Goal: Task Accomplishment & Management: Use online tool/utility

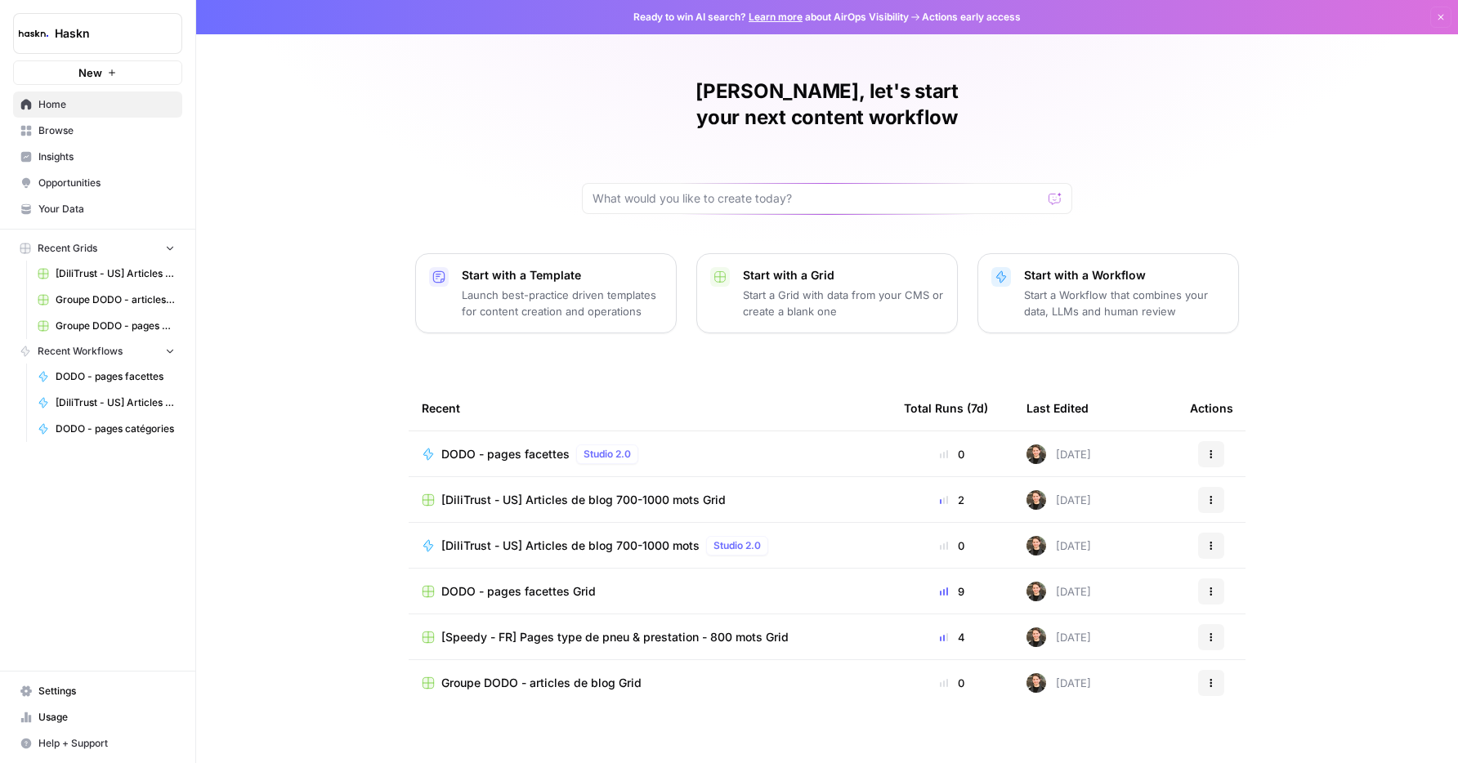
click at [63, 128] on span "Browse" at bounding box center [106, 130] width 136 height 15
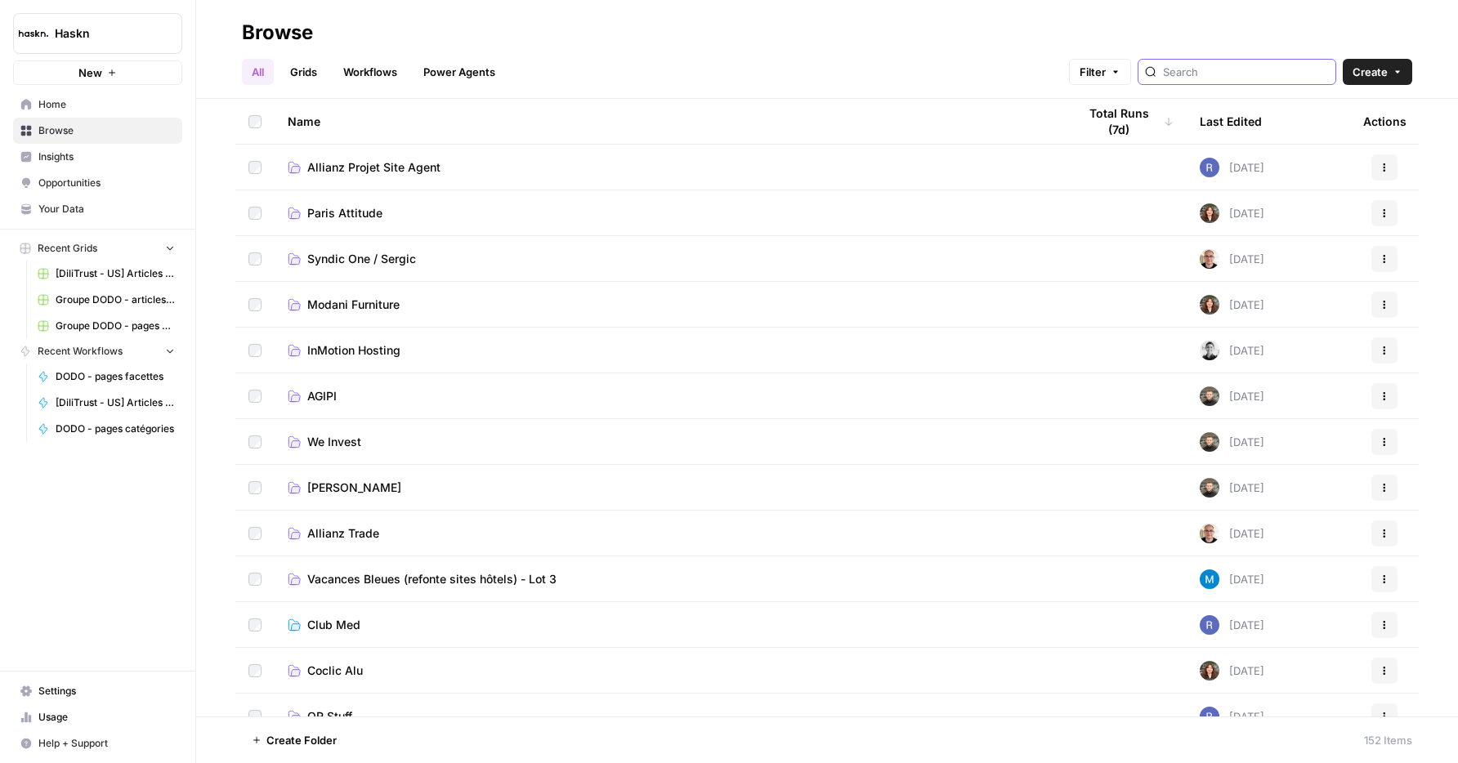
click at [1287, 73] on input "search" at bounding box center [1246, 72] width 166 height 16
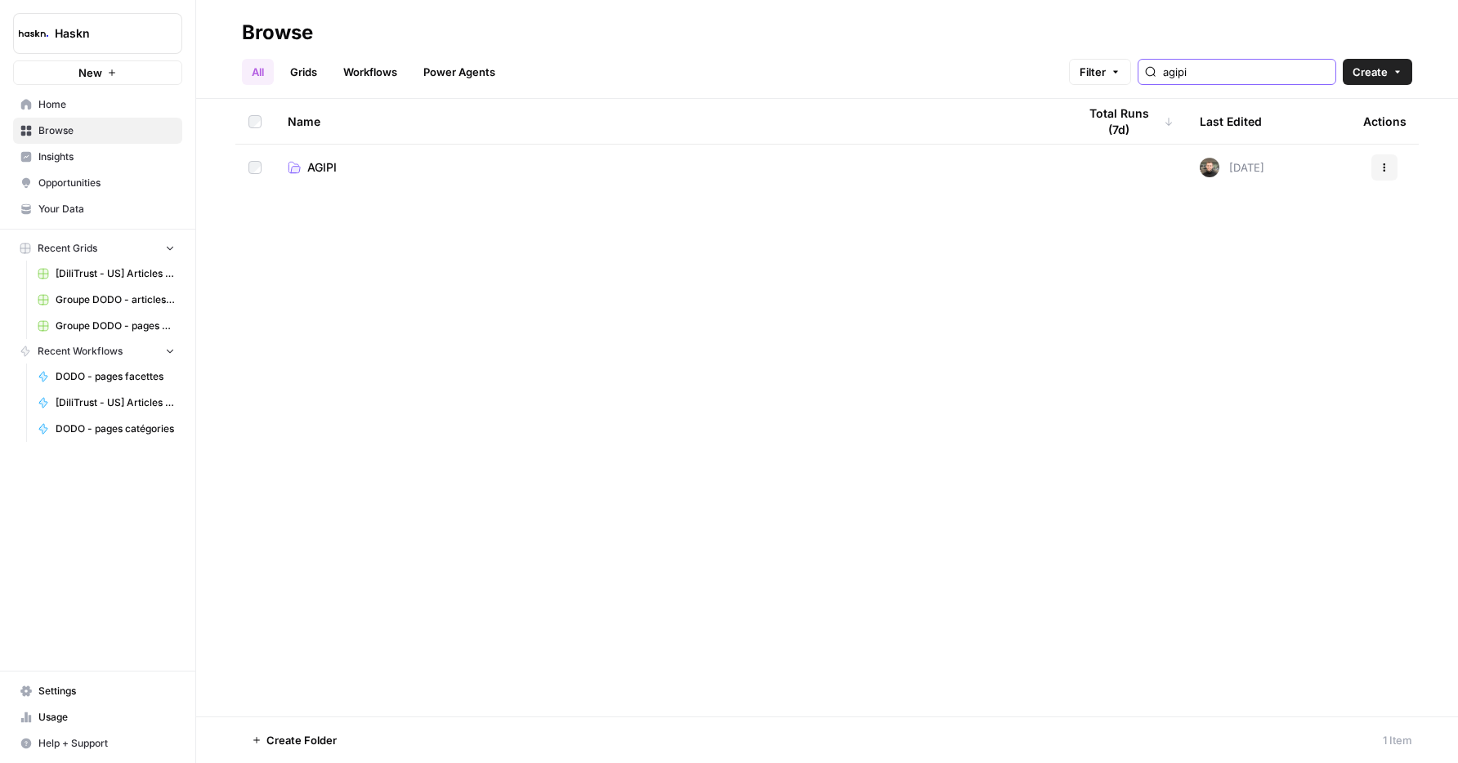
type input "agipi"
click at [368, 167] on link "AGIPI" at bounding box center [669, 167] width 763 height 16
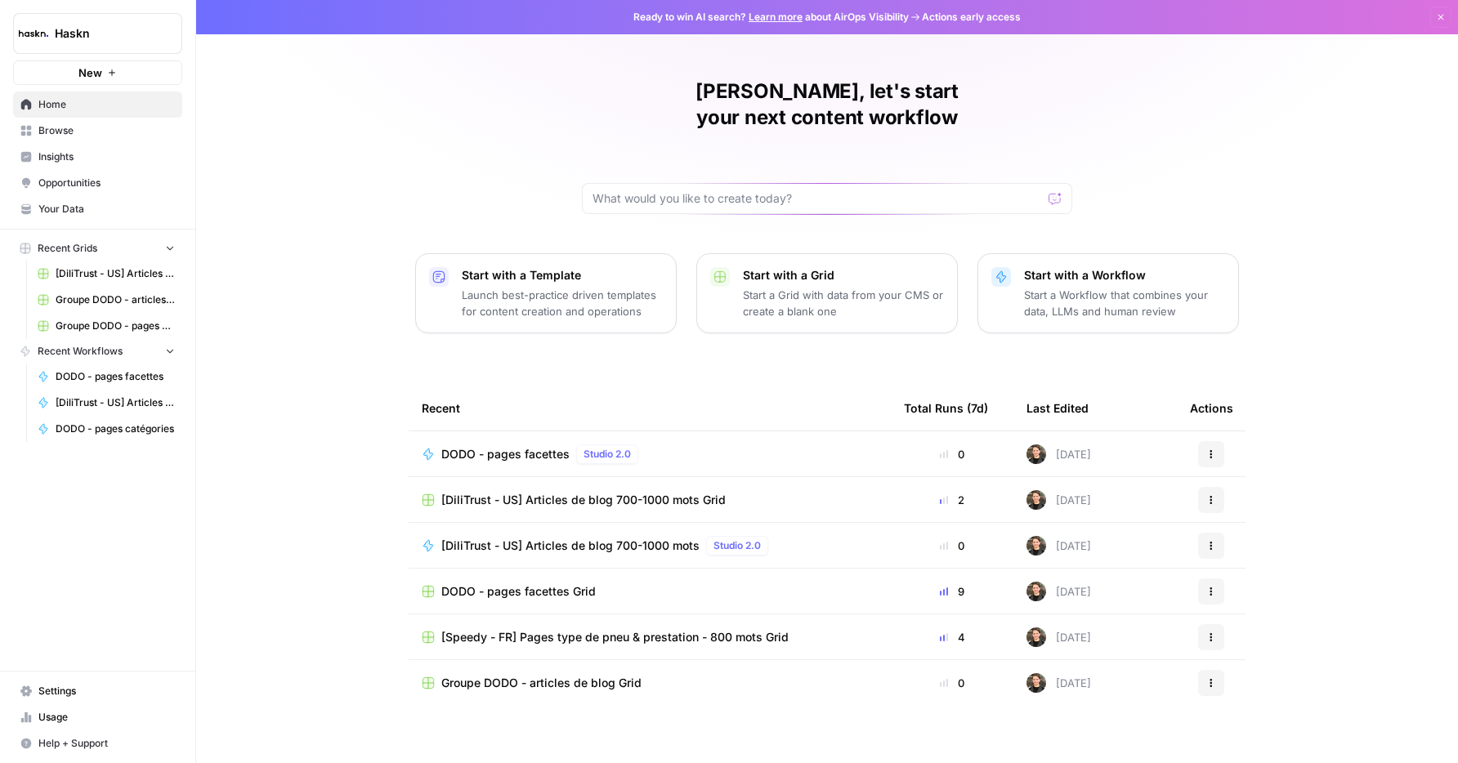
click at [105, 120] on link "Browse" at bounding box center [97, 131] width 169 height 26
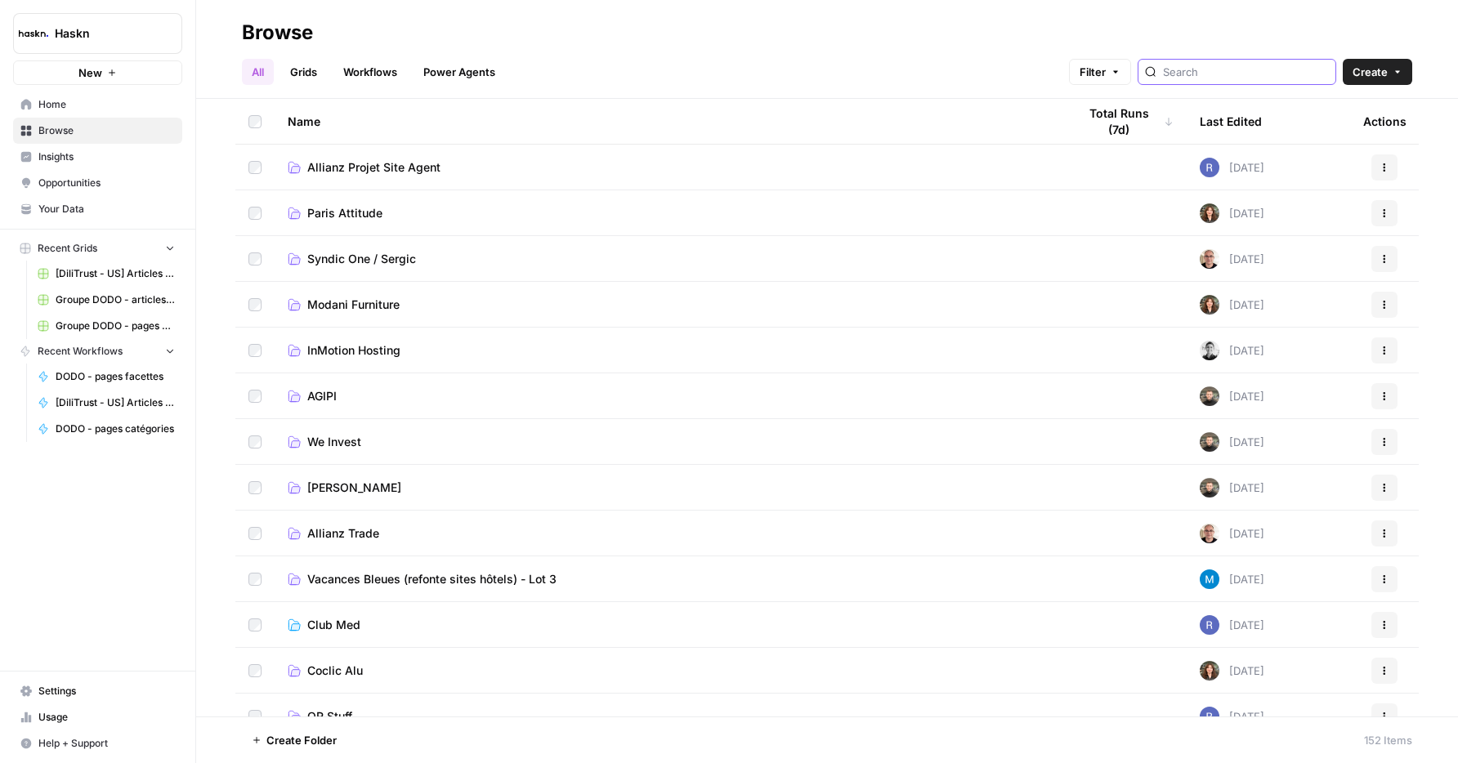
click at [1237, 79] on input "search" at bounding box center [1246, 72] width 166 height 16
click at [325, 406] on td "AGIPI" at bounding box center [669, 395] width 789 height 45
click at [327, 397] on span "AGIPI" at bounding box center [321, 396] width 29 height 16
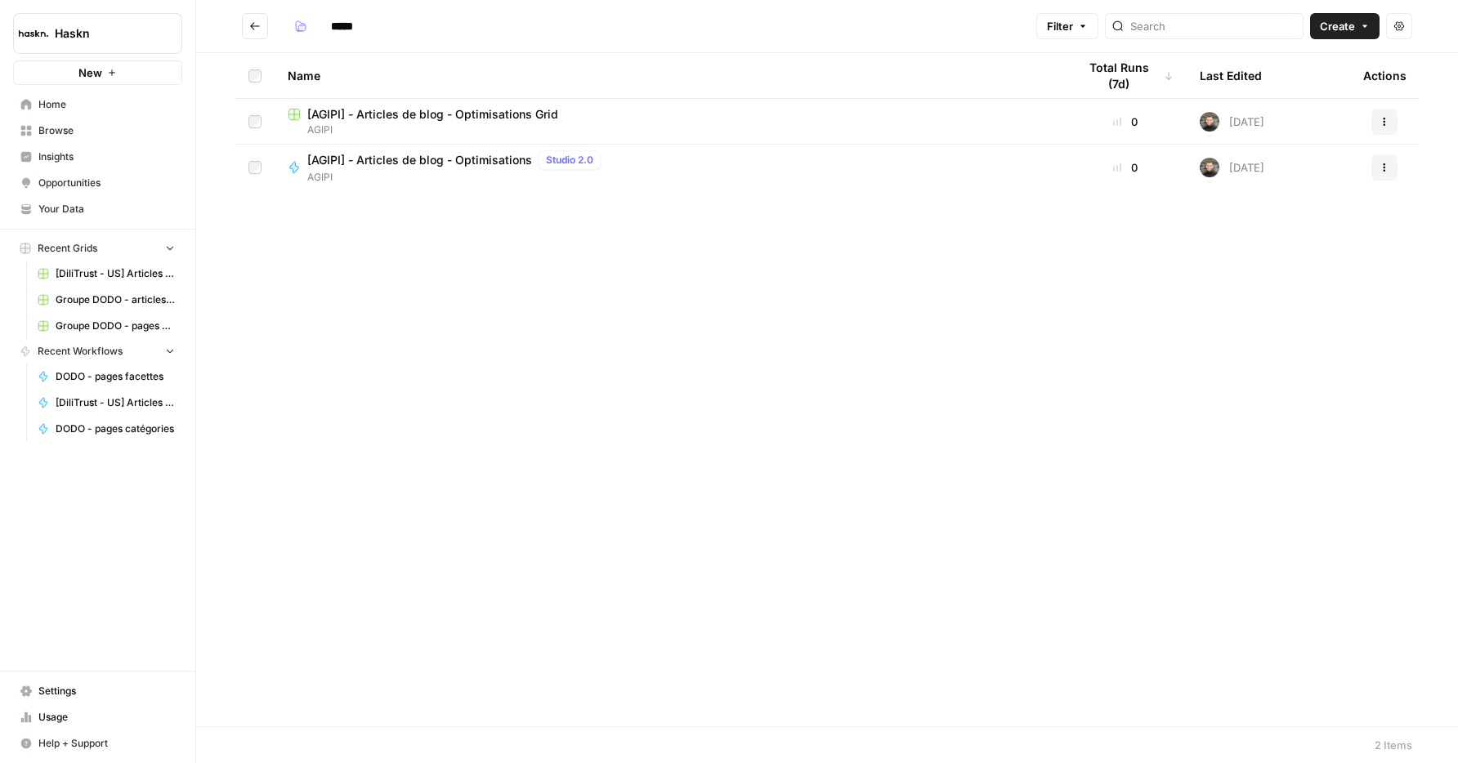
click at [554, 121] on span "[AGIPI] - Articles de blog - Optimisations Grid" at bounding box center [432, 114] width 251 height 16
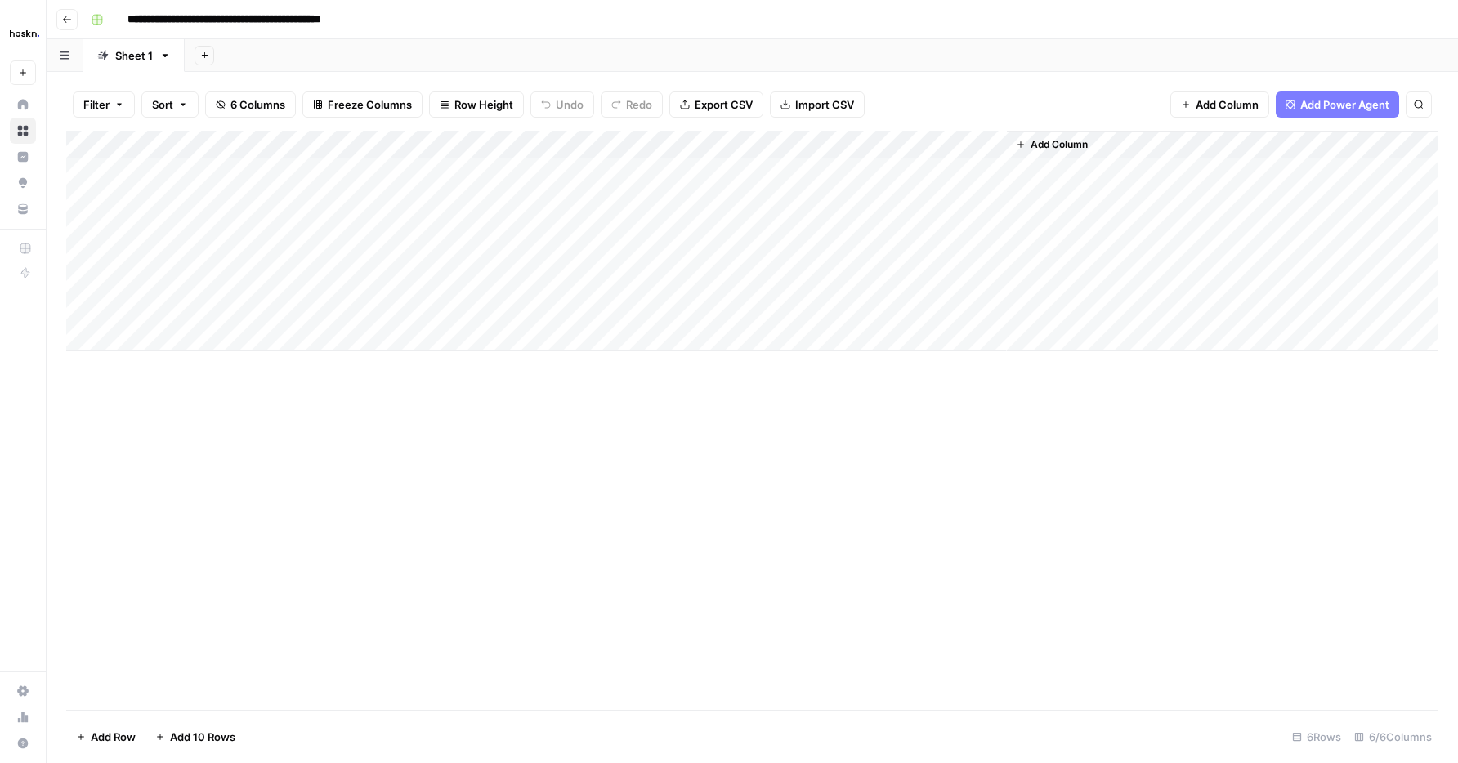
click at [203, 291] on div "Add Column" at bounding box center [752, 241] width 1372 height 221
click at [329, 286] on div "Add Column" at bounding box center [752, 241] width 1372 height 221
click at [631, 284] on div "Add Column" at bounding box center [752, 241] width 1372 height 221
type textarea "**********"
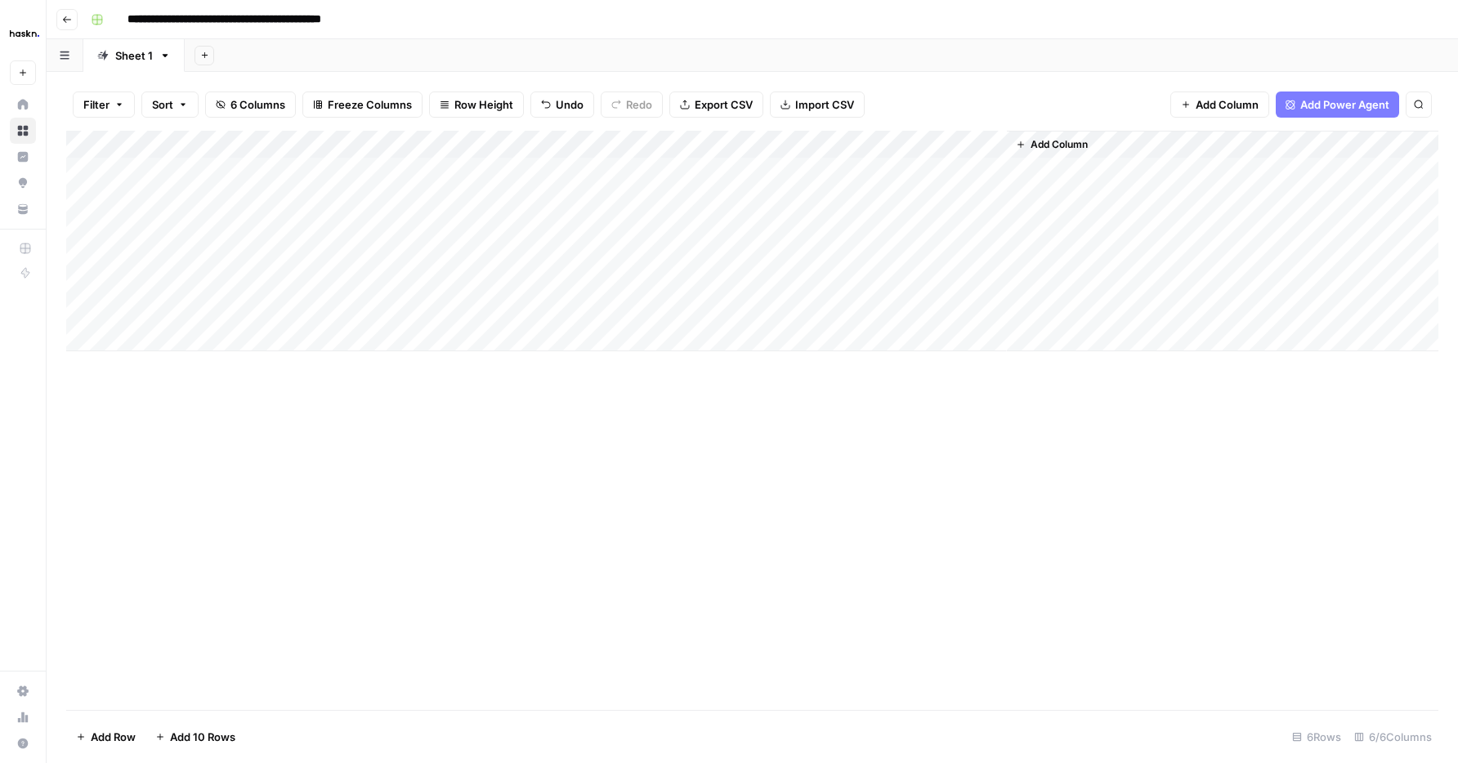
click at [625, 375] on div "Add Column" at bounding box center [752, 420] width 1372 height 579
click at [602, 302] on div "Add Column" at bounding box center [752, 241] width 1372 height 221
click at [559, 418] on div "Add Column" at bounding box center [752, 420] width 1372 height 579
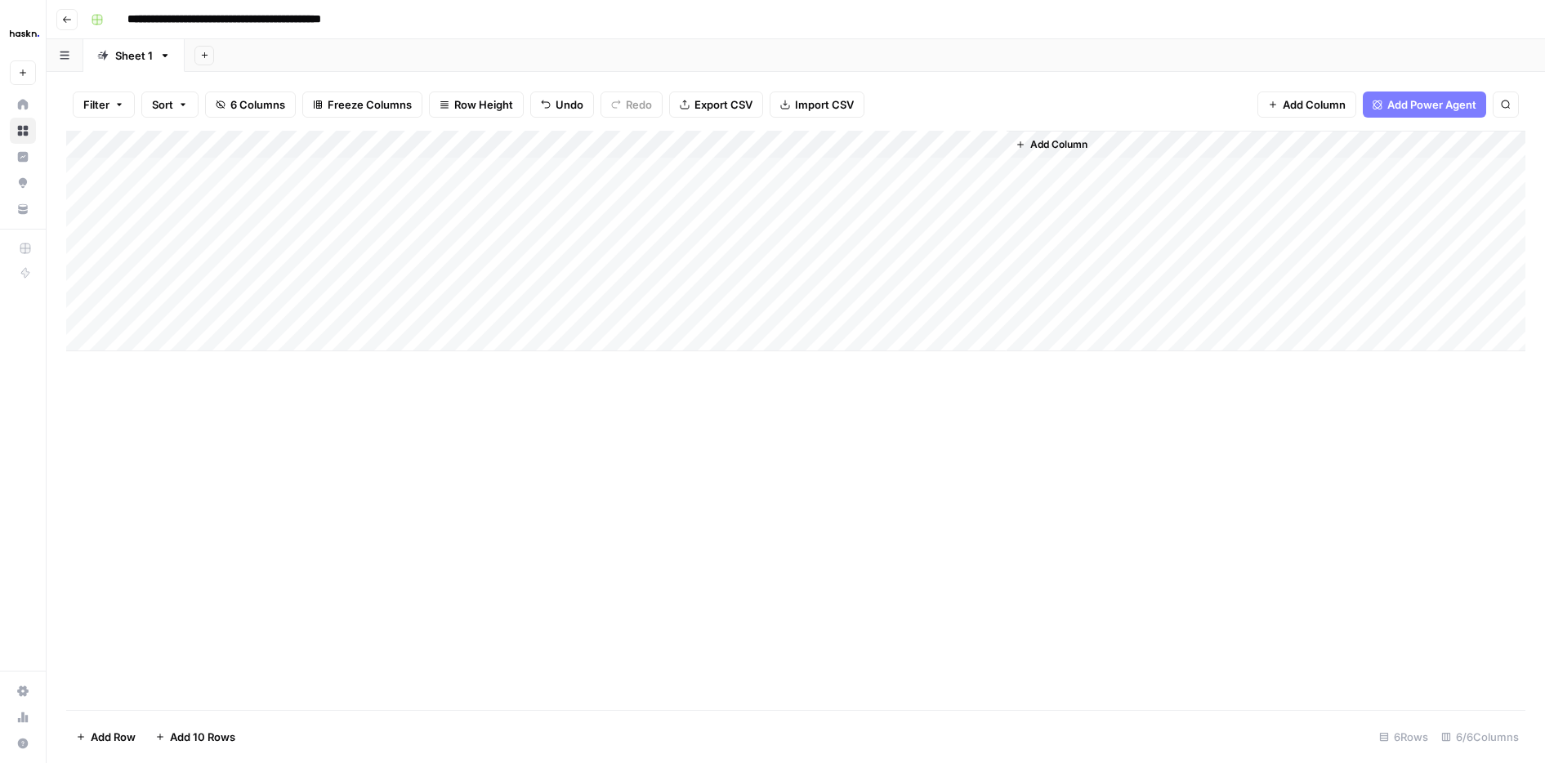
click at [821, 146] on div "Add Column" at bounding box center [795, 241] width 1459 height 221
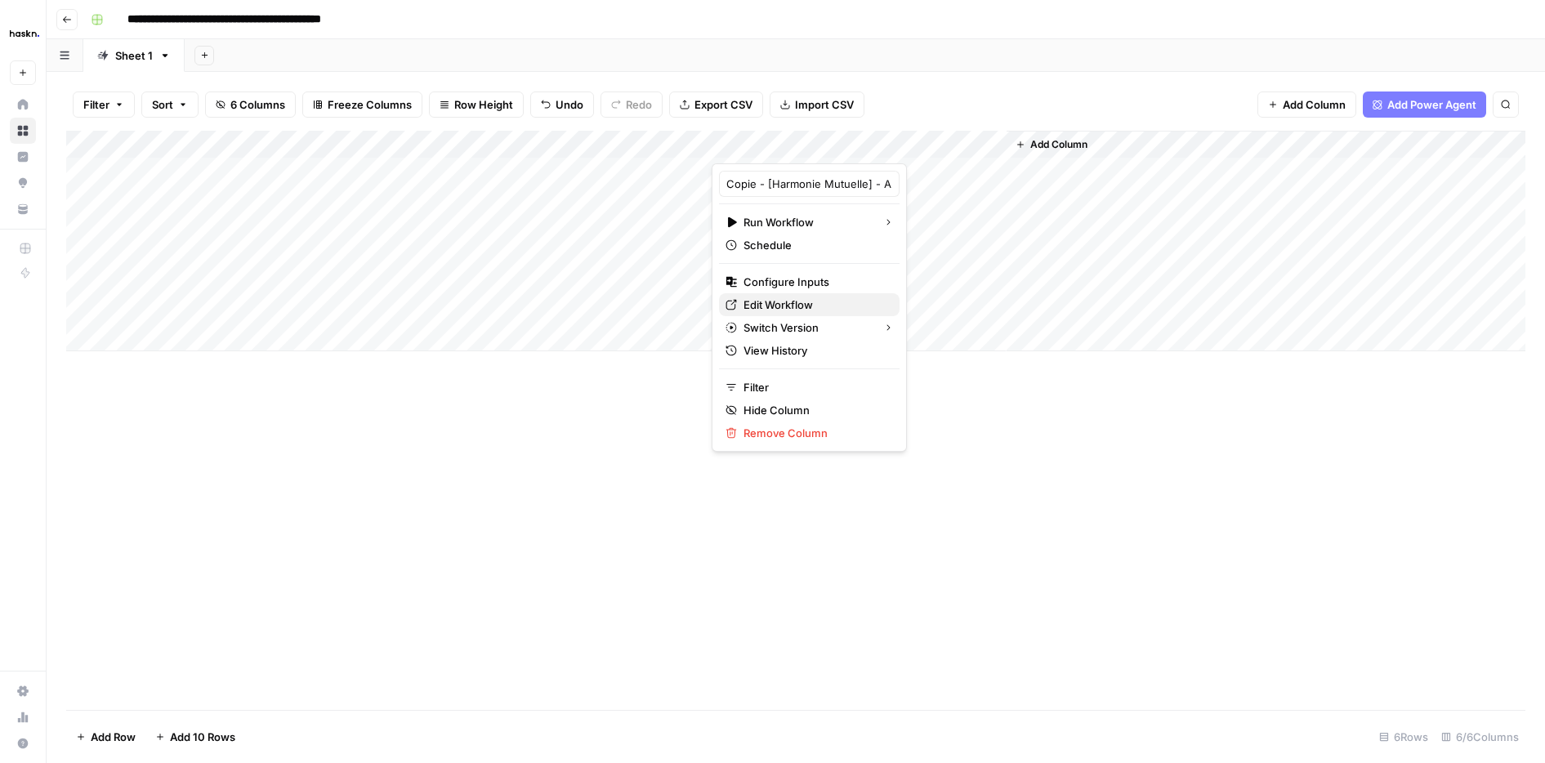
click at [796, 303] on span "Edit Workflow" at bounding box center [815, 305] width 143 height 16
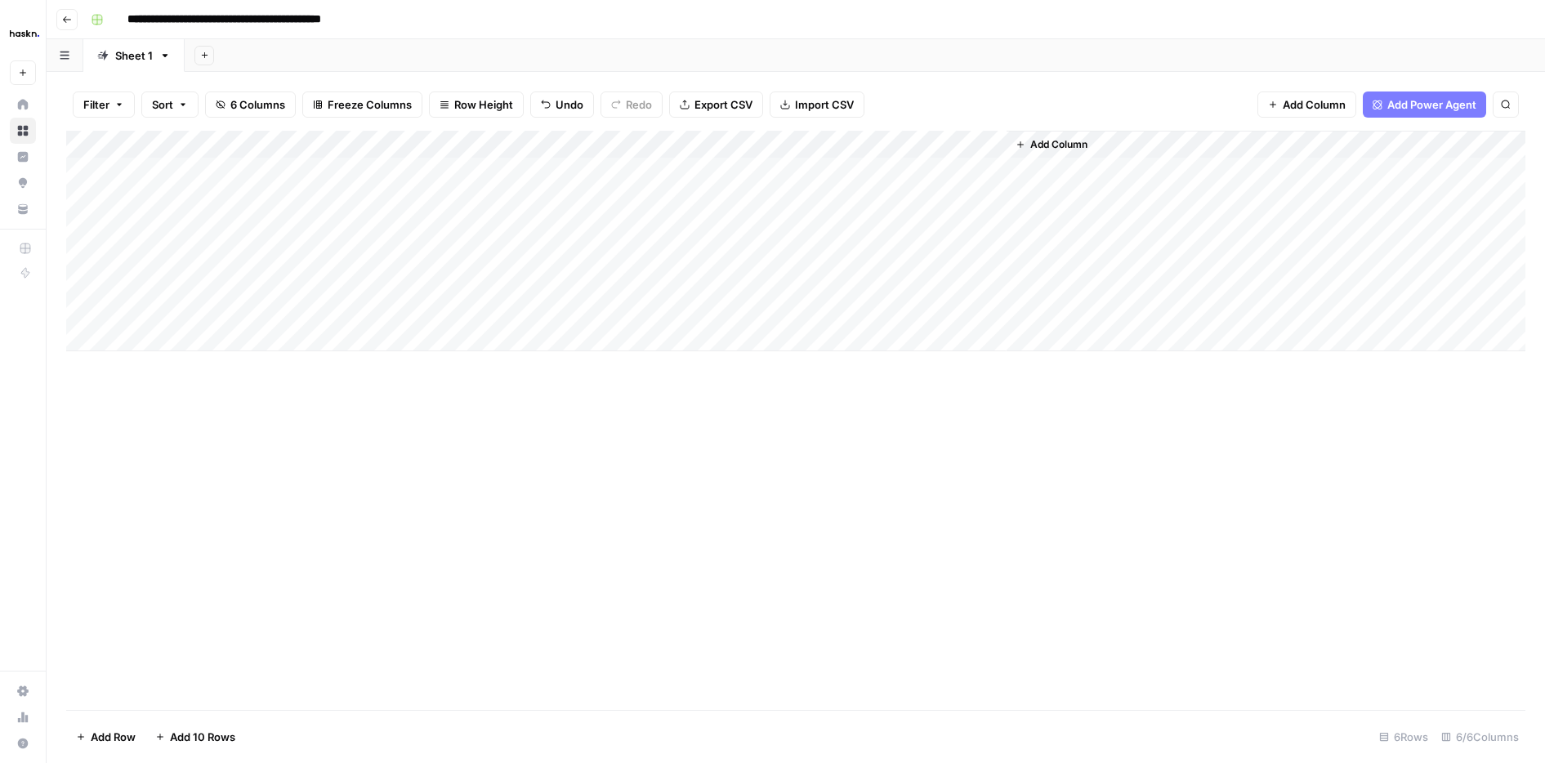
click at [157, 283] on div "Add Column" at bounding box center [795, 241] width 1459 height 221
click at [157, 283] on textarea "**" at bounding box center [253, 283] width 261 height 23
click at [646, 280] on div "Add Column" at bounding box center [795, 241] width 1459 height 221
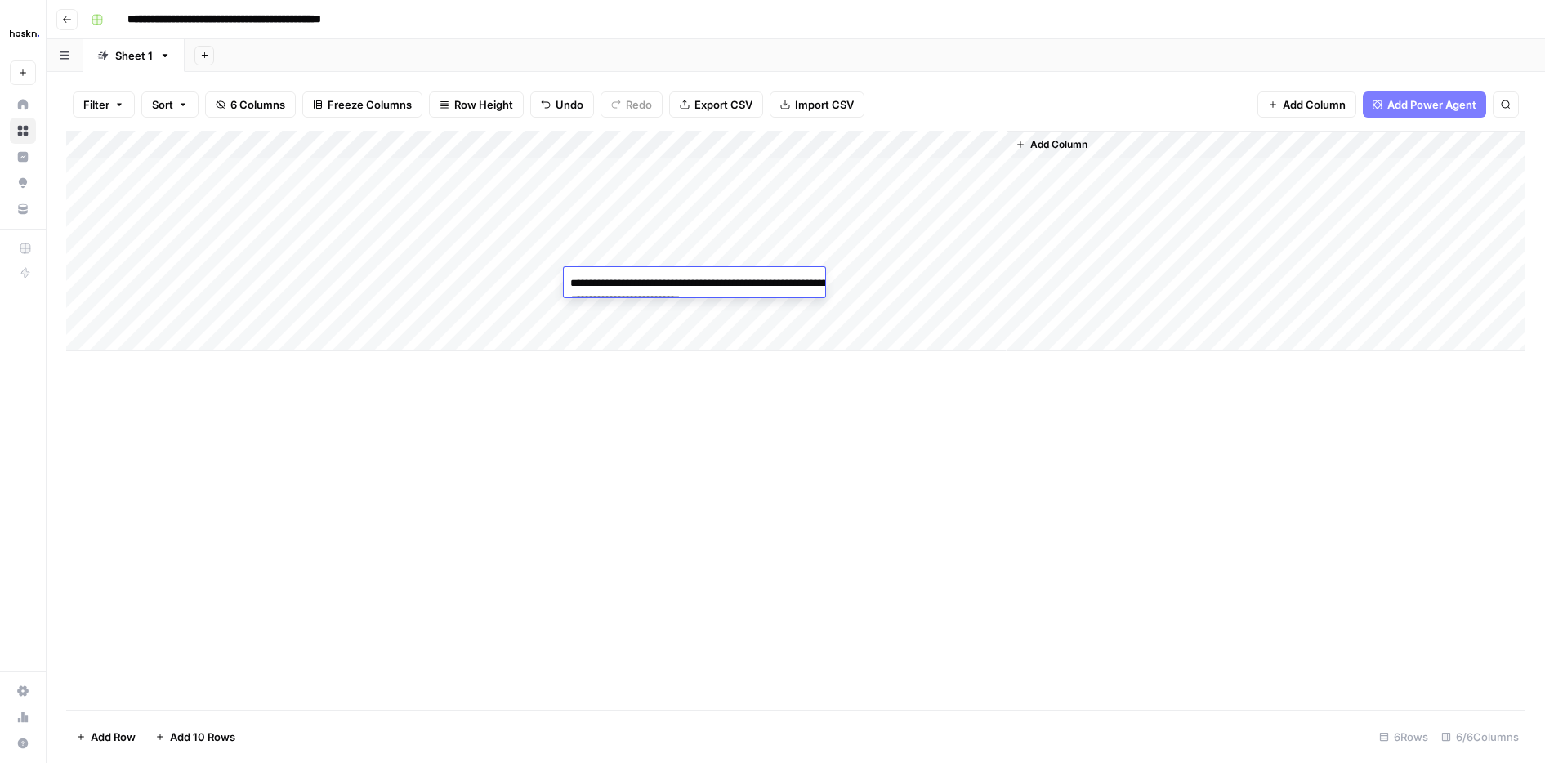
click at [646, 280] on textarea "**********" at bounding box center [727, 291] width 327 height 39
click at [513, 281] on div "Add Column" at bounding box center [795, 241] width 1459 height 221
click at [610, 283] on div "Add Column" at bounding box center [795, 241] width 1459 height 221
click at [610, 283] on textarea "**********" at bounding box center [727, 291] width 327 height 39
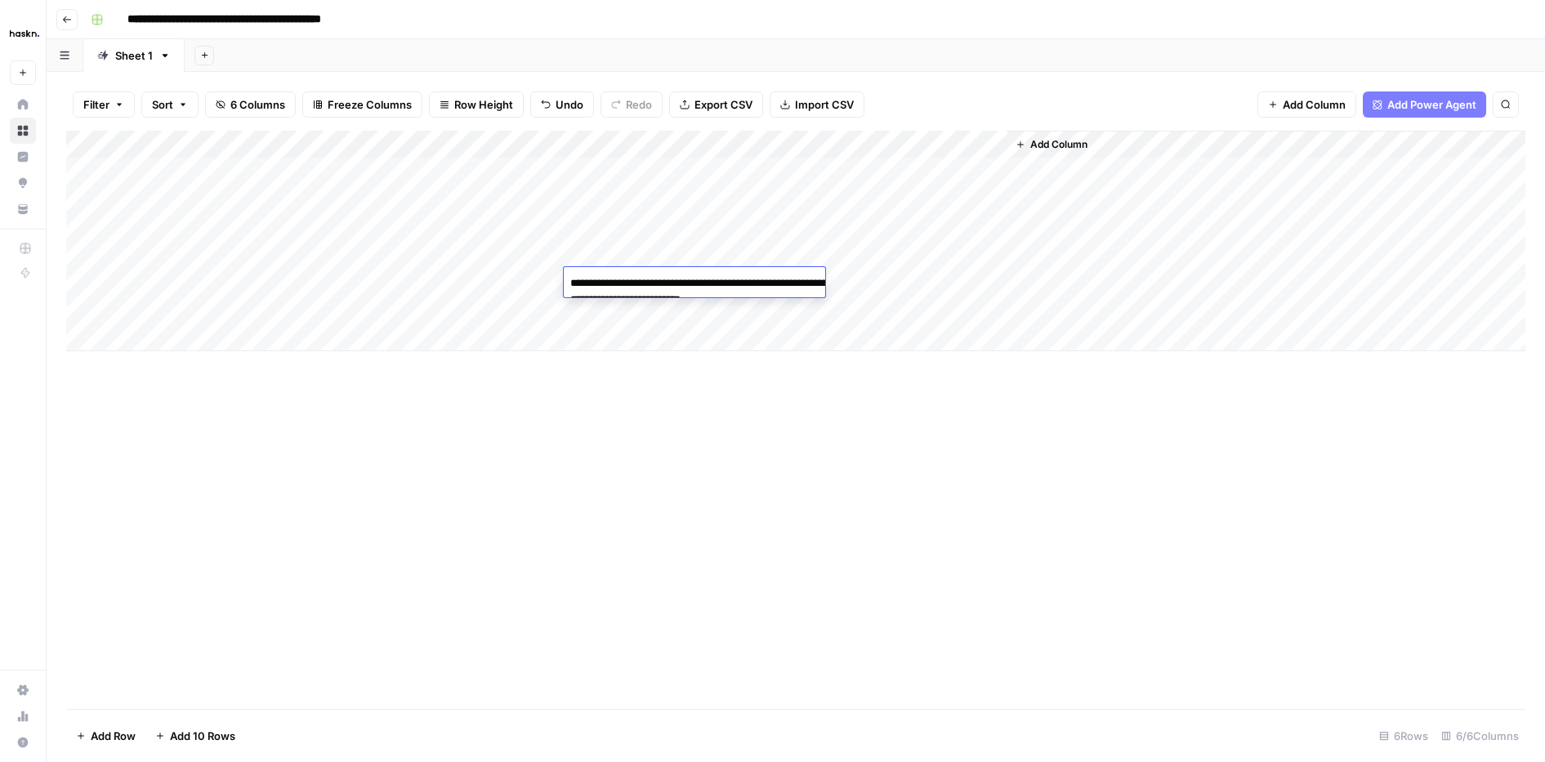
click at [937, 396] on div "Add Column" at bounding box center [795, 420] width 1459 height 579
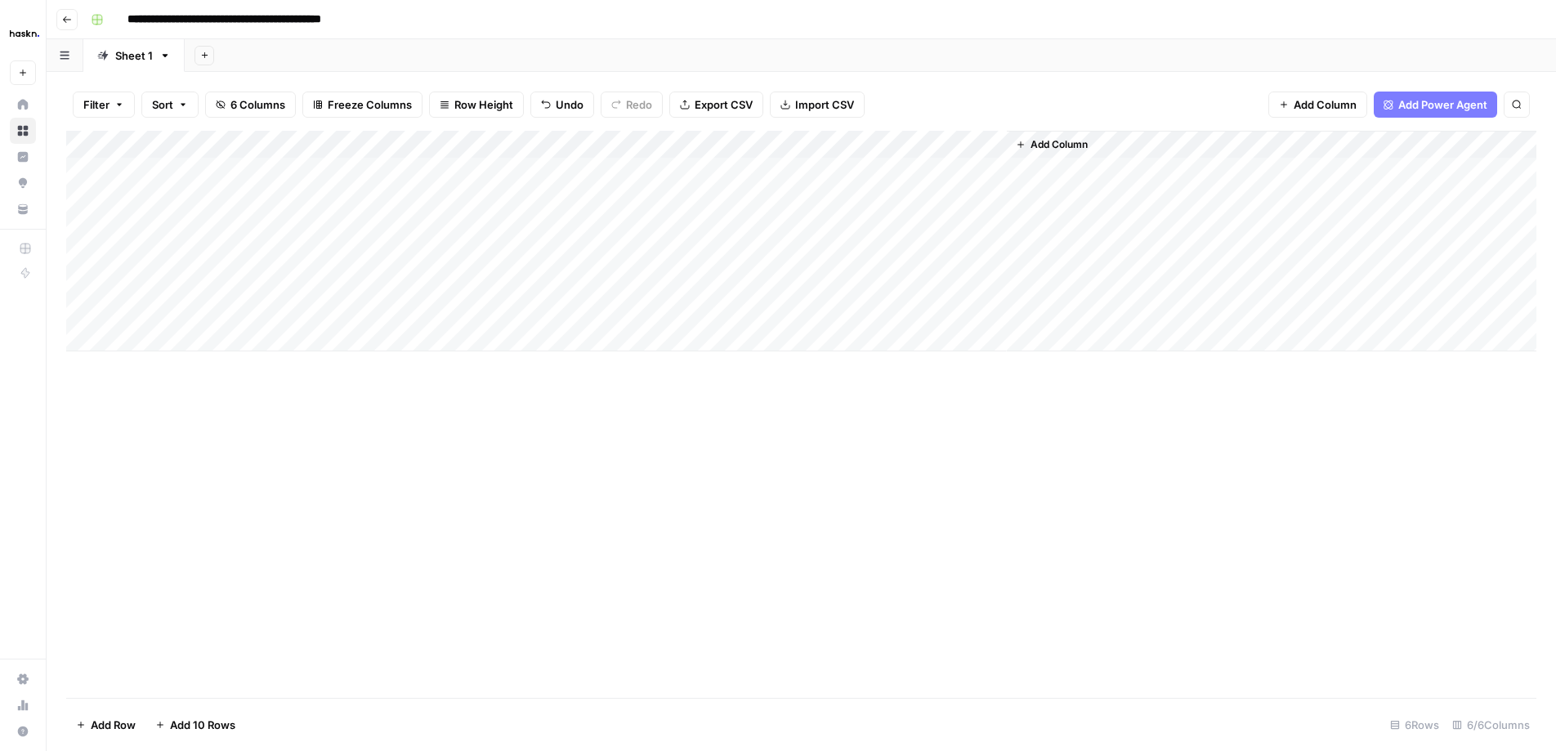
click at [369, 277] on div "Add Column" at bounding box center [801, 241] width 1470 height 221
click at [657, 279] on div "Add Column" at bounding box center [801, 241] width 1470 height 221
click at [657, 279] on textarea "**********" at bounding box center [727, 291] width 327 height 39
drag, startPoint x: 266, startPoint y: 275, endPoint x: 648, endPoint y: 301, distance: 382.5
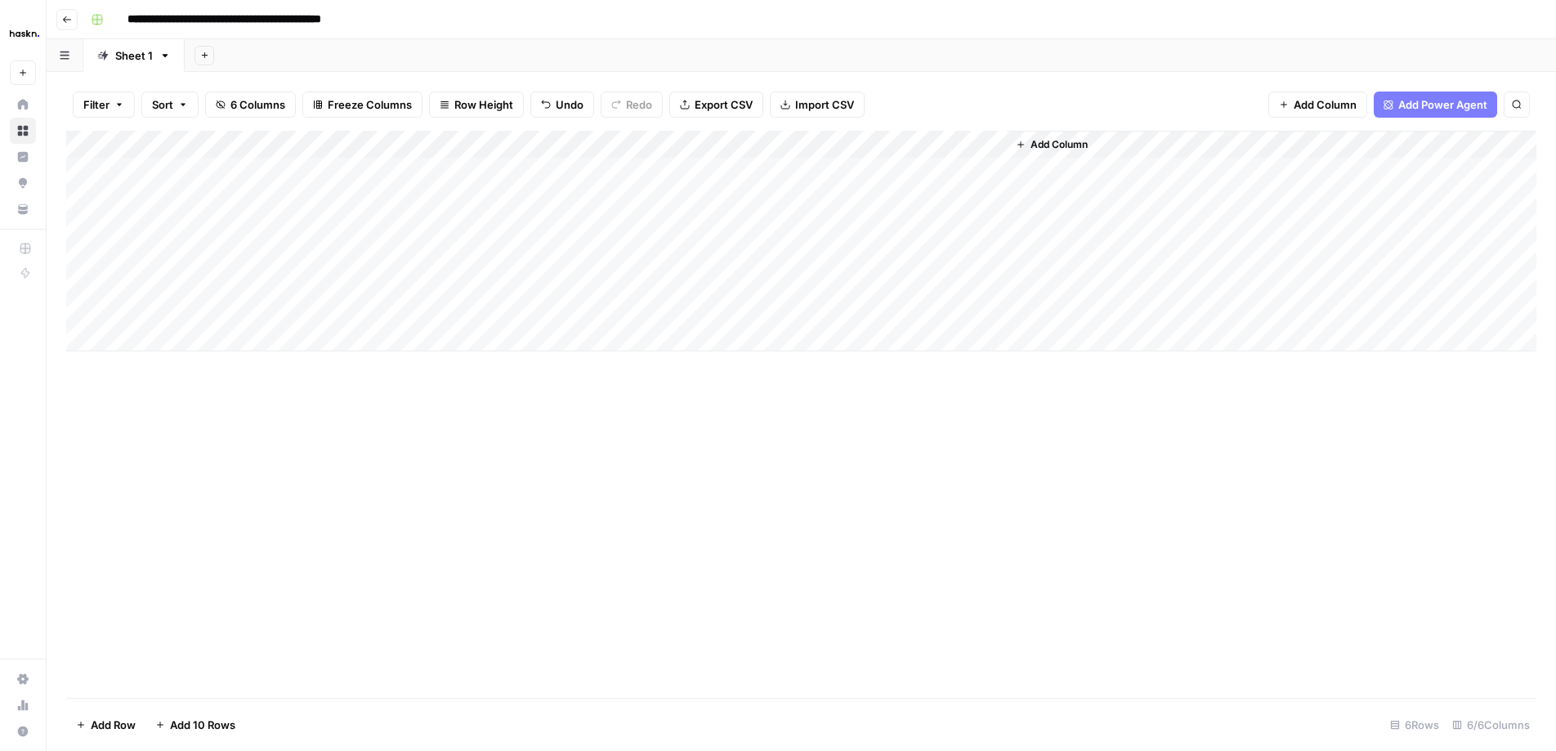
click at [648, 301] on div "Add Column" at bounding box center [801, 241] width 1470 height 221
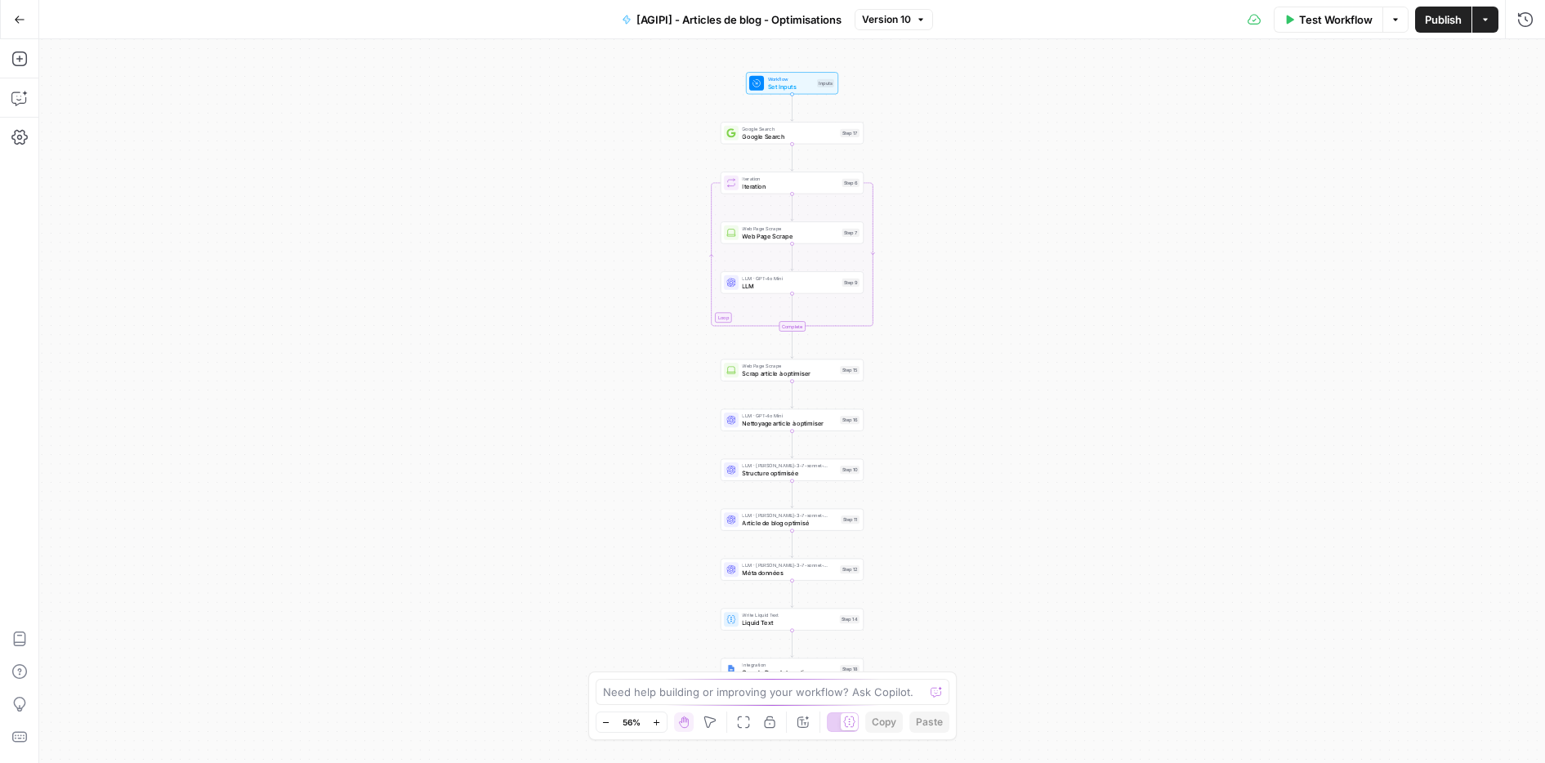
click at [655, 728] on button "Zoom In" at bounding box center [657, 723] width 20 height 20
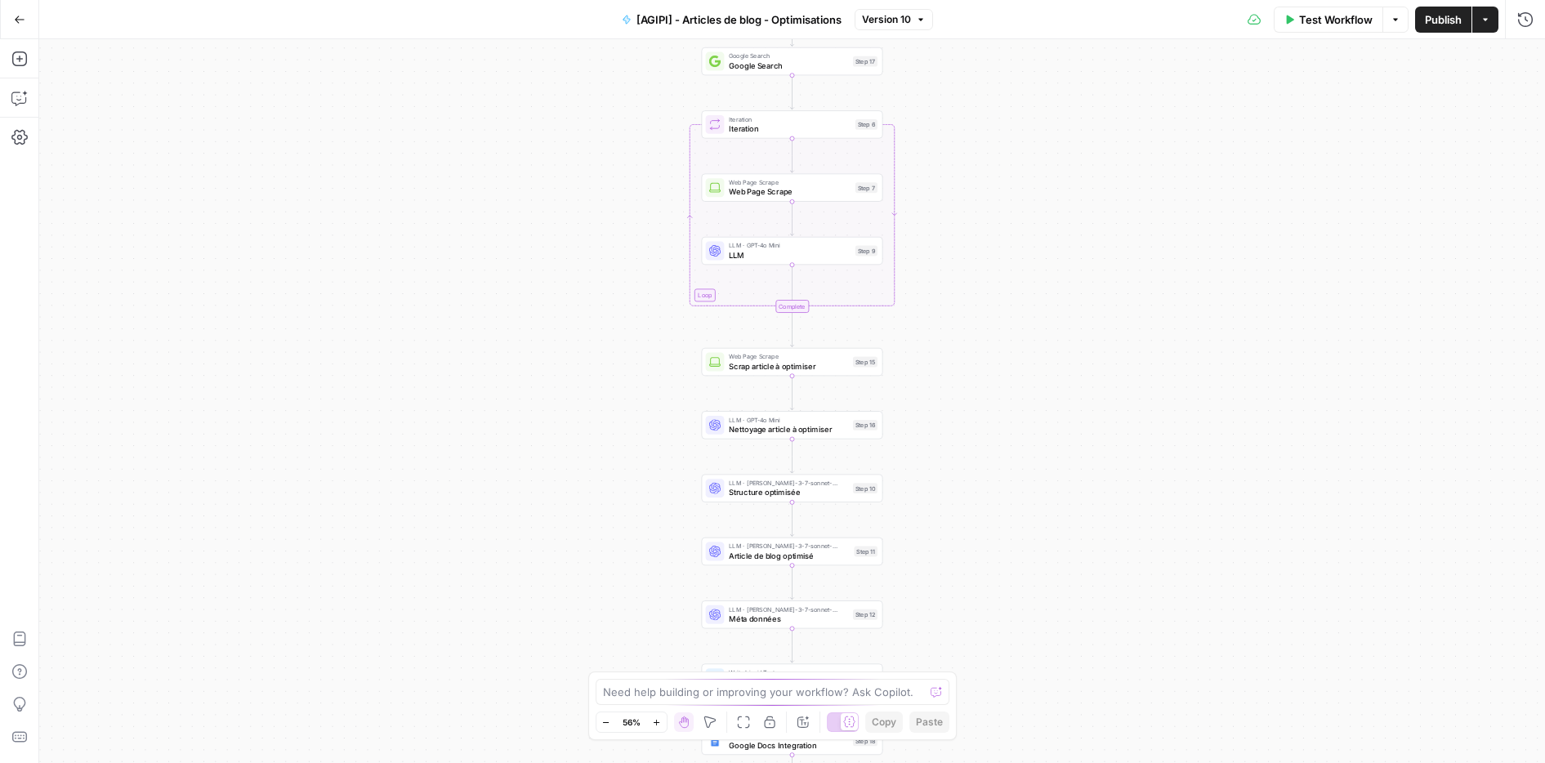
click at [655, 728] on button "Zoom In" at bounding box center [657, 723] width 20 height 20
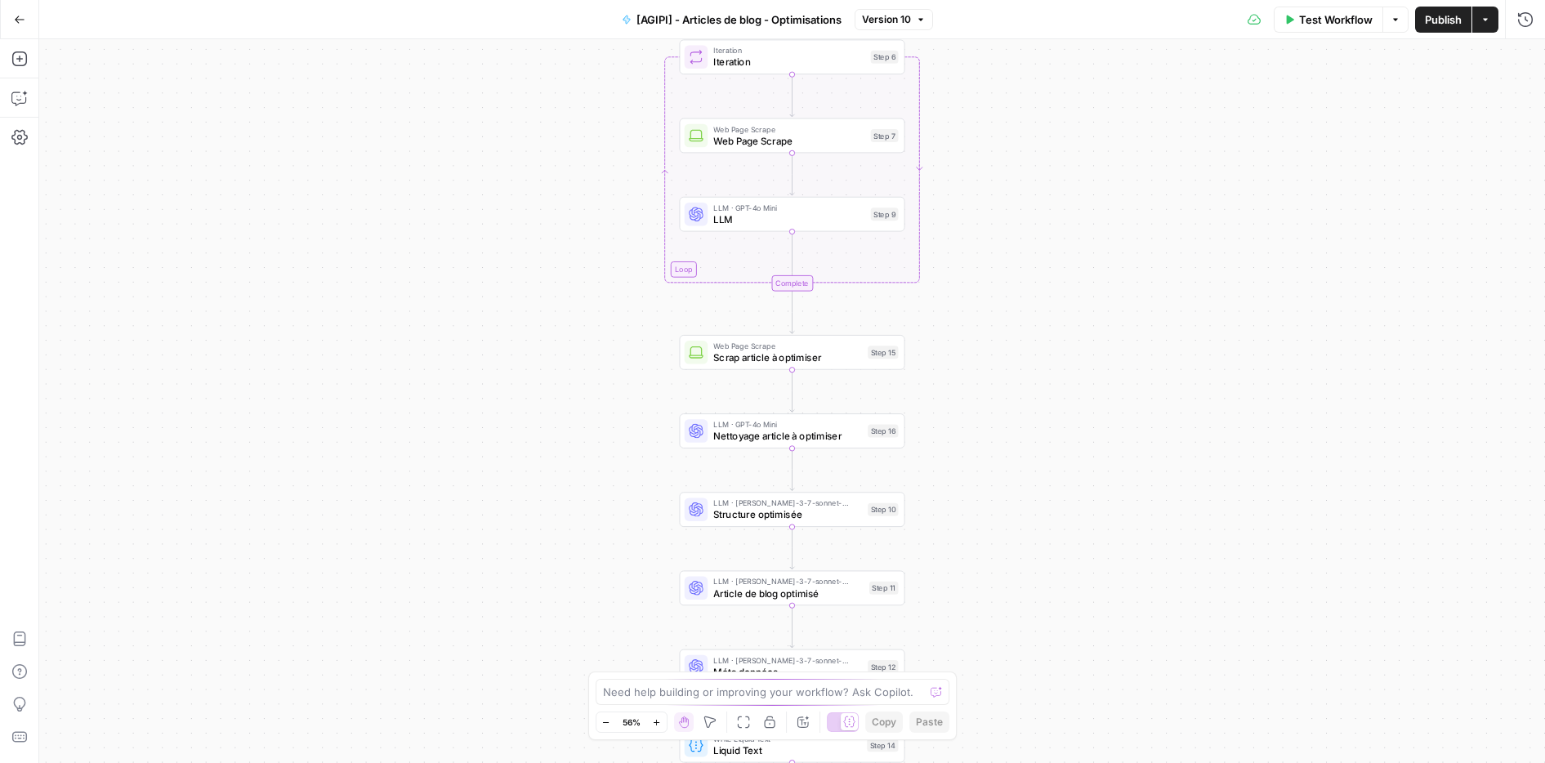
click at [655, 728] on button "Zoom In" at bounding box center [657, 723] width 20 height 20
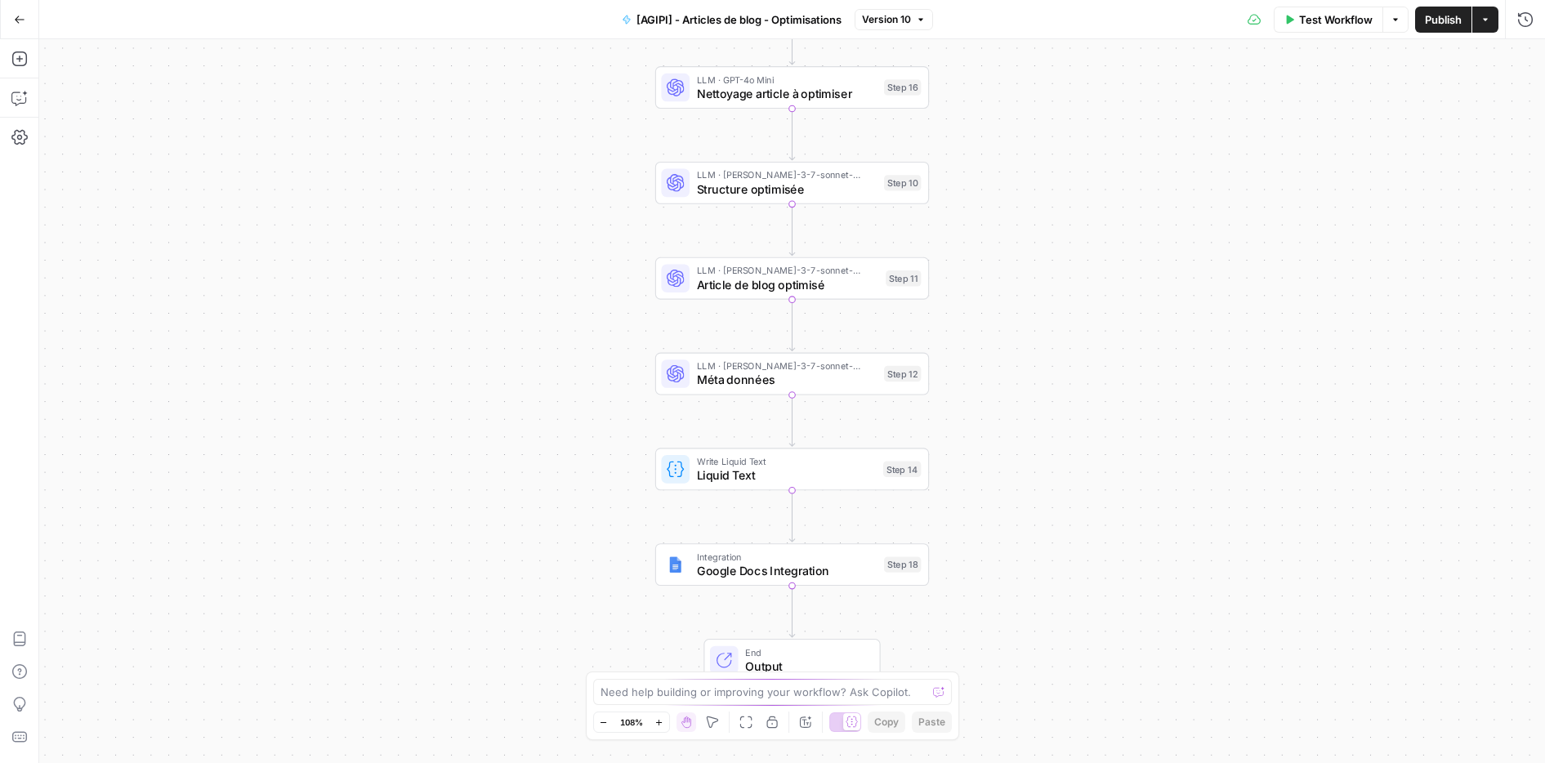
click at [752, 297] on div "LLM · claude-3-7-sonnet-20250219 Article de blog optimisé Step 11 Copy step Del…" at bounding box center [792, 278] width 274 height 42
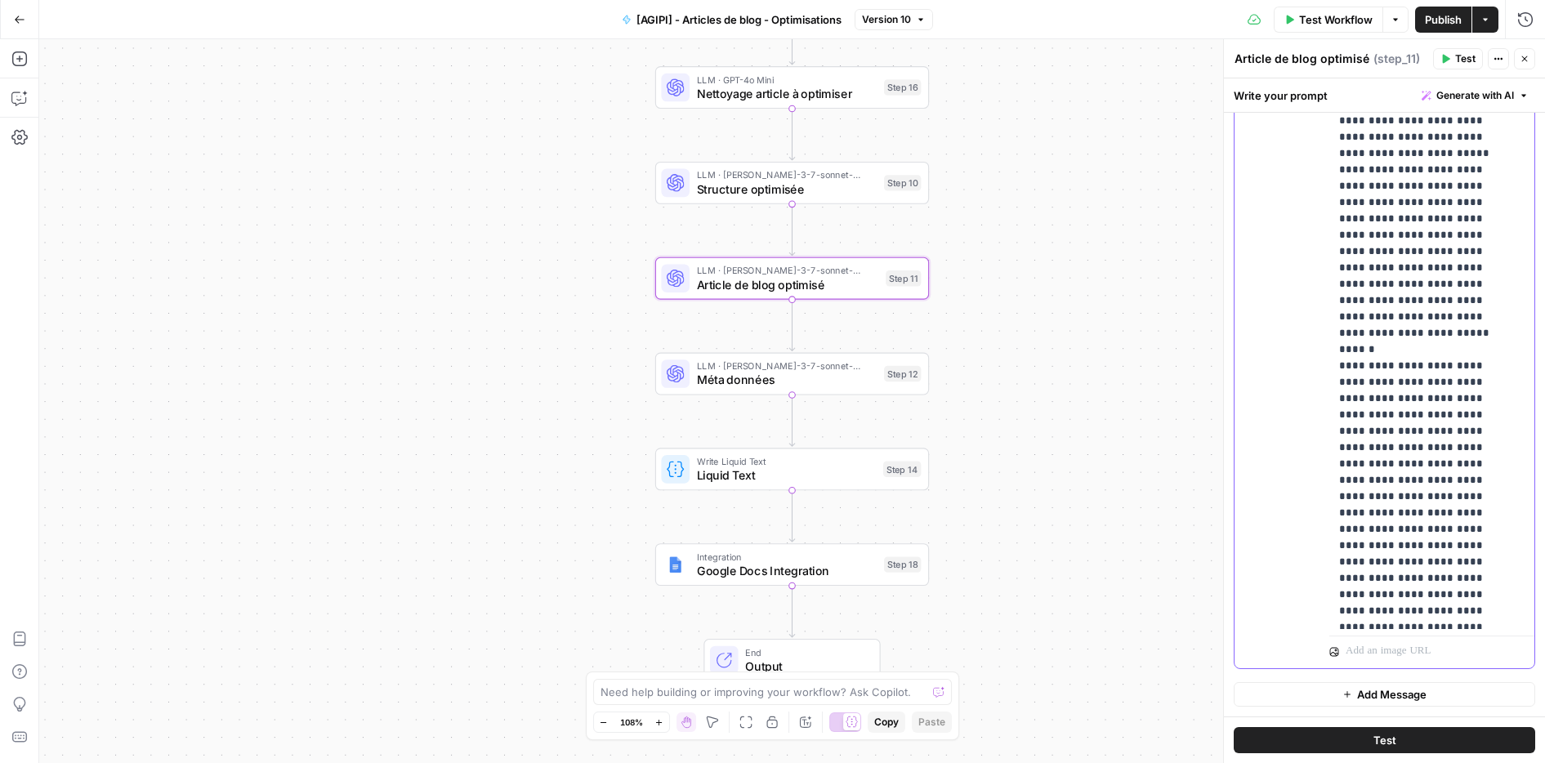
scroll to position [16003, 0]
click at [1288, 18] on icon "button" at bounding box center [1290, 19] width 7 height 9
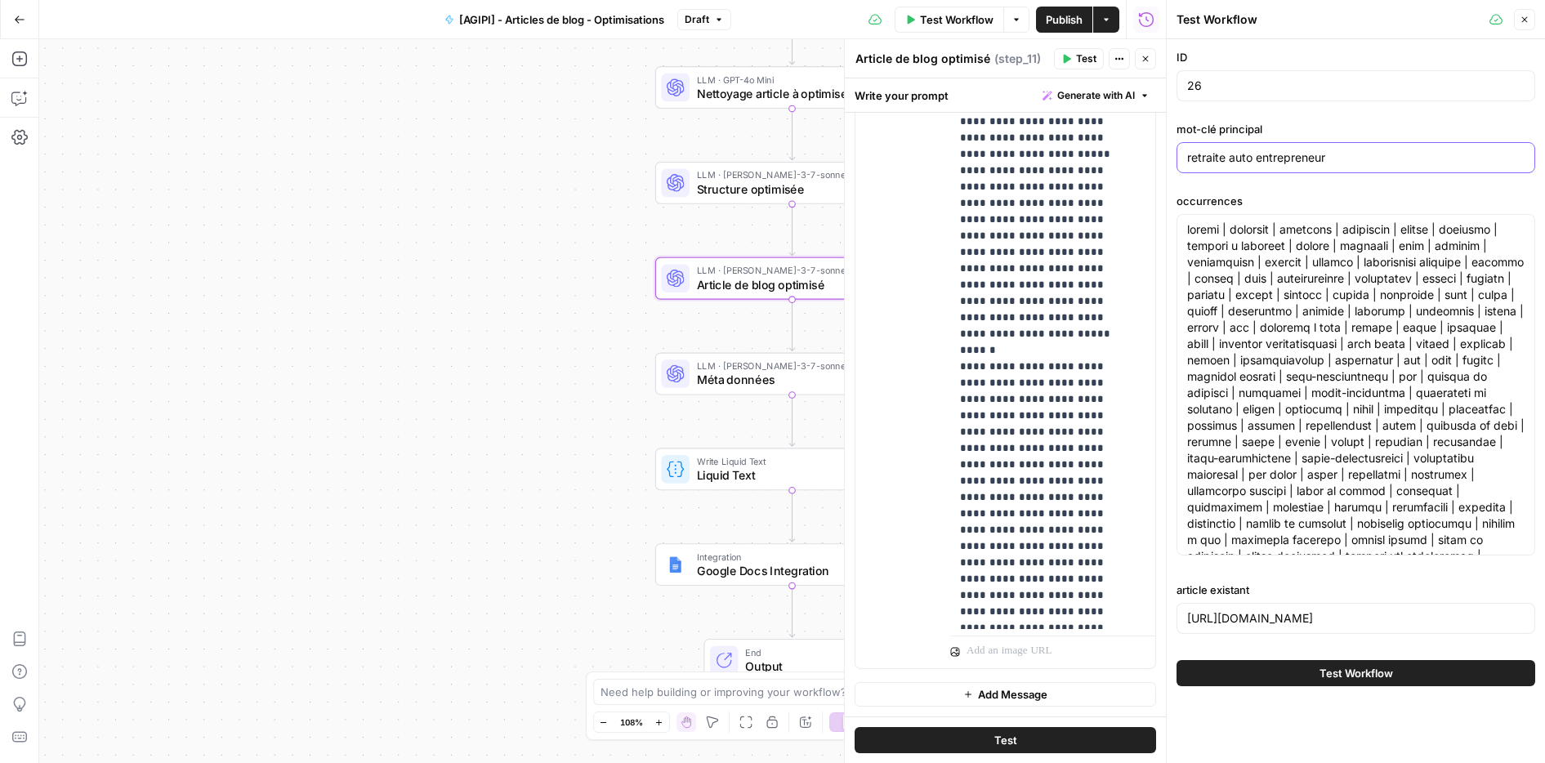
click at [1271, 150] on input "retraite auto entrepreneur" at bounding box center [1355, 158] width 337 height 16
paste input "prevoyanc"
type input "prevoyance auto entrepreneur"
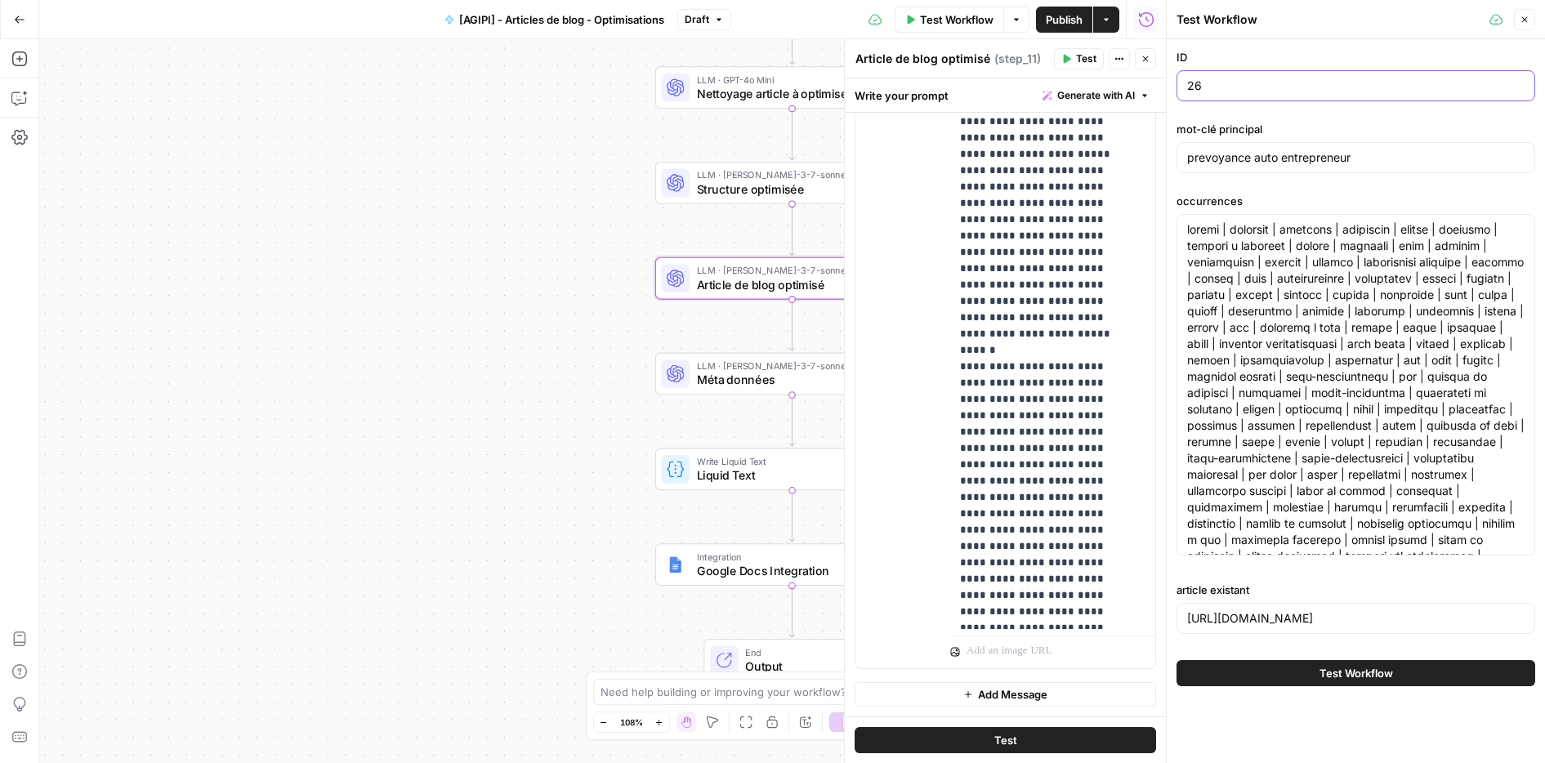
click at [1269, 81] on input "26" at bounding box center [1355, 86] width 337 height 16
paste input "10"
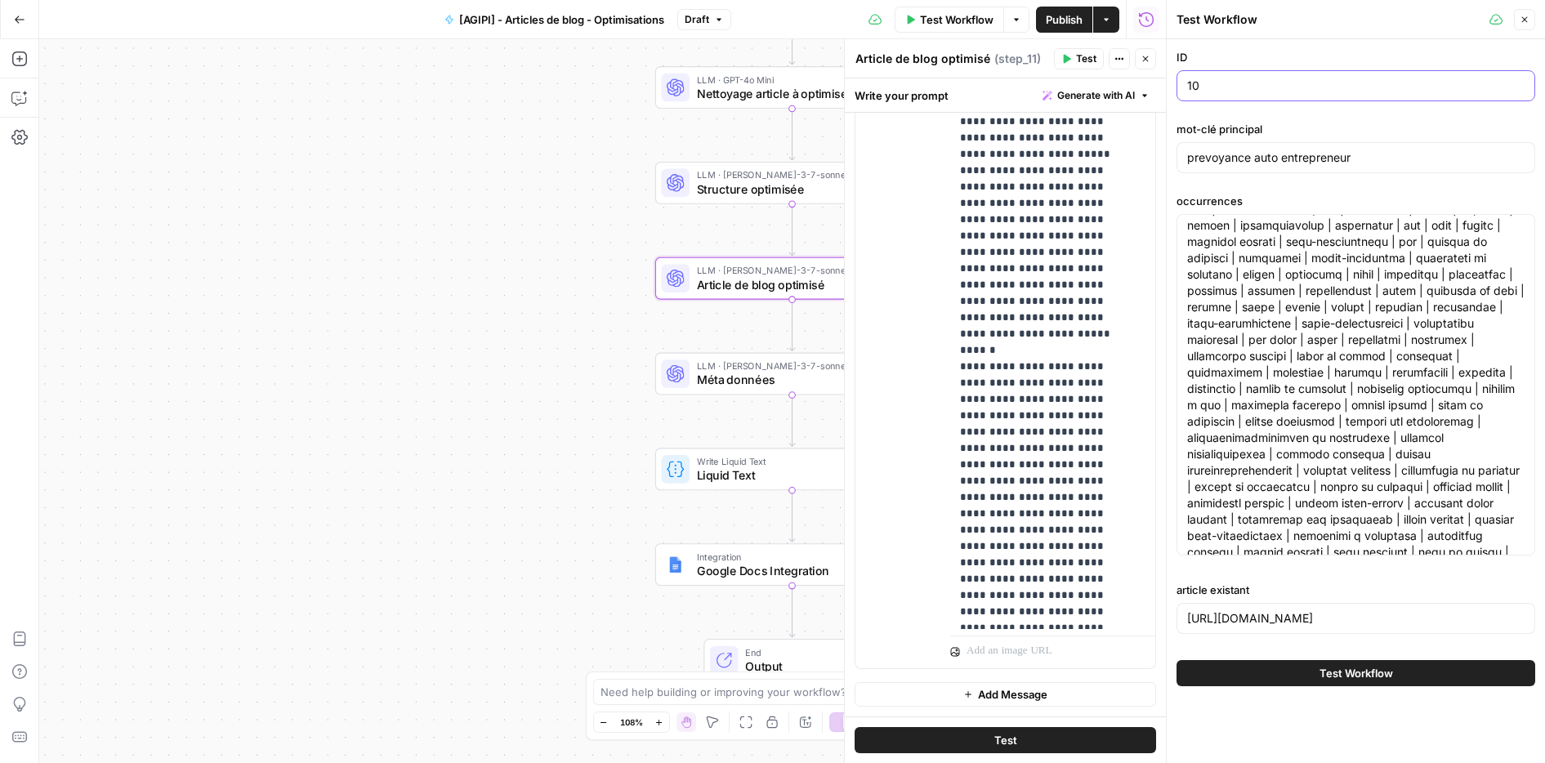
type input "10"
click at [1333, 270] on textarea "occurrences" at bounding box center [1355, 446] width 337 height 719
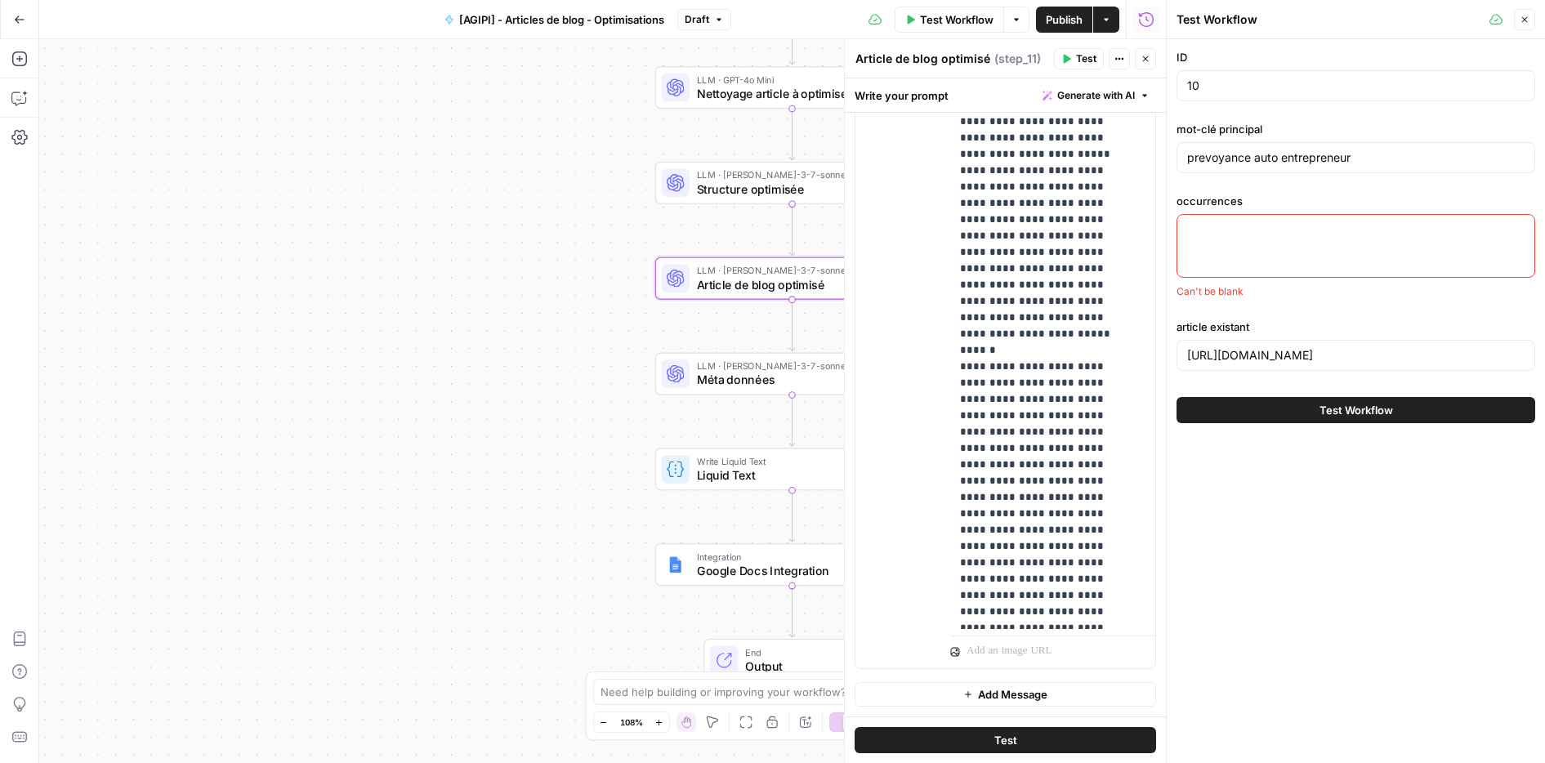
scroll to position [0, 0]
click at [1223, 354] on input "https://www.harmonie-mutuelle.fr/entrepreneurs/vous-votre-famille/preparer-votr…" at bounding box center [1355, 355] width 337 height 16
paste input "agipi.com/offre/prevoyance/la-prevoyance-pour-les-auto-entrepreneurs-importance…"
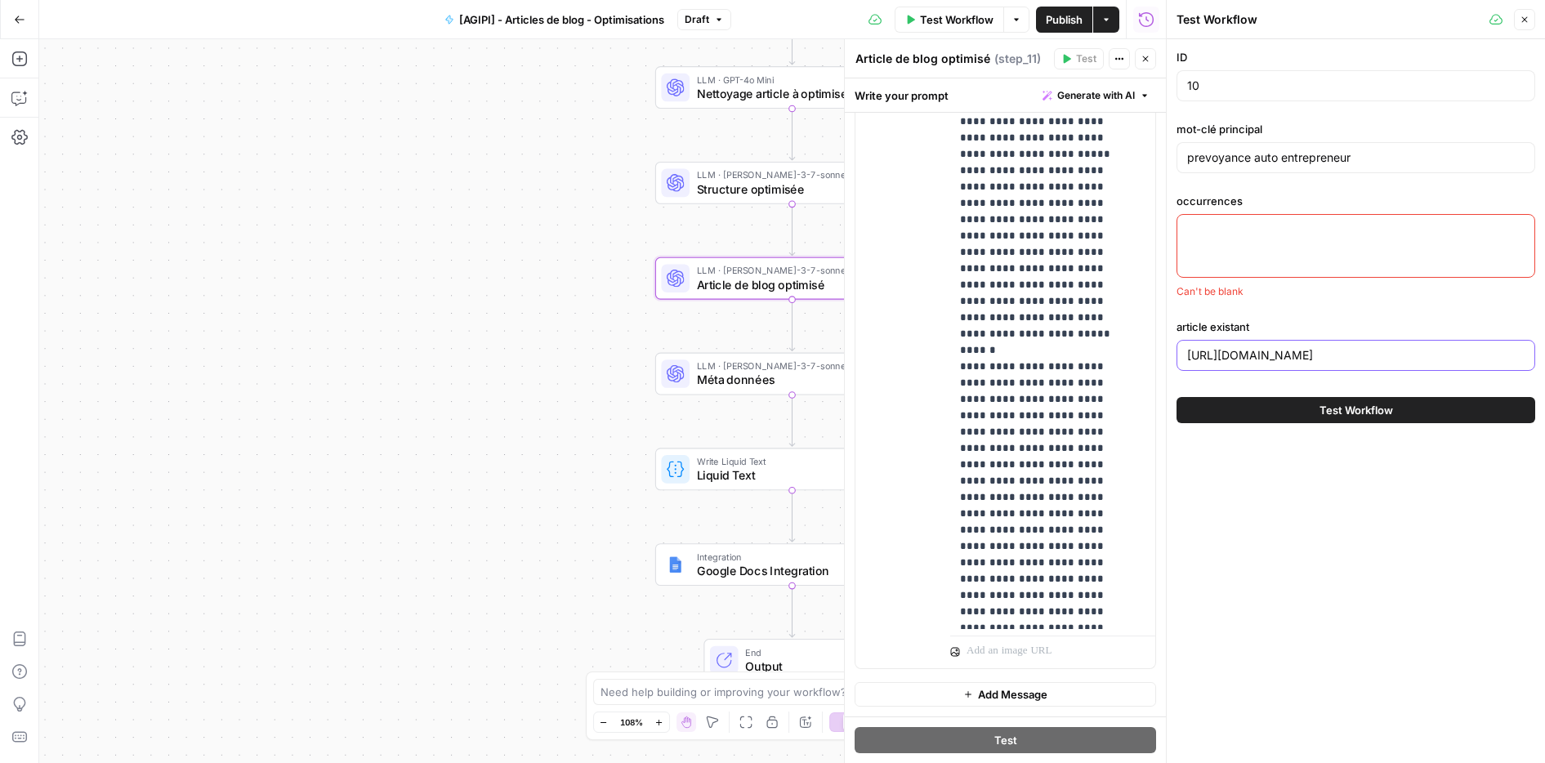
scroll to position [0, 252]
type input "https://www.agipi.com/offre/prevoyance/la-prevoyance-pour-les-auto-entrepreneur…"
click at [1196, 247] on div at bounding box center [1356, 246] width 359 height 64
paste textarea "arrêt de travail | prévoyance | arrêt | régime | sociale | accident | cas d arr…"
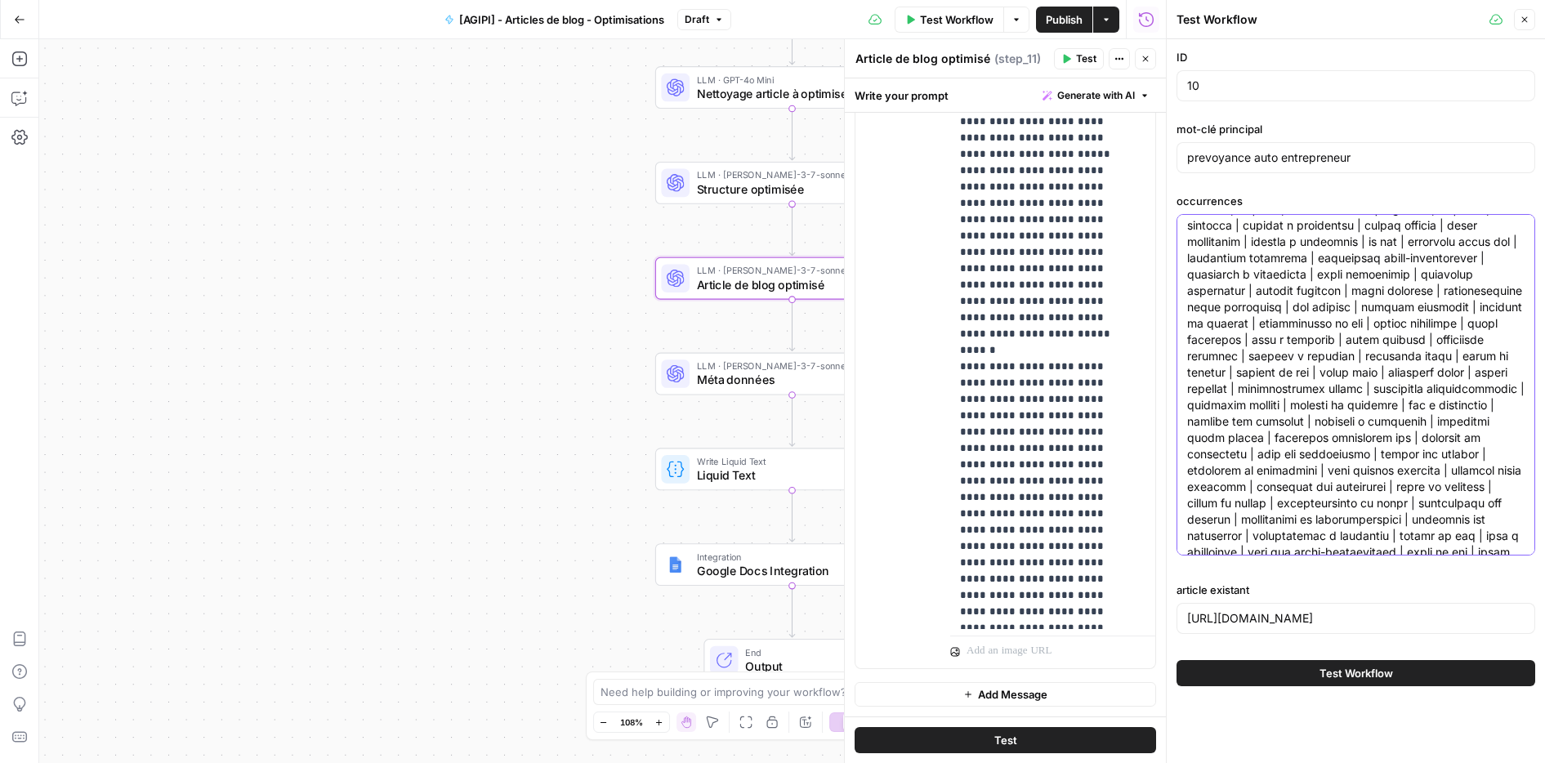
scroll to position [490, 0]
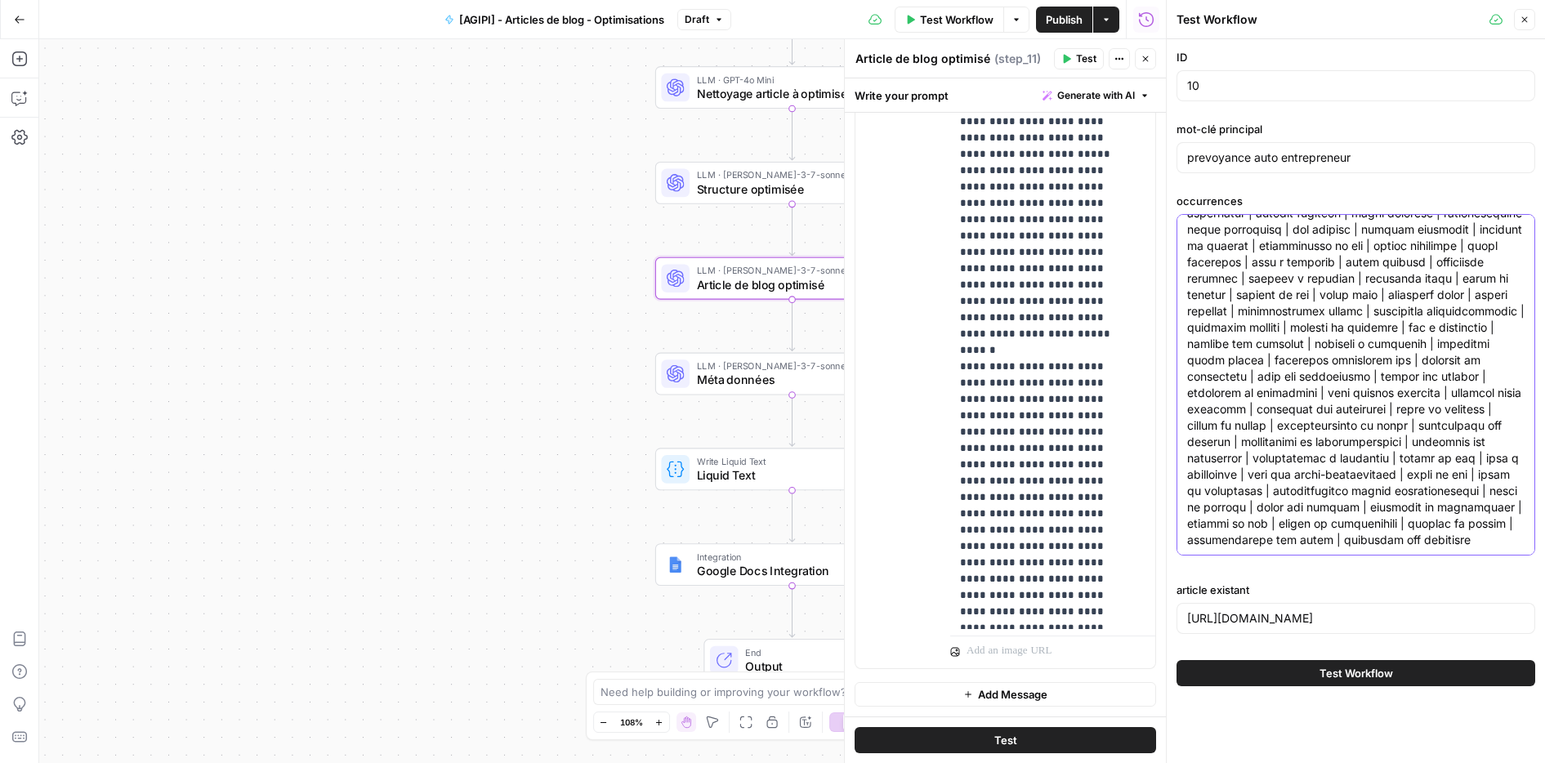
type textarea "arrêt de travail | prévoyance | arrêt | régime | sociale | accident | cas d arr…"
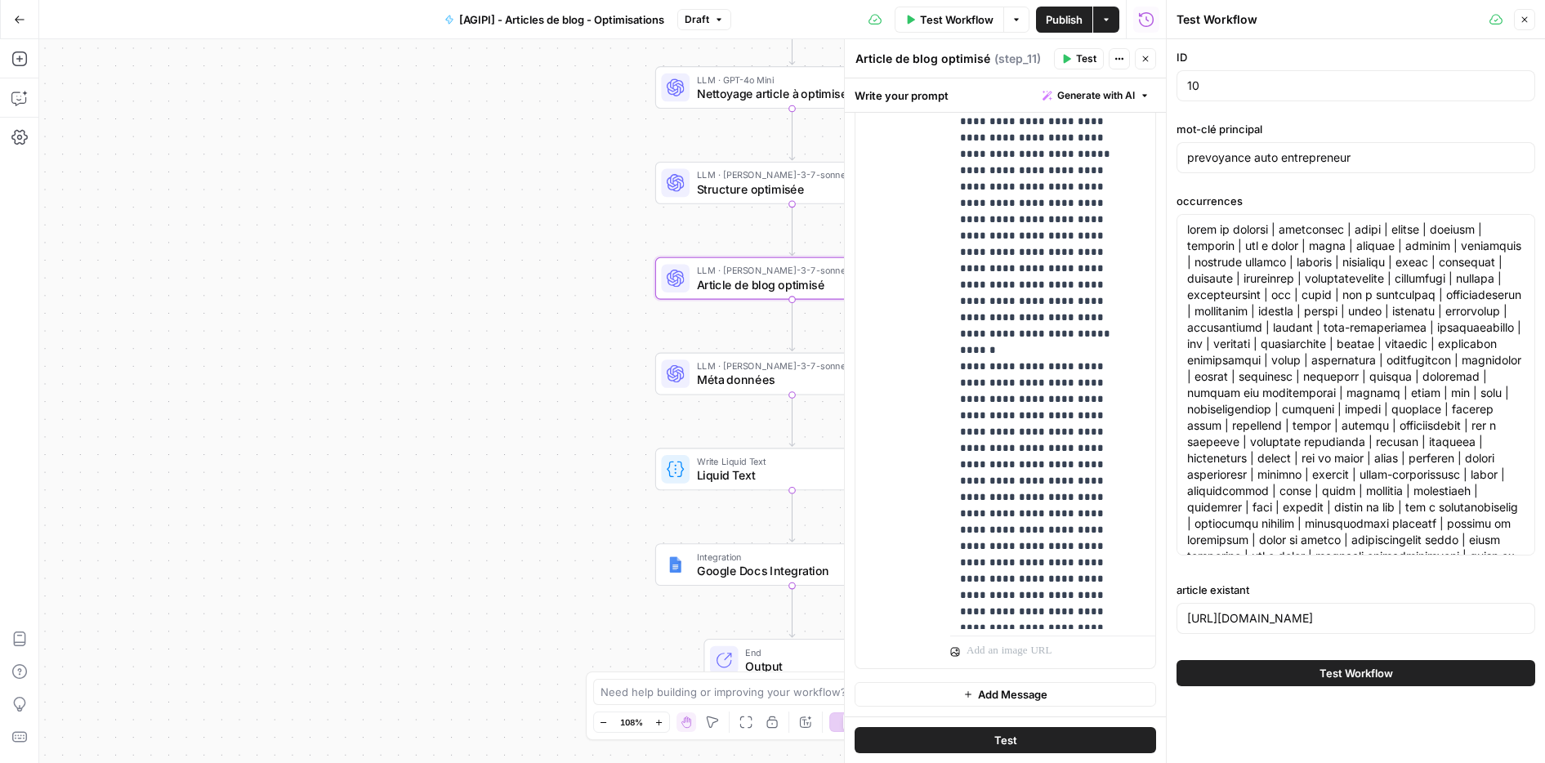
click at [1342, 666] on span "Test Workflow" at bounding box center [1357, 673] width 74 height 16
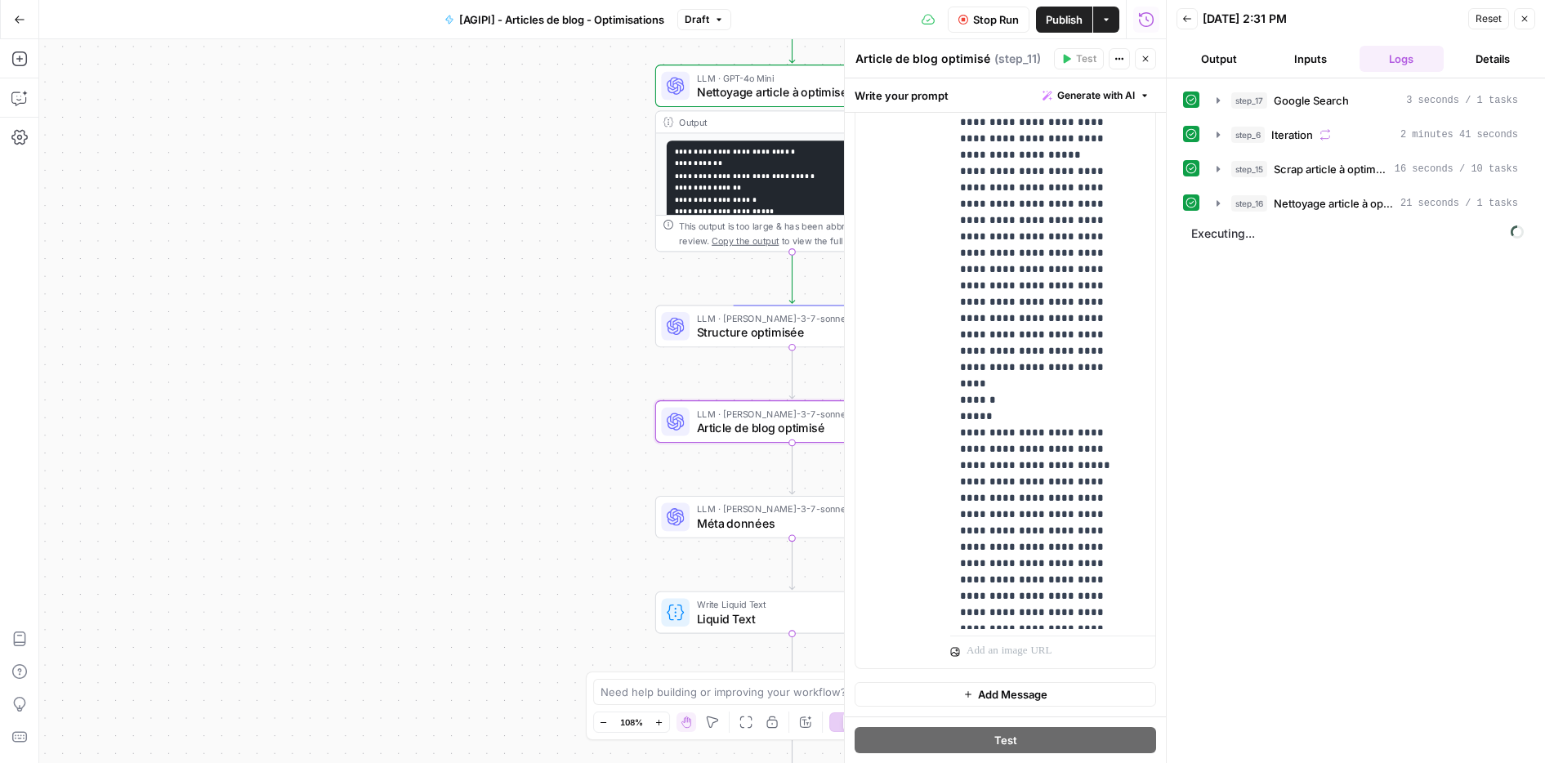
scroll to position [16128, 0]
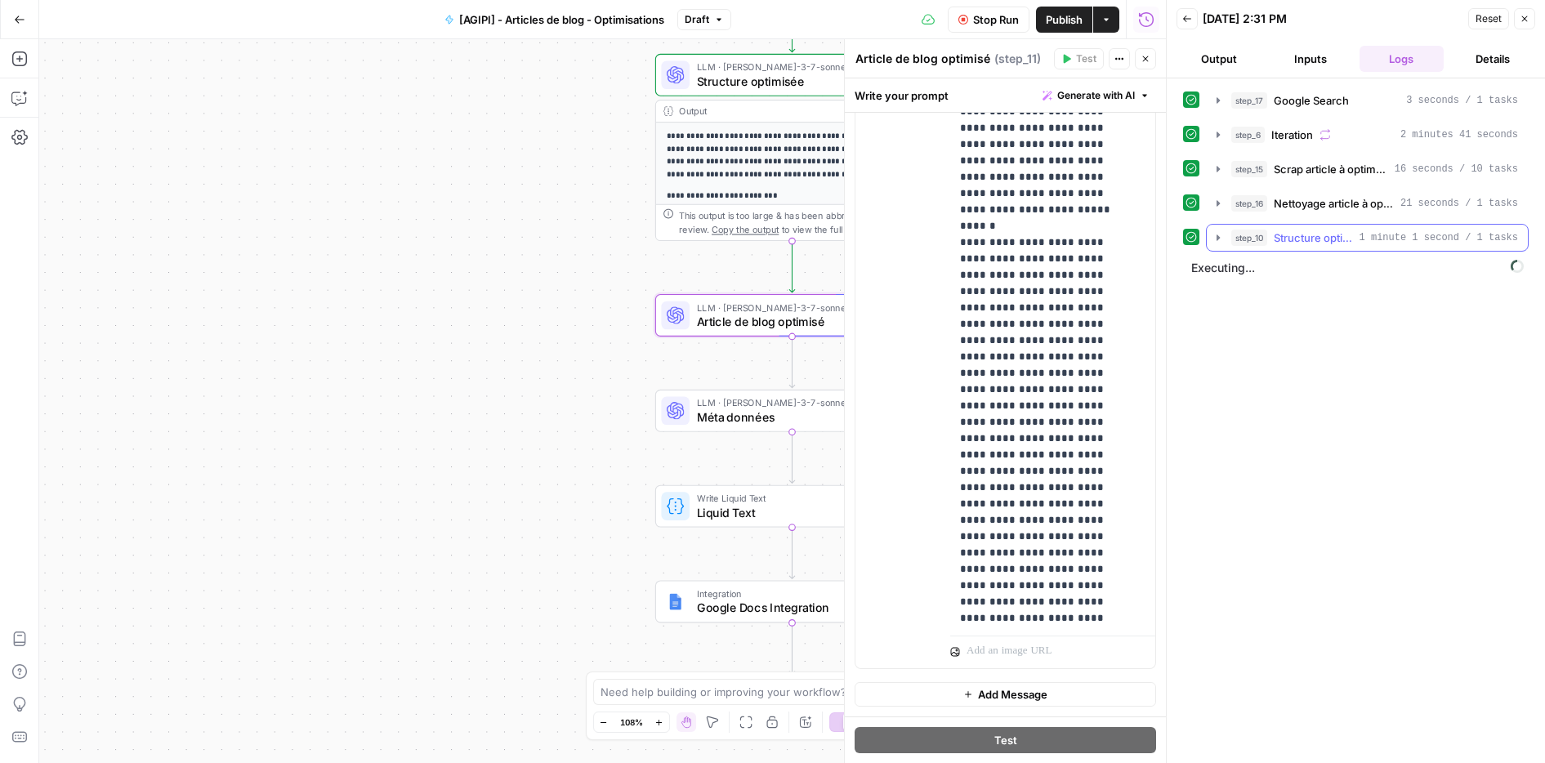
click at [1222, 235] on icon "button" at bounding box center [1218, 237] width 13 height 13
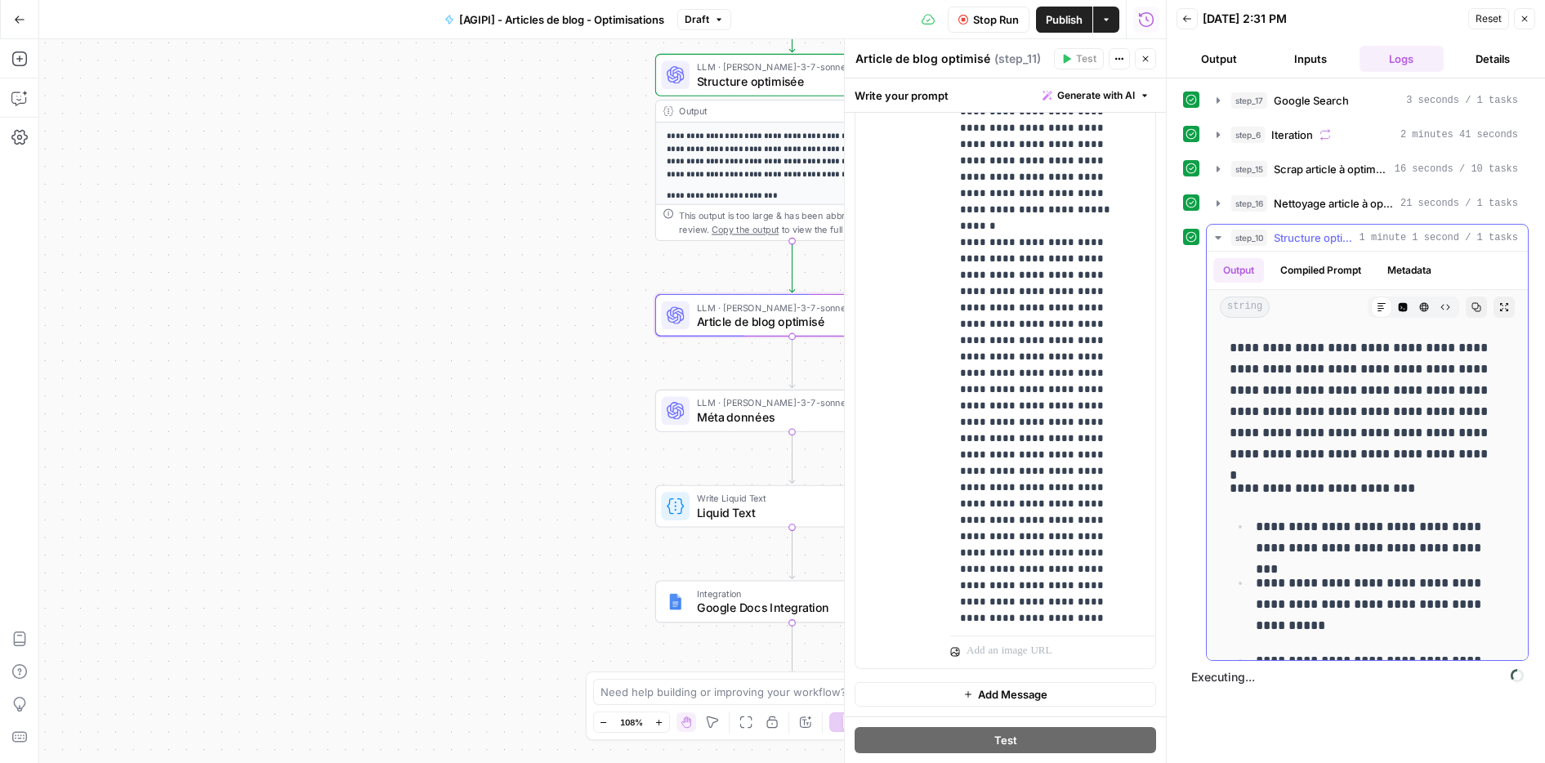
click at [1222, 235] on icon "button" at bounding box center [1218, 237] width 13 height 13
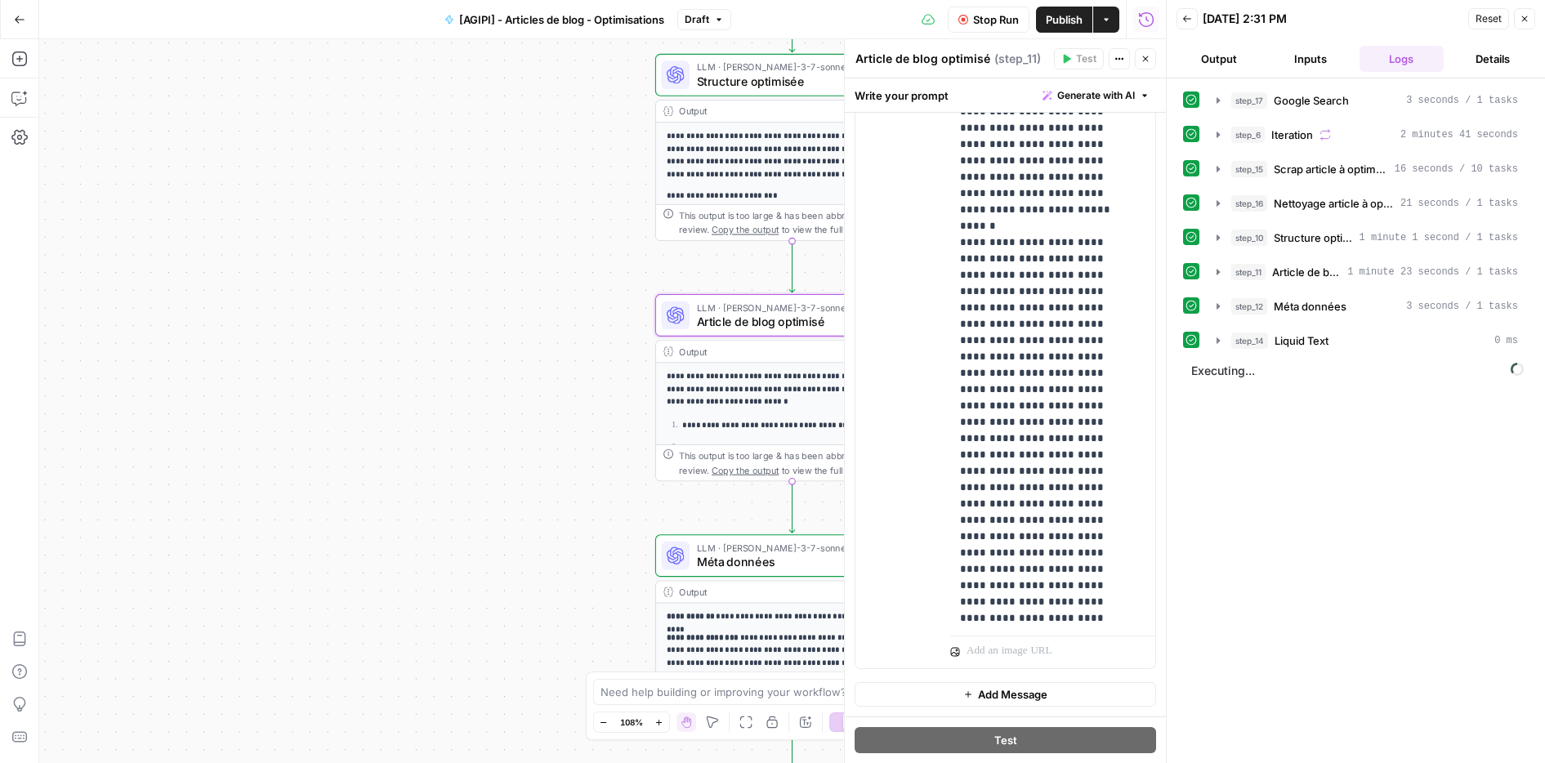
scroll to position [15051, 0]
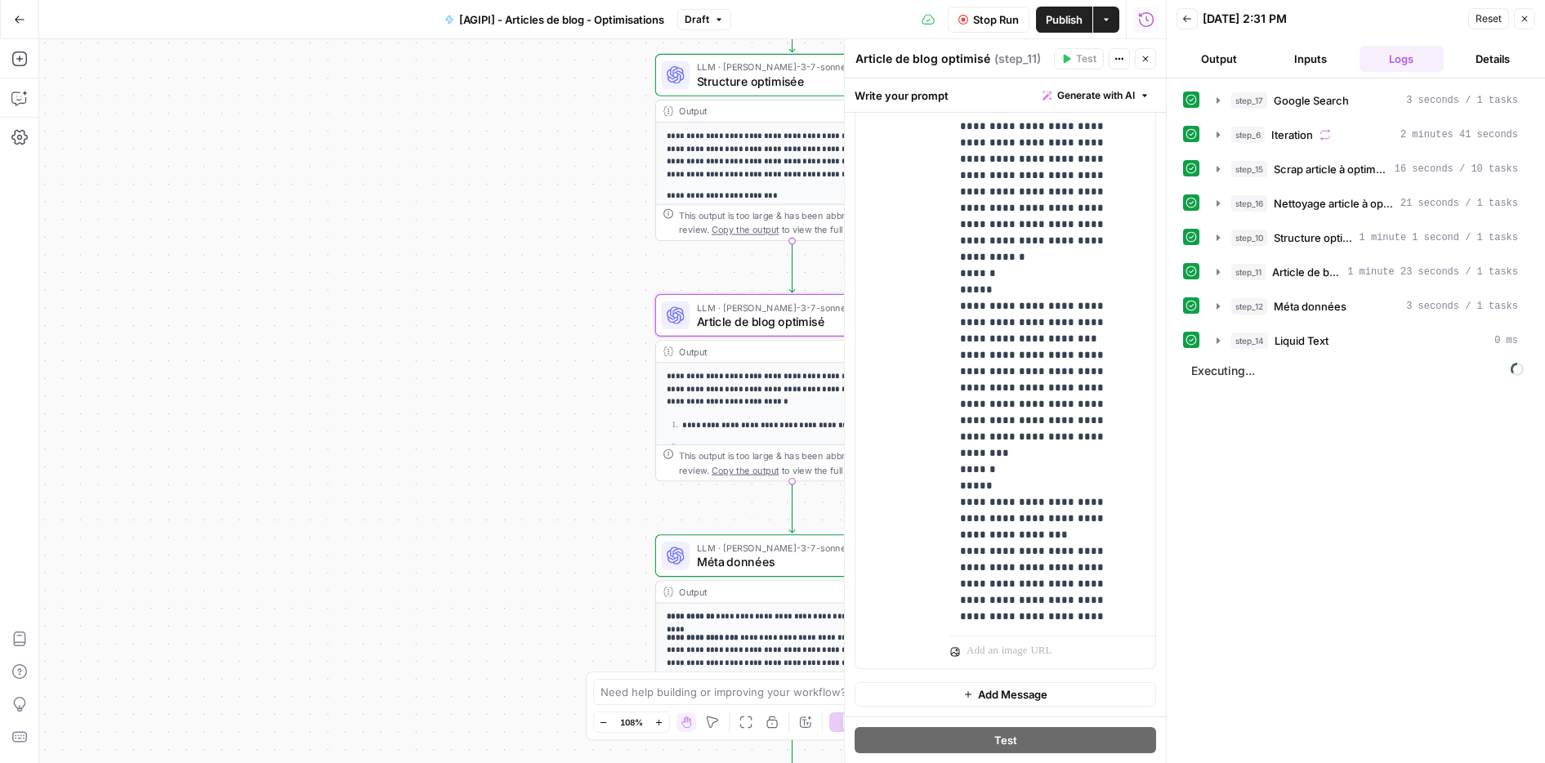
click at [1263, 438] on div "step_17 Google Search 3 seconds / 1 tasks step_6 Iteration 2 minutes 41 seconds…" at bounding box center [1356, 421] width 346 height 668
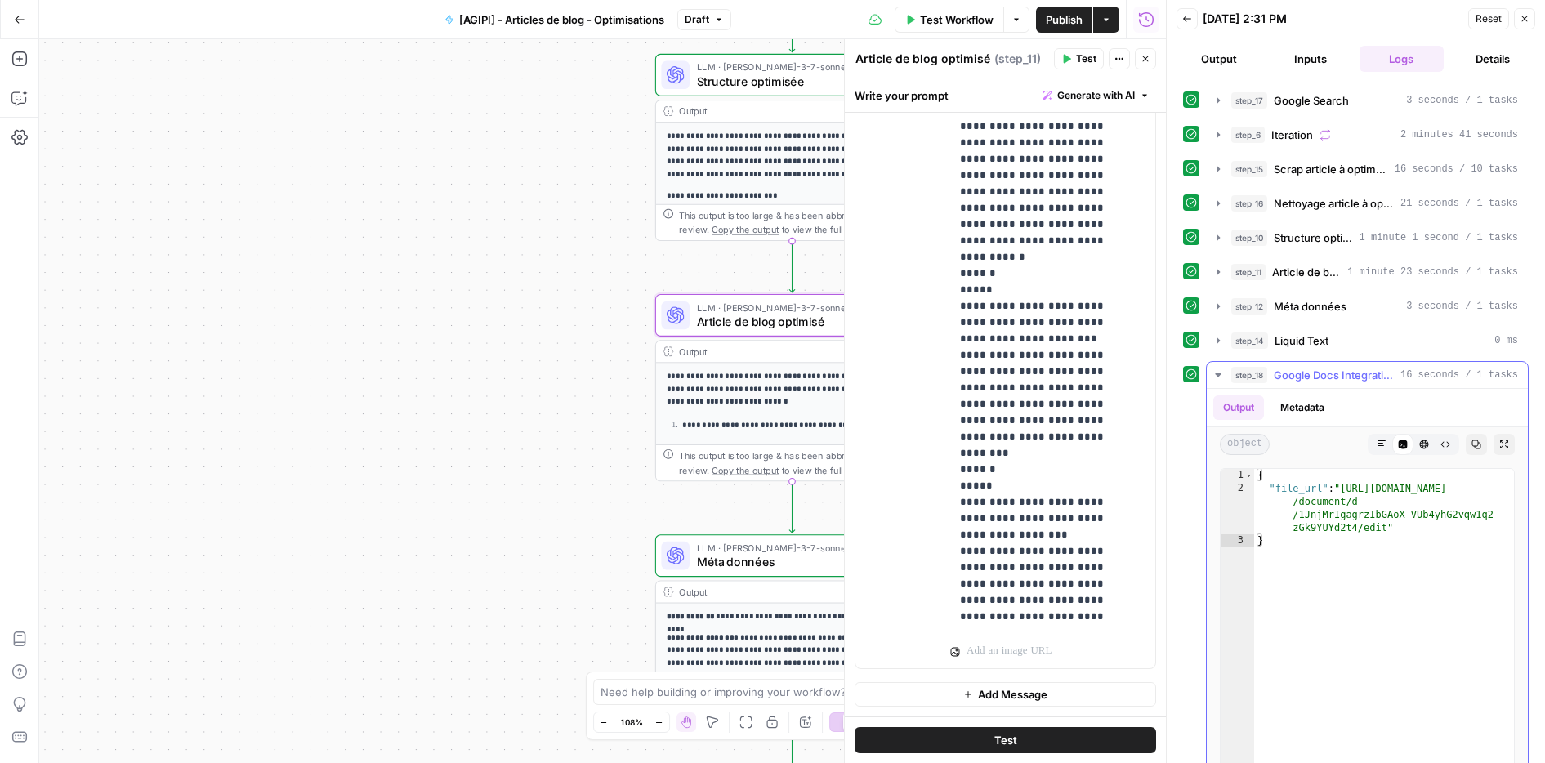
type textarea "**********"
drag, startPoint x: 1346, startPoint y: 486, endPoint x: 1385, endPoint y: 525, distance: 55.5
click at [1385, 525] on div "{ "file_url" : "https://docs.google.com /document/d /1JnjMrIgagrzIbGAoX_VUb4yhG…" at bounding box center [1384, 642] width 260 height 347
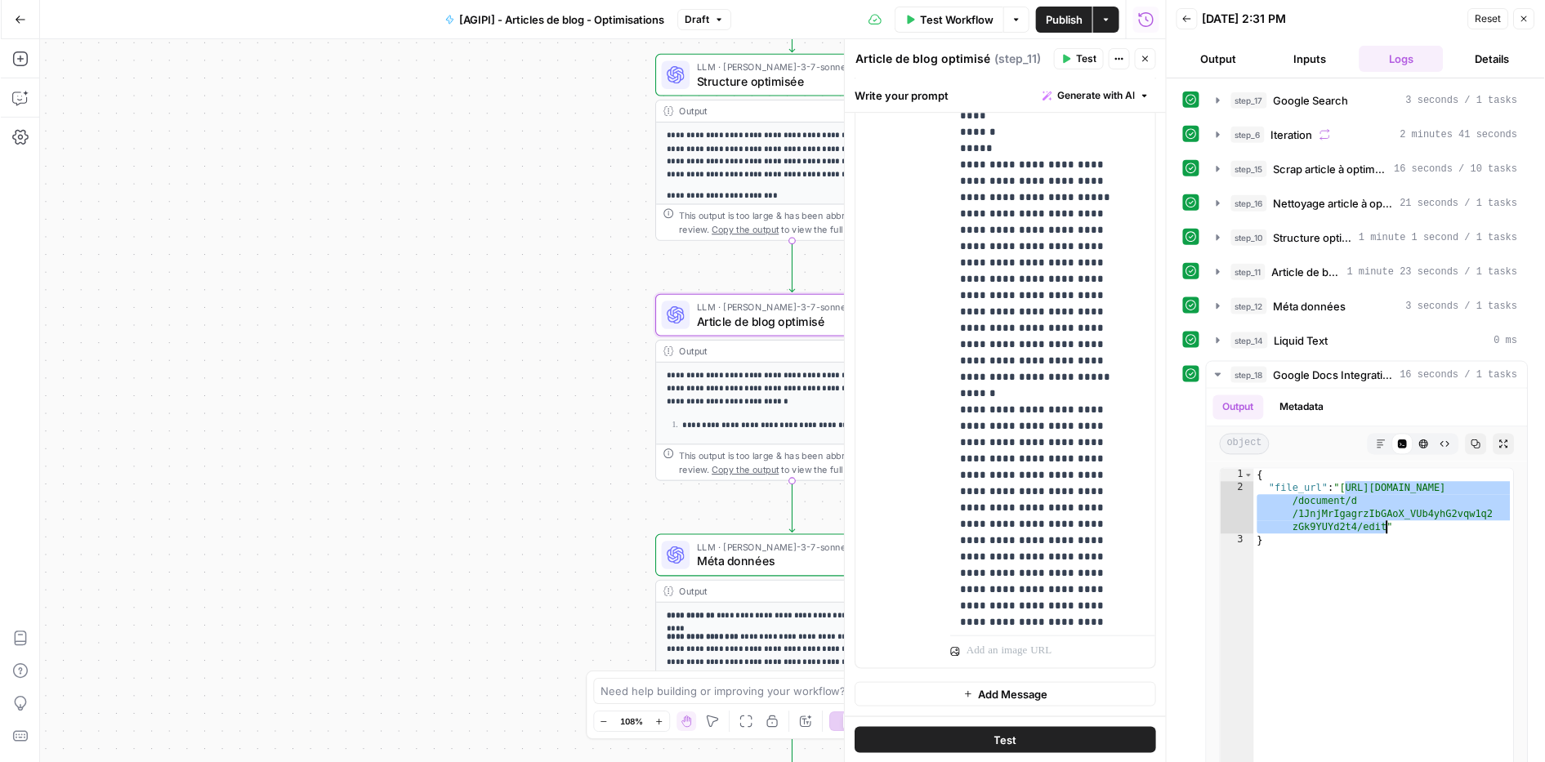
scroll to position [16128, 0]
click at [994, 739] on span "Test" at bounding box center [1005, 740] width 23 height 16
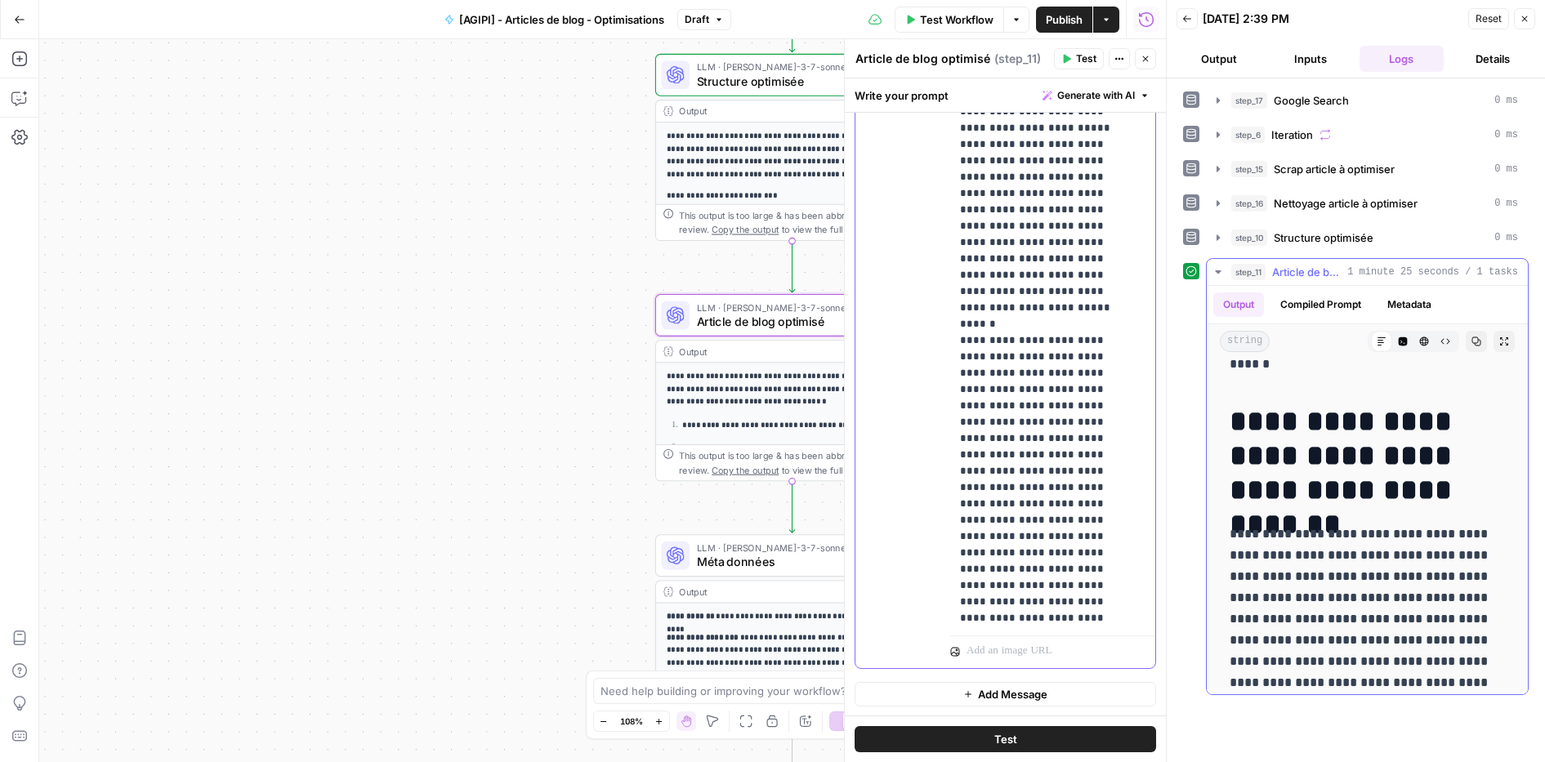
scroll to position [946, 0]
drag, startPoint x: 1220, startPoint y: 412, endPoint x: 1333, endPoint y: 523, distance: 158.3
click at [1215, 266] on icon "button" at bounding box center [1218, 272] width 13 height 13
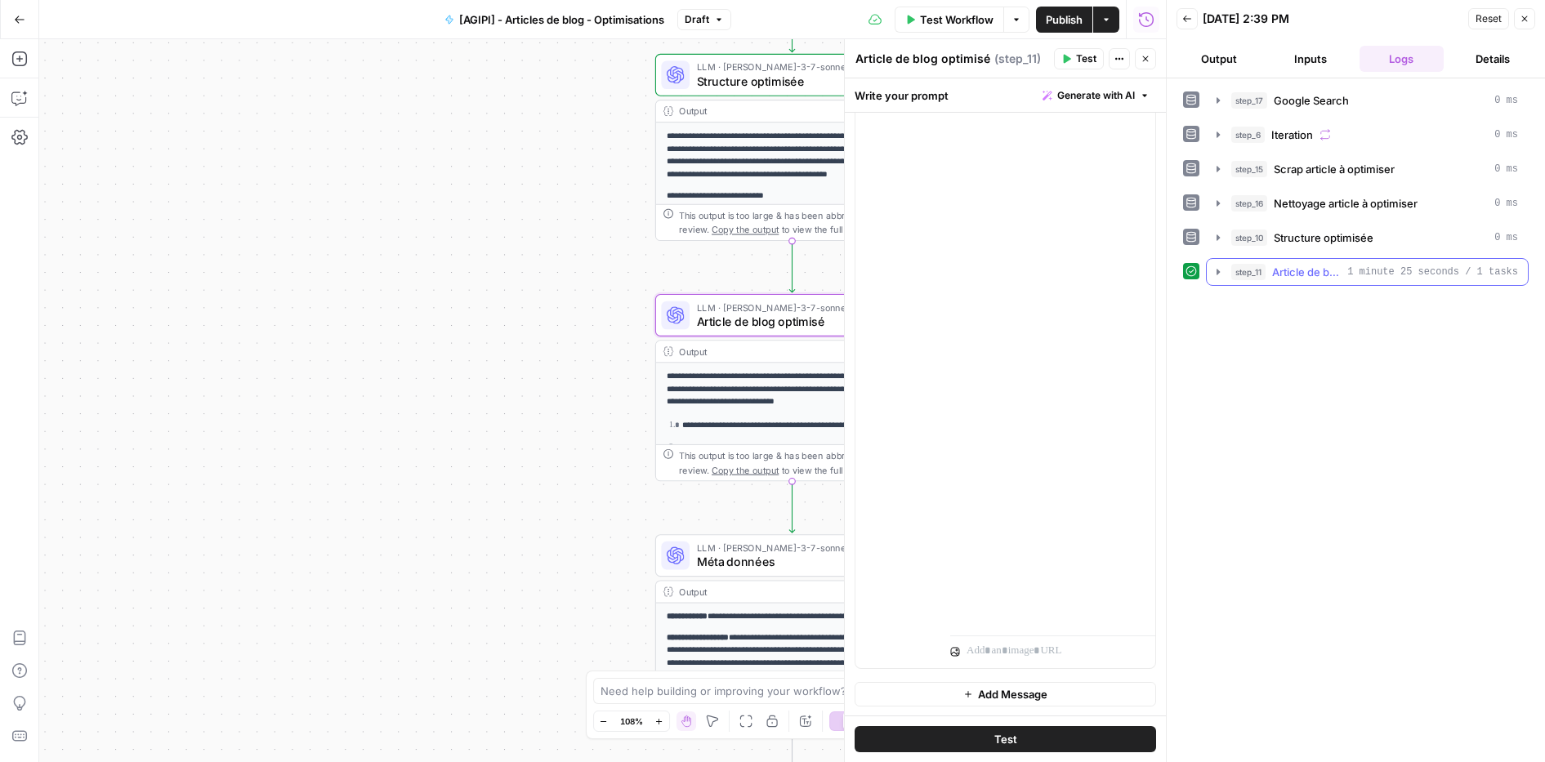
click at [1216, 270] on icon "button" at bounding box center [1218, 272] width 13 height 13
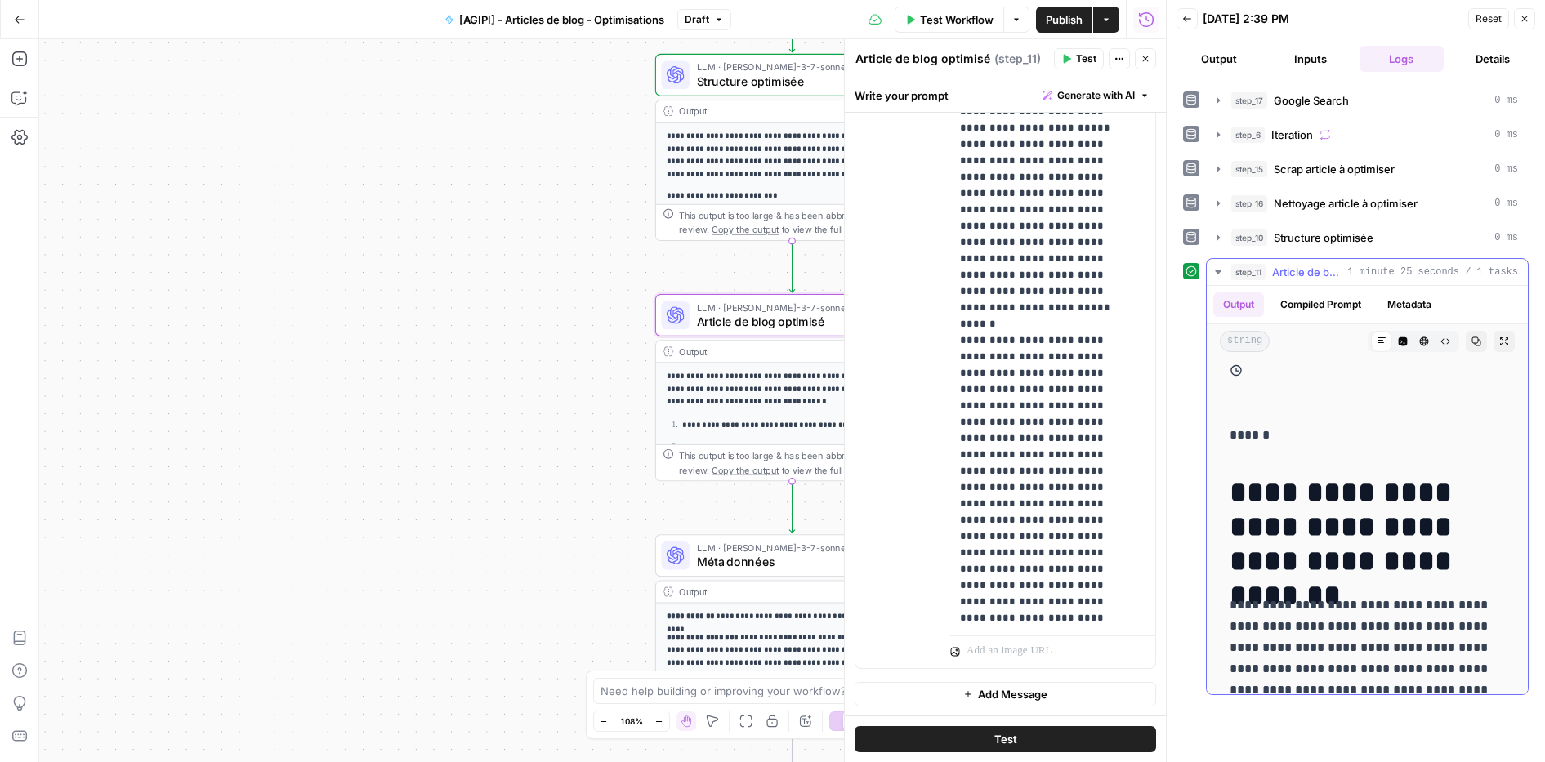
scroll to position [875, 0]
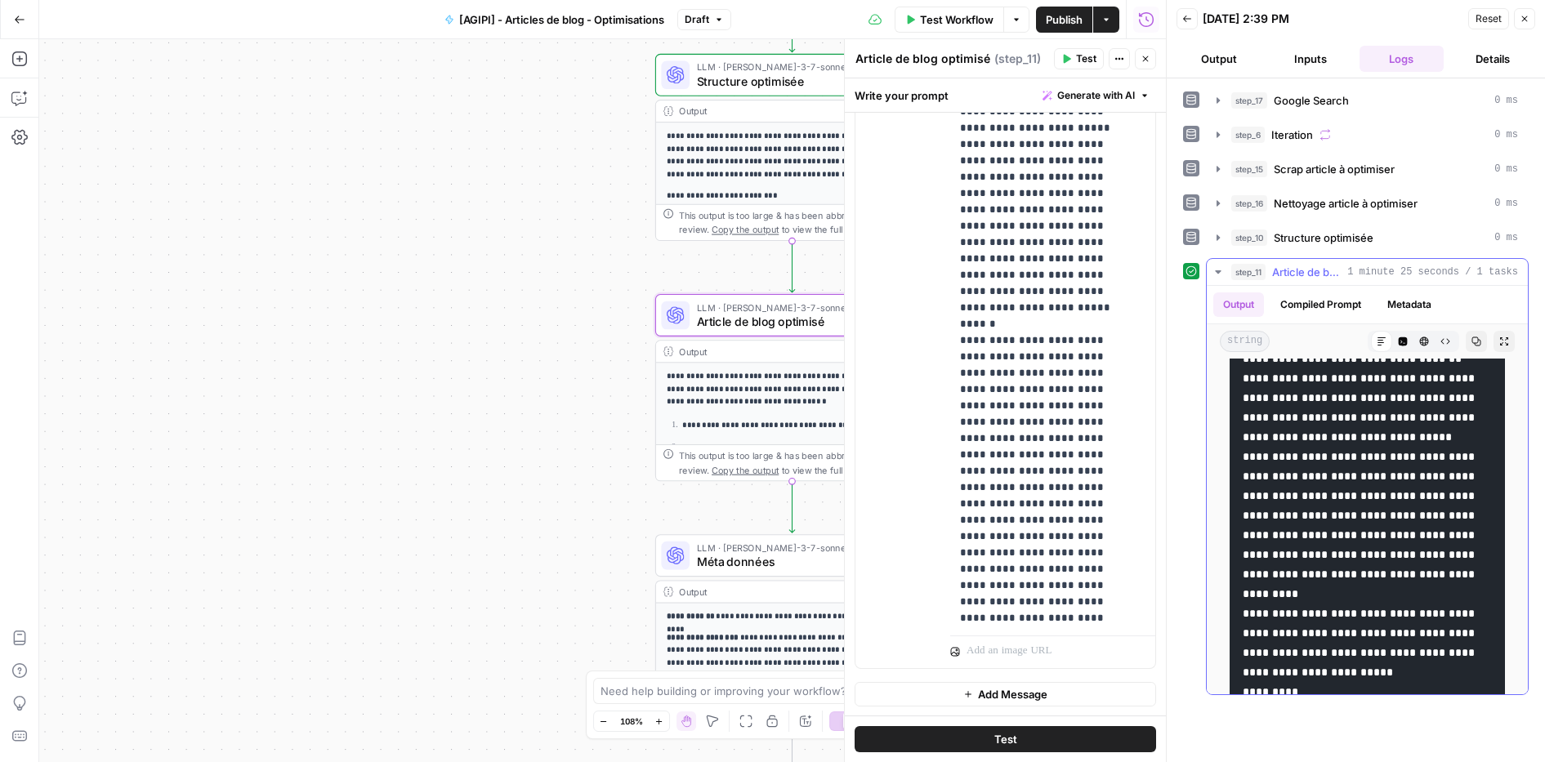
drag, startPoint x: 1225, startPoint y: 485, endPoint x: 1363, endPoint y: 544, distance: 150.4
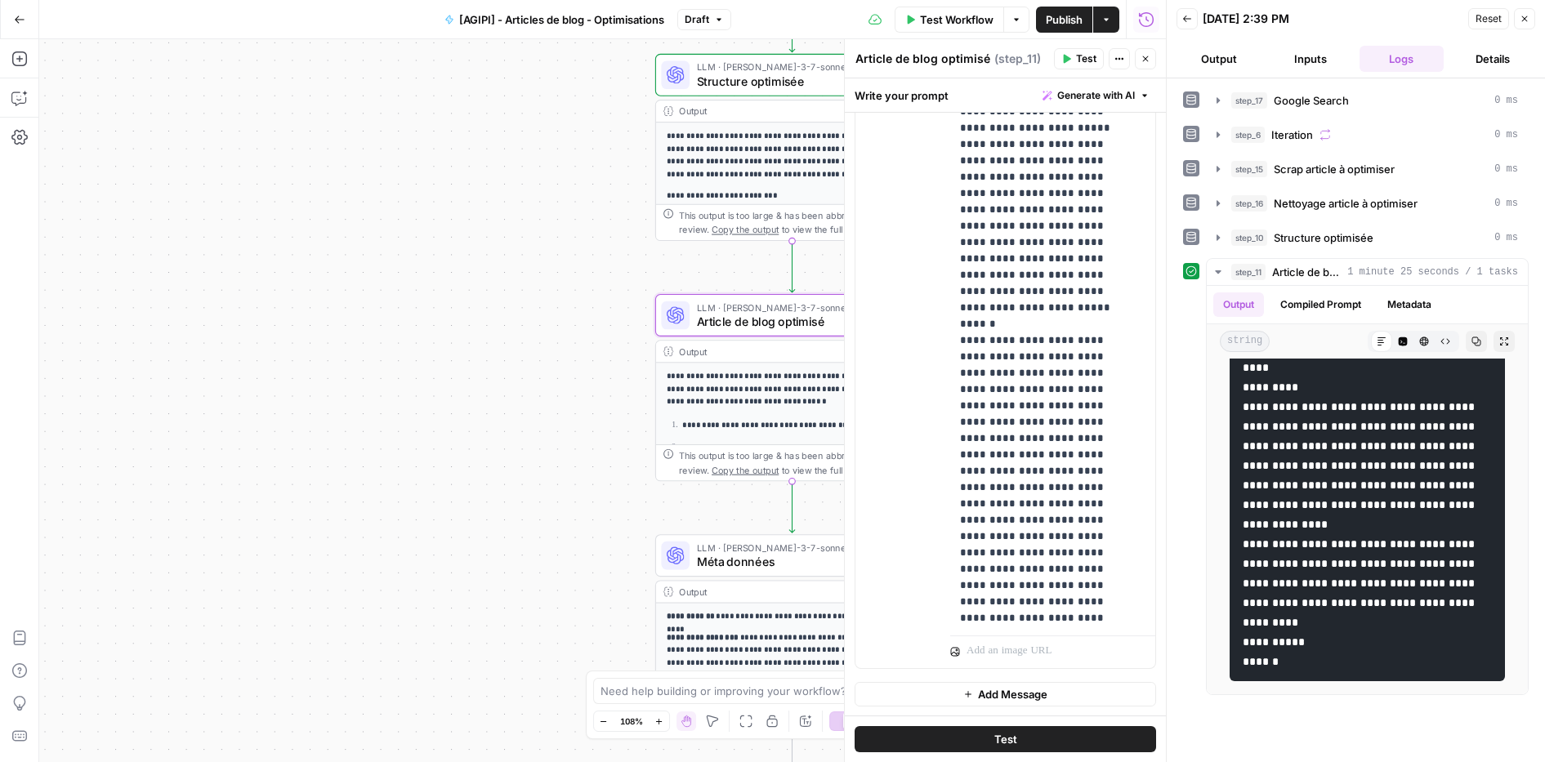
scroll to position [16340, 0]
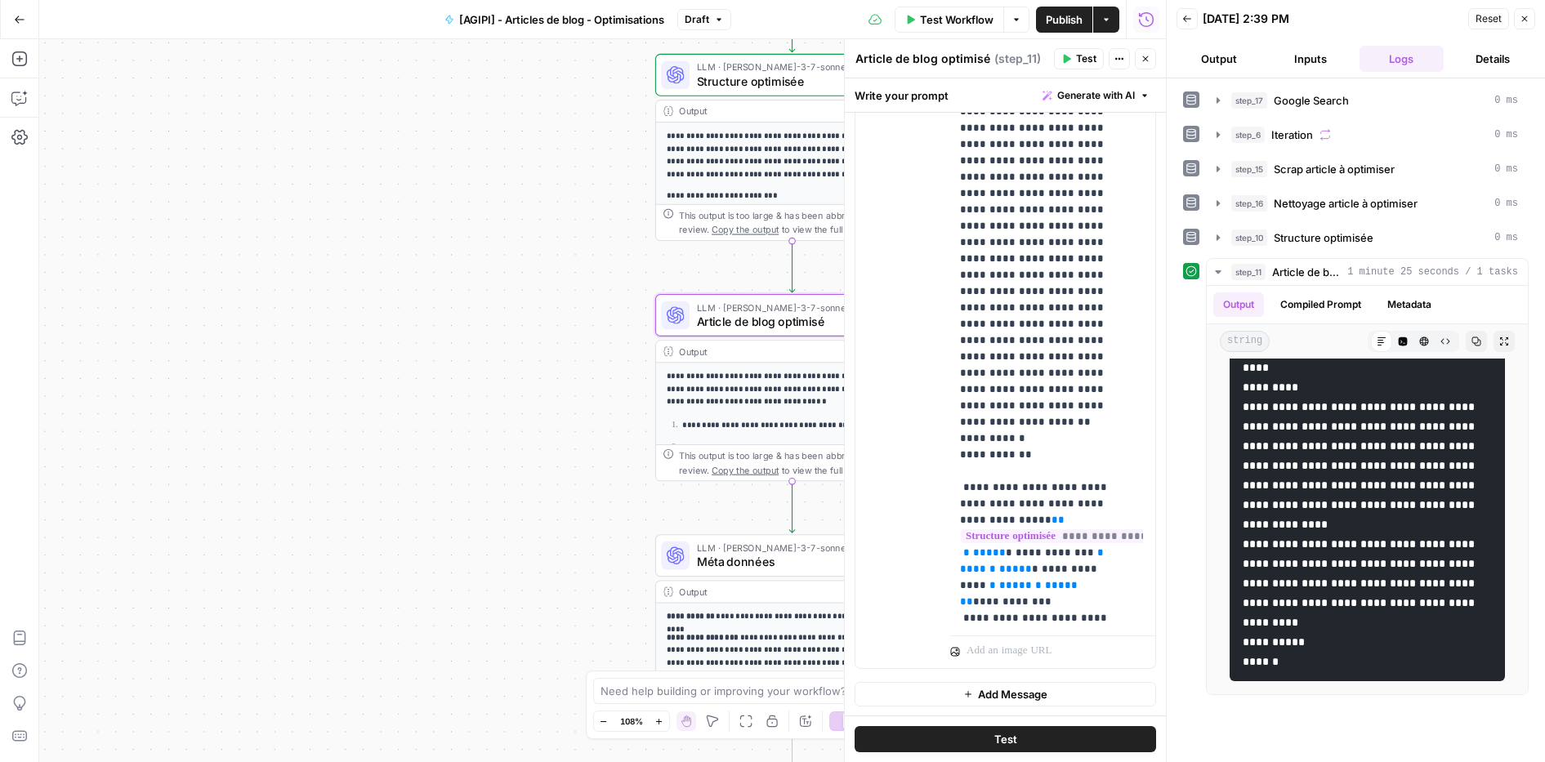
click at [967, 20] on span "Test Workflow" at bounding box center [957, 19] width 74 height 16
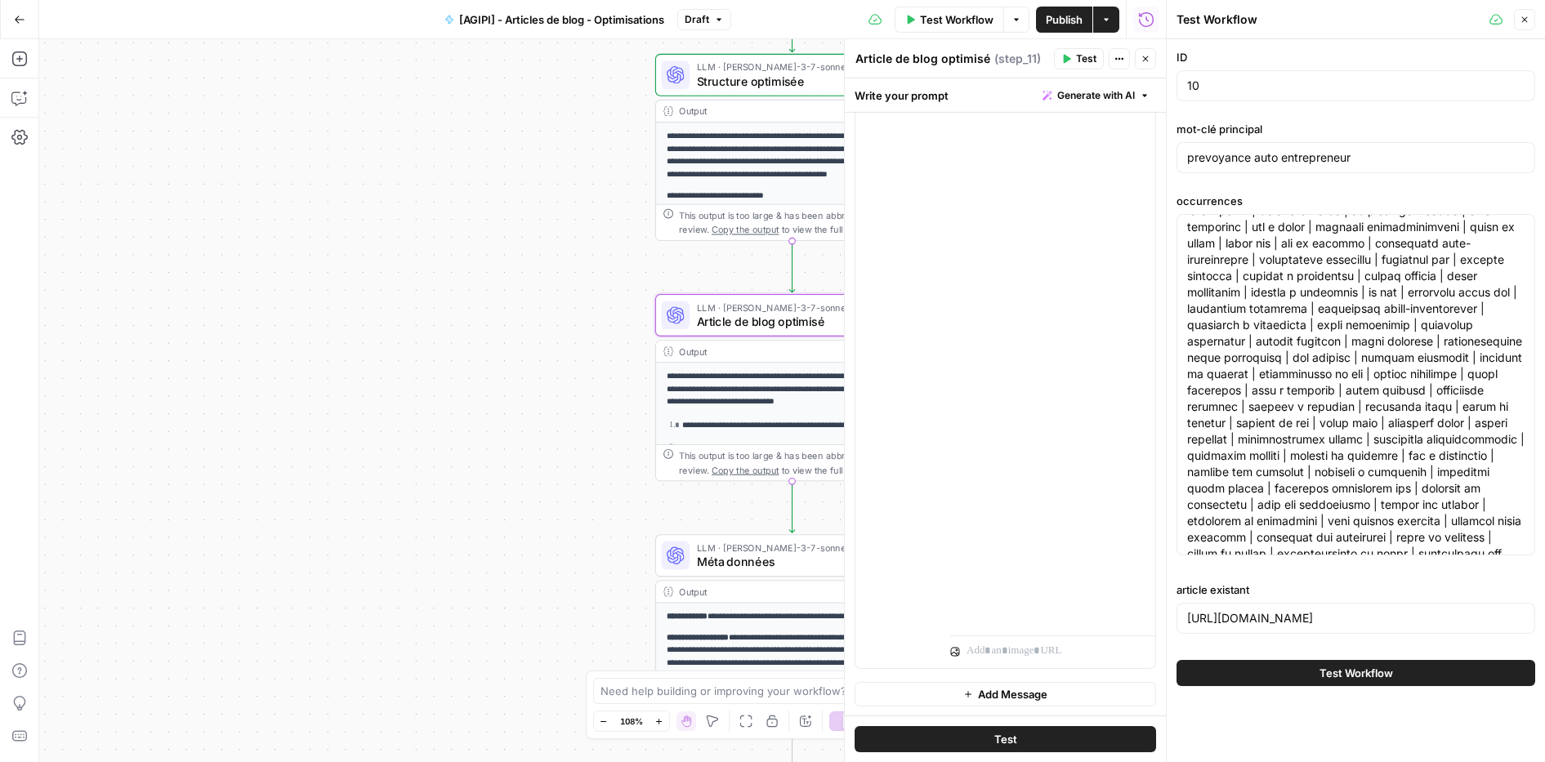
scroll to position [490, 0]
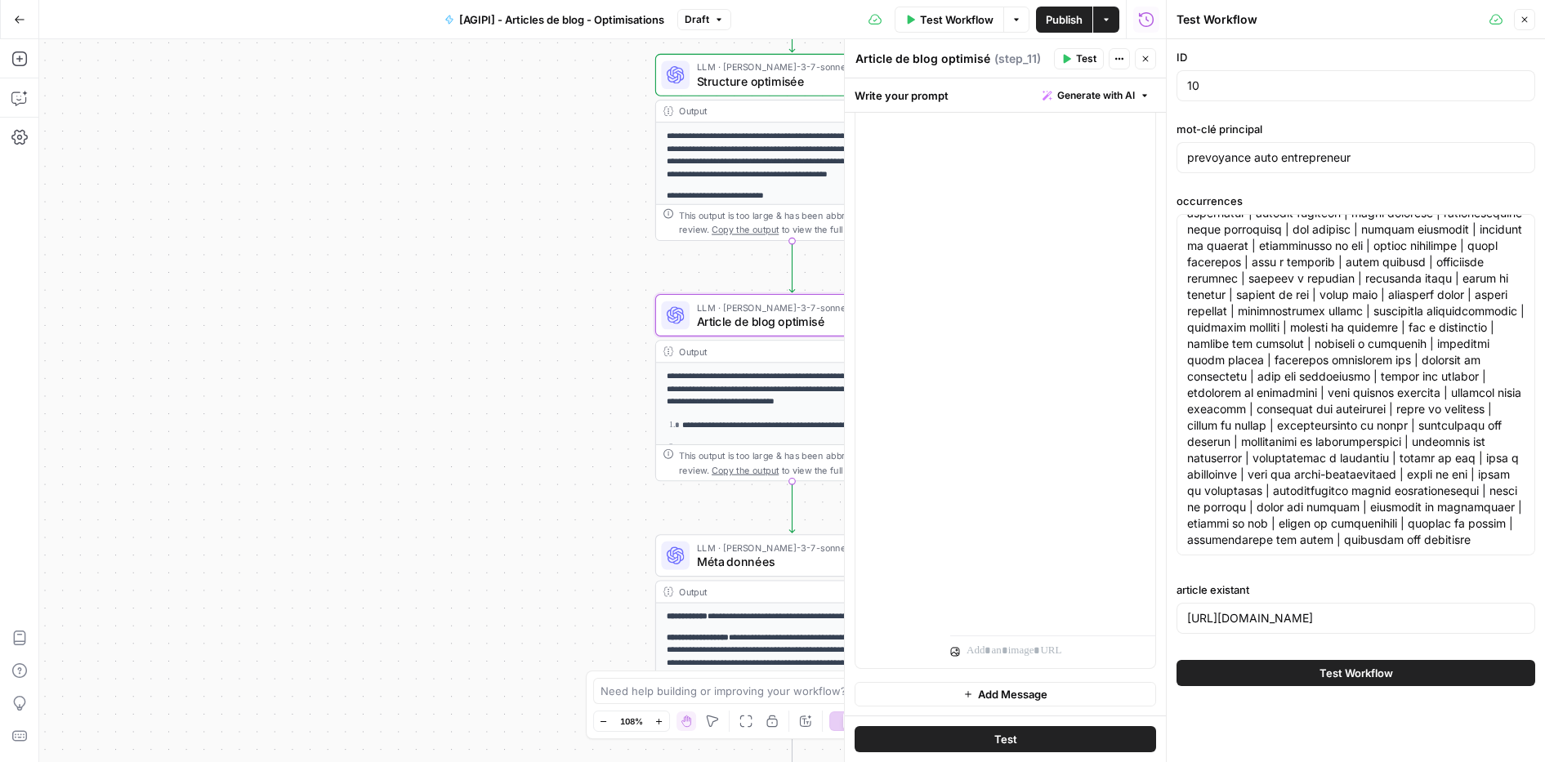
click at [1372, 678] on span "Test Workflow" at bounding box center [1357, 673] width 74 height 16
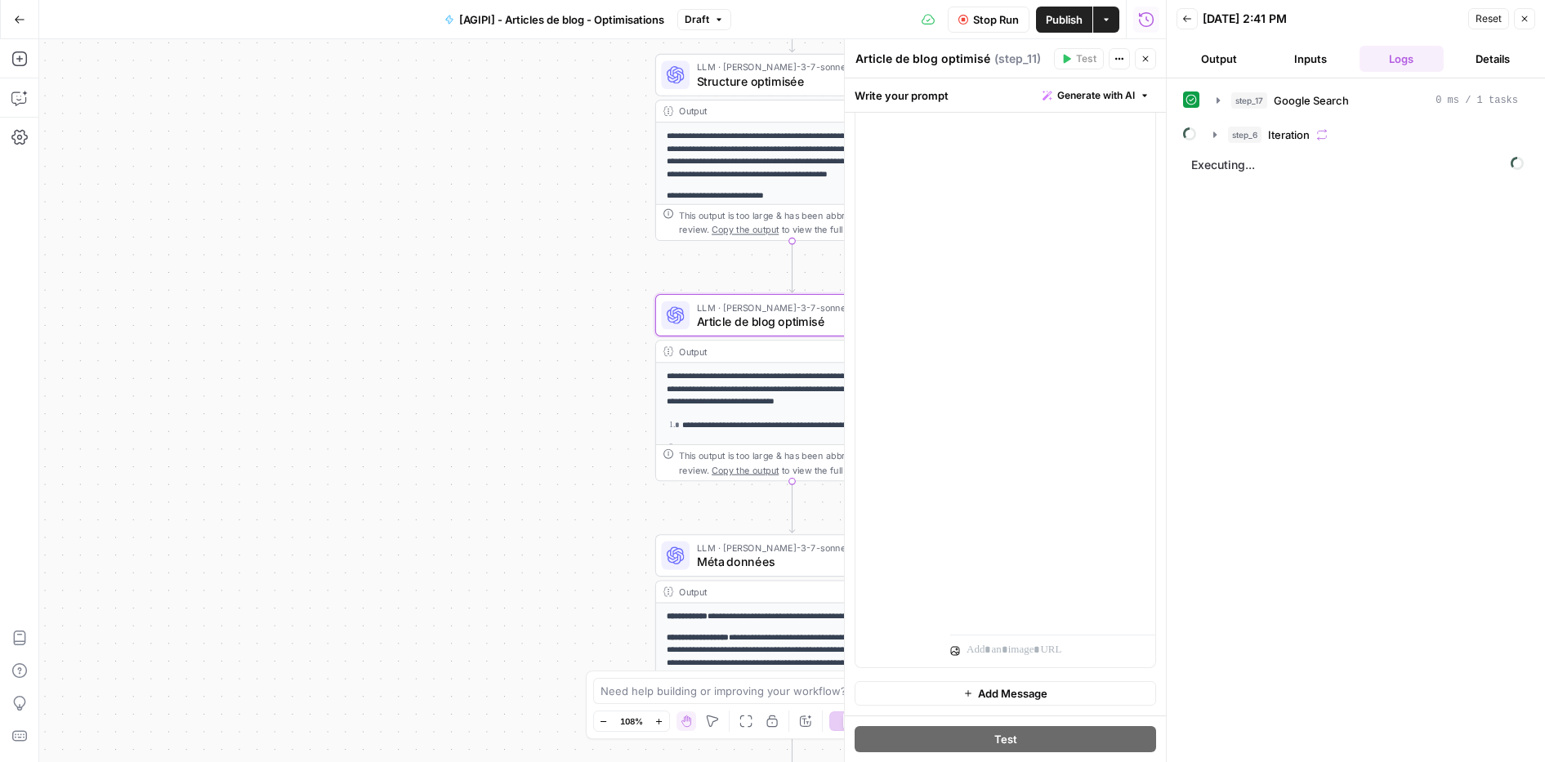
scroll to position [15537, 0]
click at [823, 755] on div "Workflow Set Inputs Inputs Google Search Google Search Step 17 Output Expand Ou…" at bounding box center [602, 400] width 1127 height 723
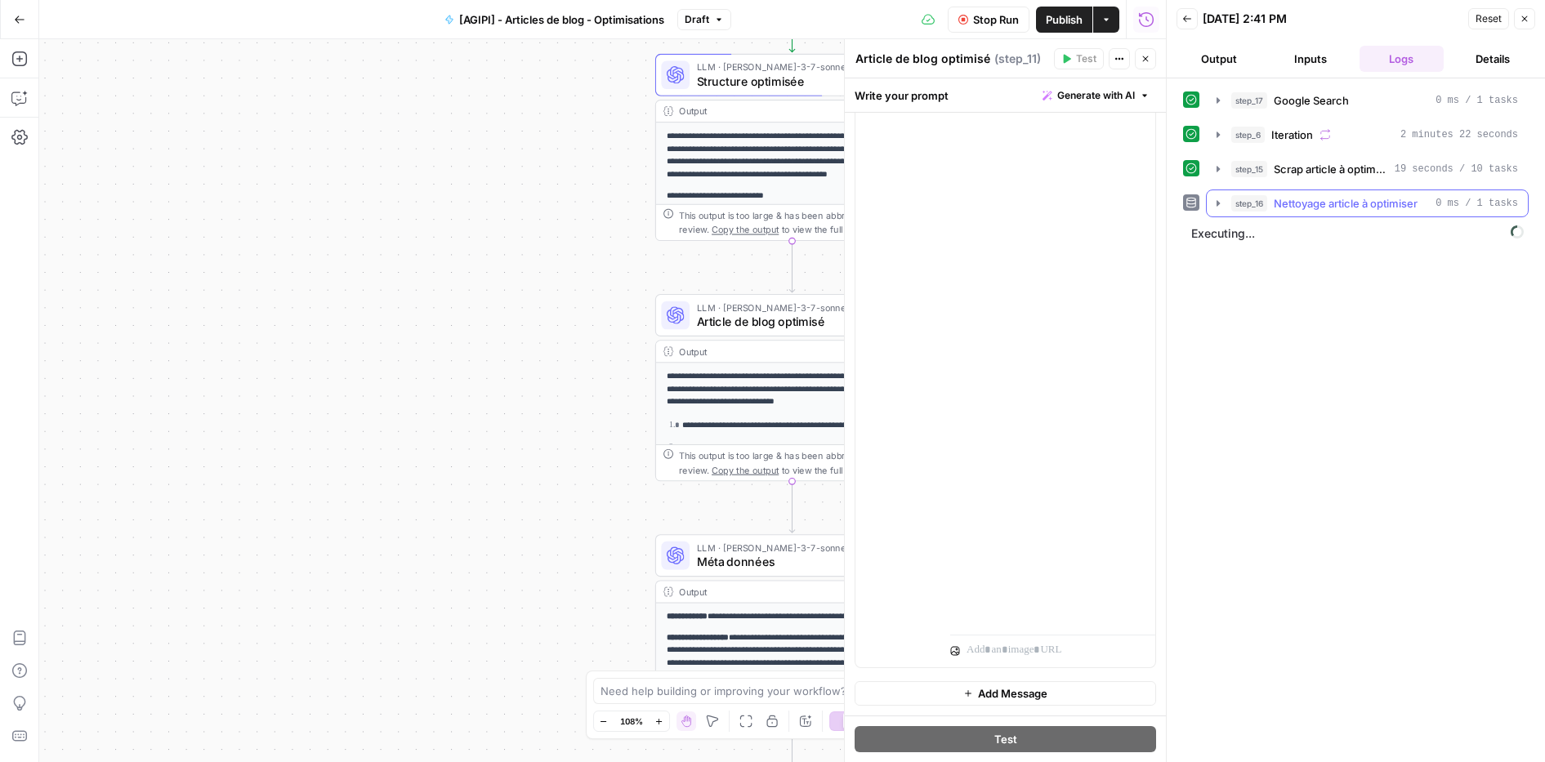
click at [1216, 199] on icon "button" at bounding box center [1218, 203] width 13 height 13
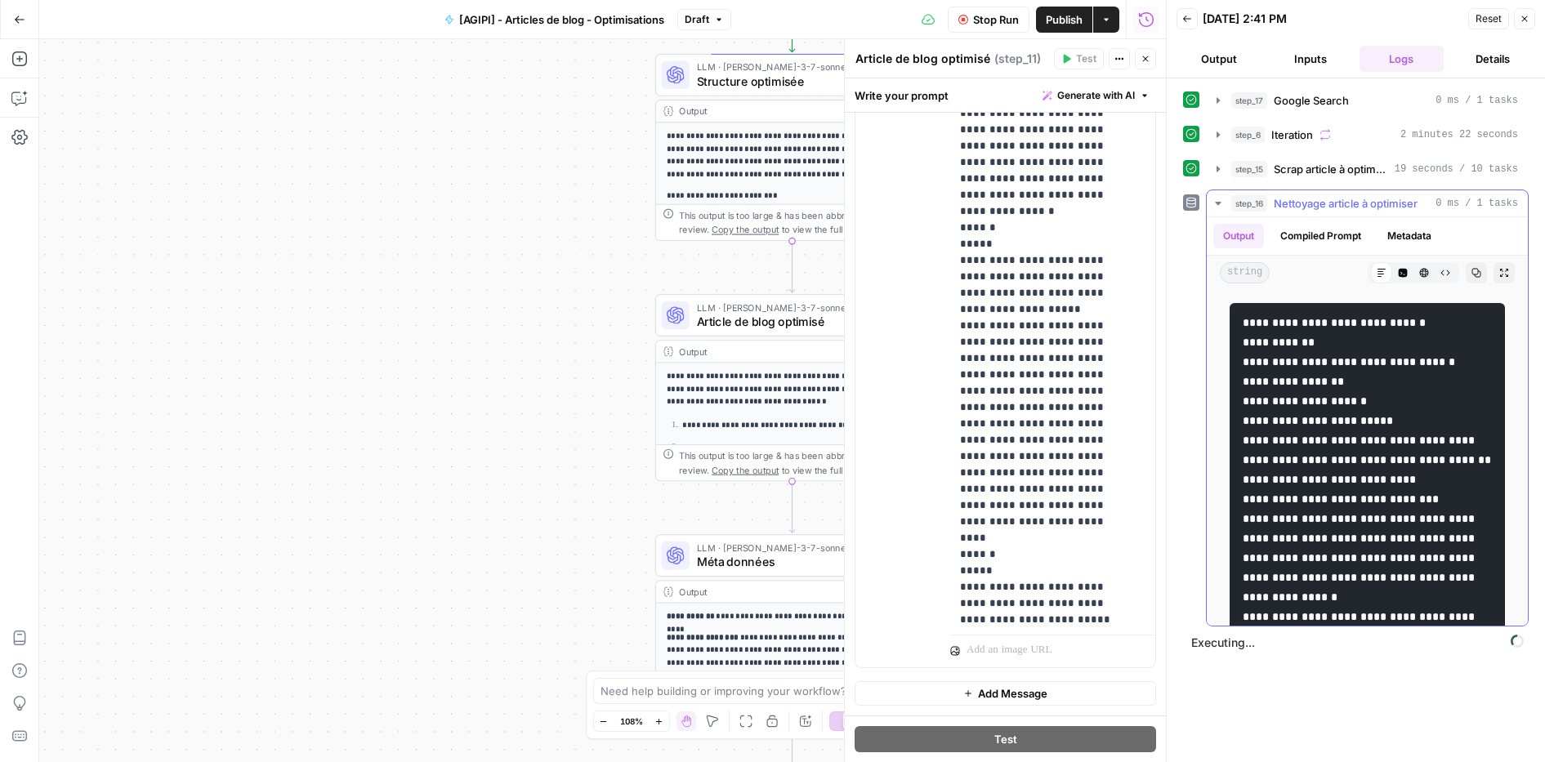
click at [1216, 199] on icon "button" at bounding box center [1218, 203] width 13 height 13
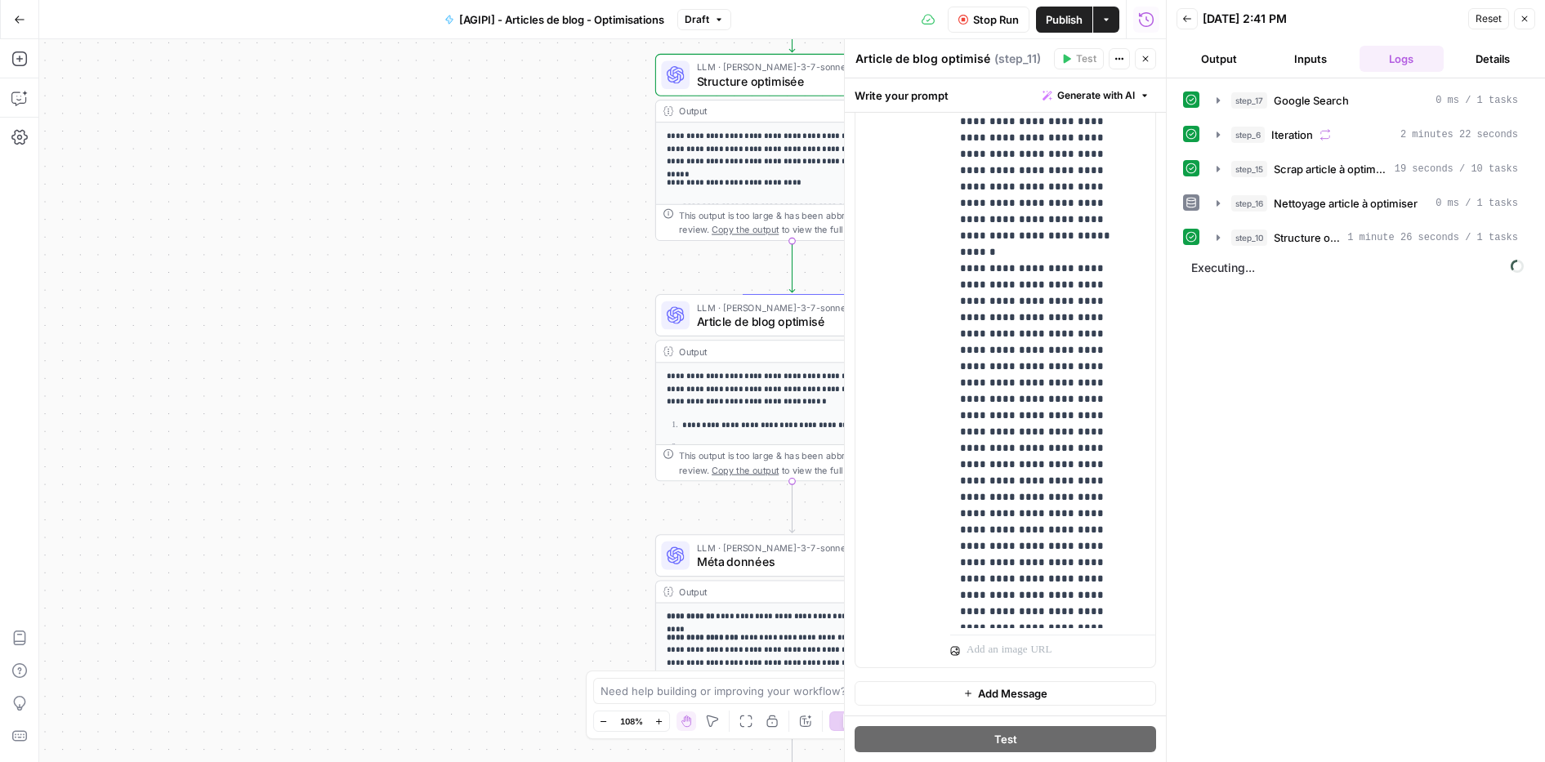
scroll to position [16104, 0]
click at [1217, 239] on icon "button" at bounding box center [1218, 238] width 3 height 6
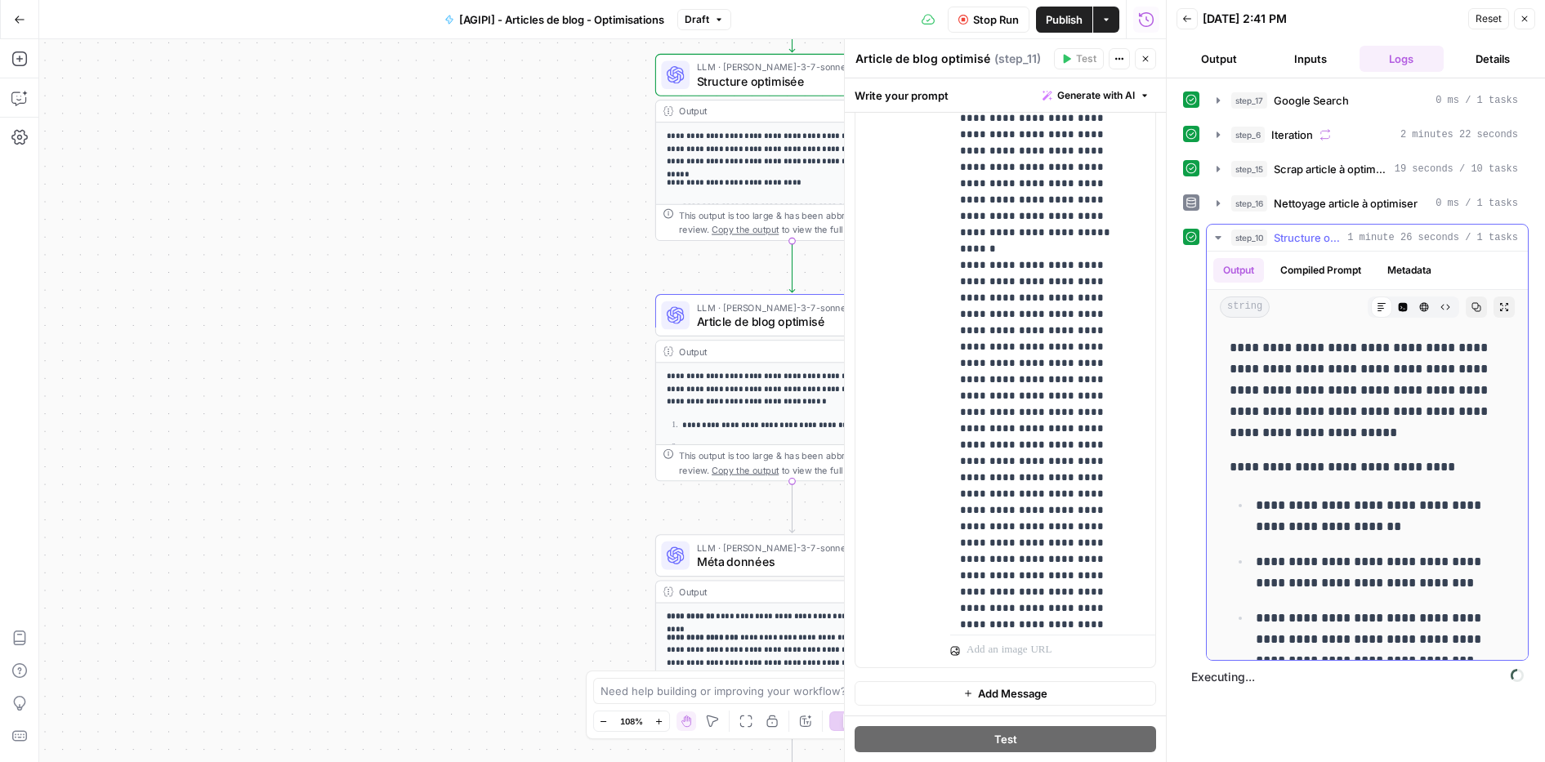
click at [1217, 241] on icon "button" at bounding box center [1218, 237] width 13 height 13
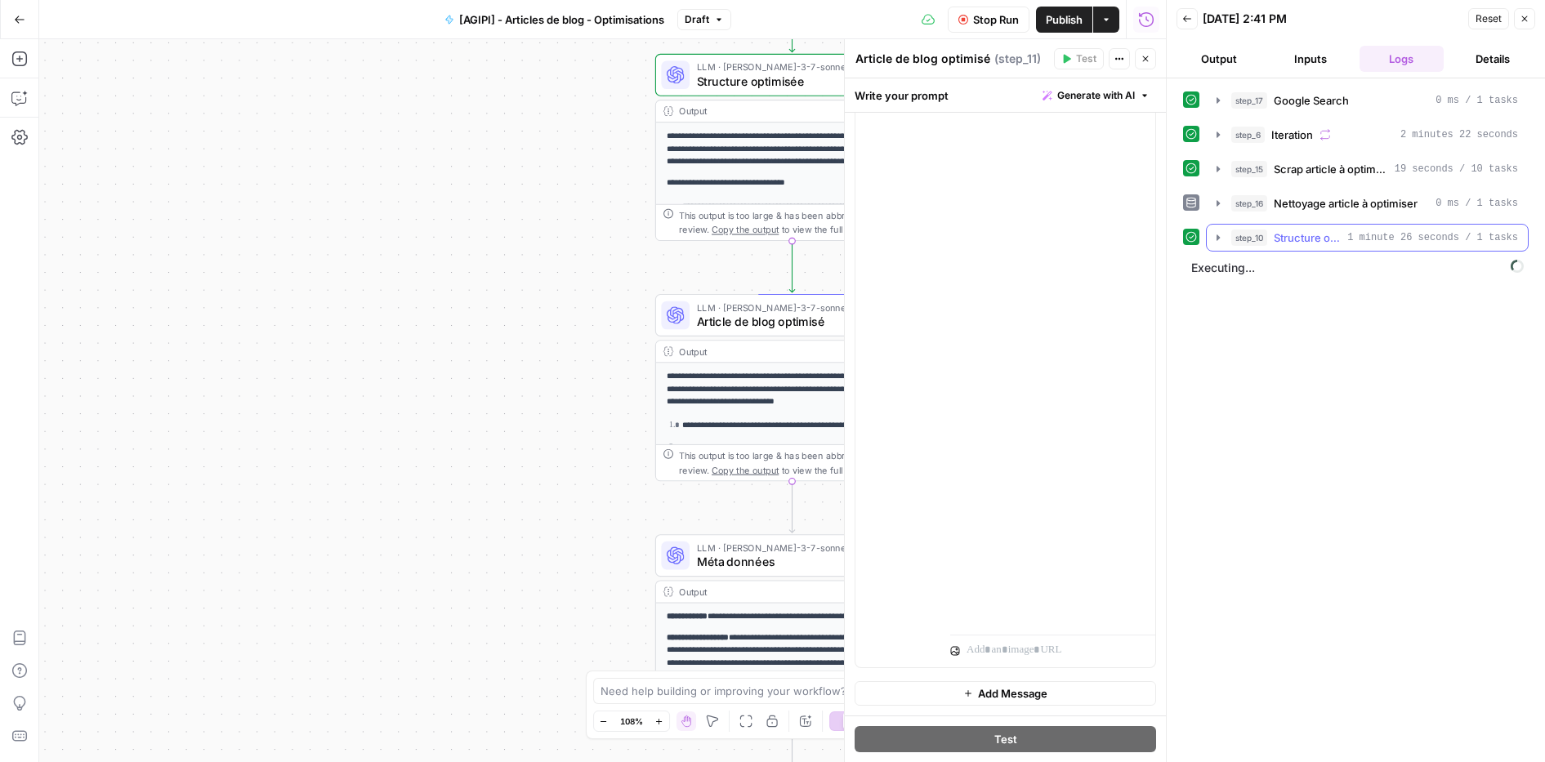
scroll to position [16030, 0]
click at [1212, 243] on icon "button" at bounding box center [1218, 237] width 13 height 13
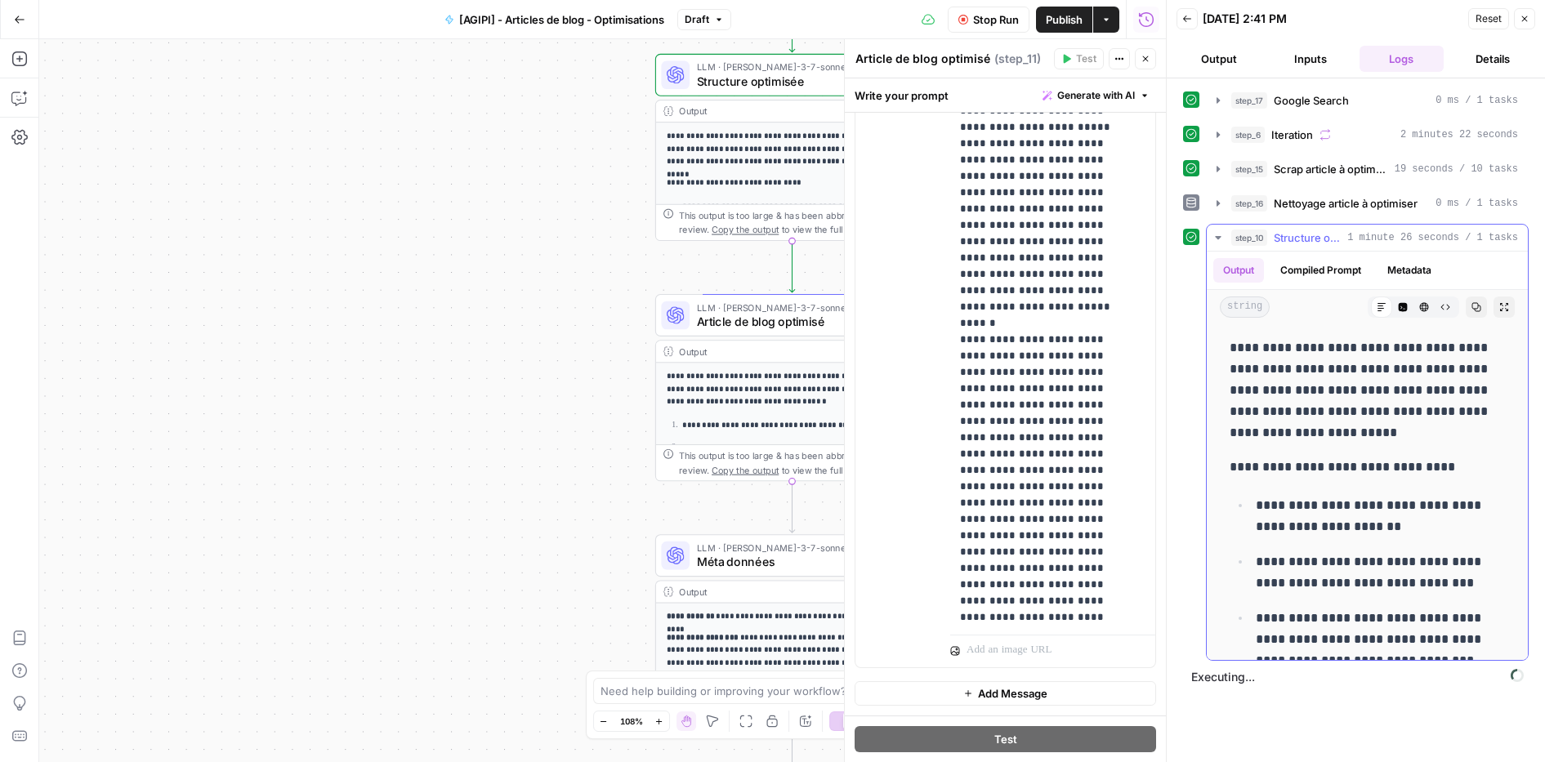
click at [1212, 243] on icon "button" at bounding box center [1218, 237] width 13 height 13
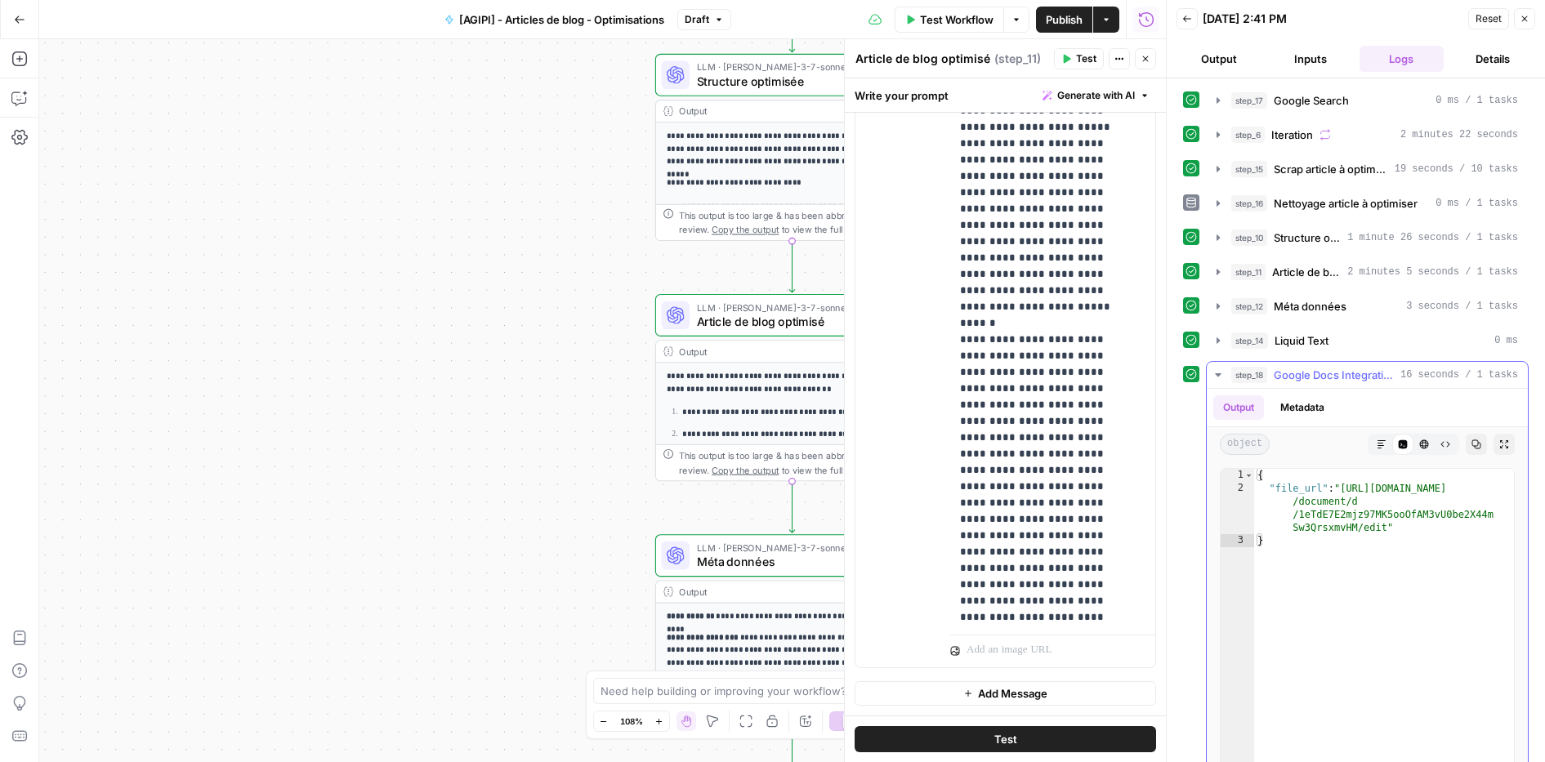
type textarea "**********"
drag, startPoint x: 1348, startPoint y: 494, endPoint x: 1386, endPoint y: 530, distance: 52.6
click at [1386, 530] on div "{ "file_url" : "https://docs.google.com /document/d /1eTdE7E2mjz97MK5ooOfAM3vU0…" at bounding box center [1384, 642] width 260 height 347
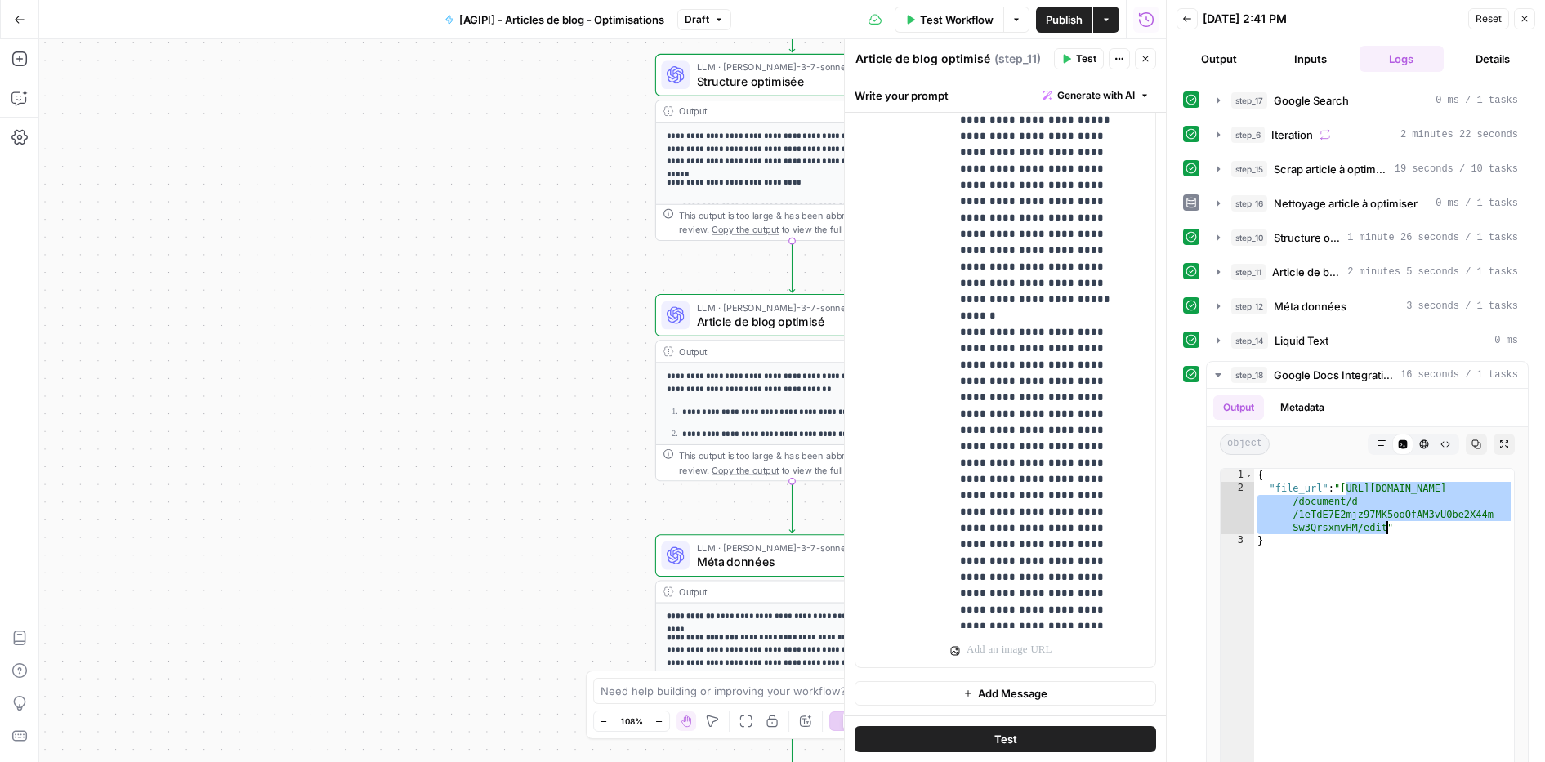
scroll to position [16090, 0]
drag, startPoint x: 999, startPoint y: 574, endPoint x: 917, endPoint y: 394, distance: 198.6
click at [917, 394] on div "**********" at bounding box center [1006, 314] width 300 height 704
click at [949, 24] on span "Test Workflow" at bounding box center [957, 19] width 74 height 16
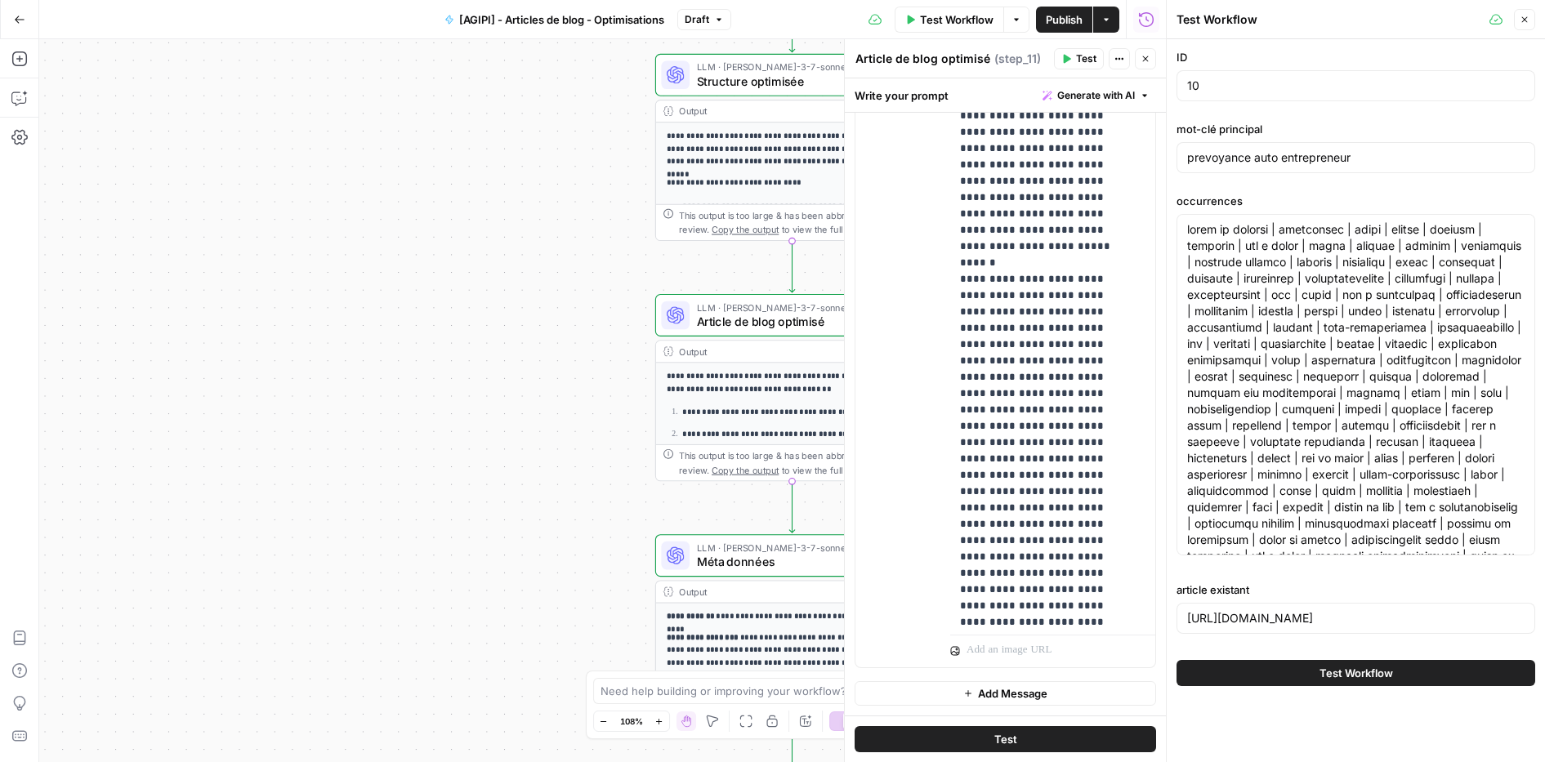
click at [1358, 675] on span "Test Workflow" at bounding box center [1357, 673] width 74 height 16
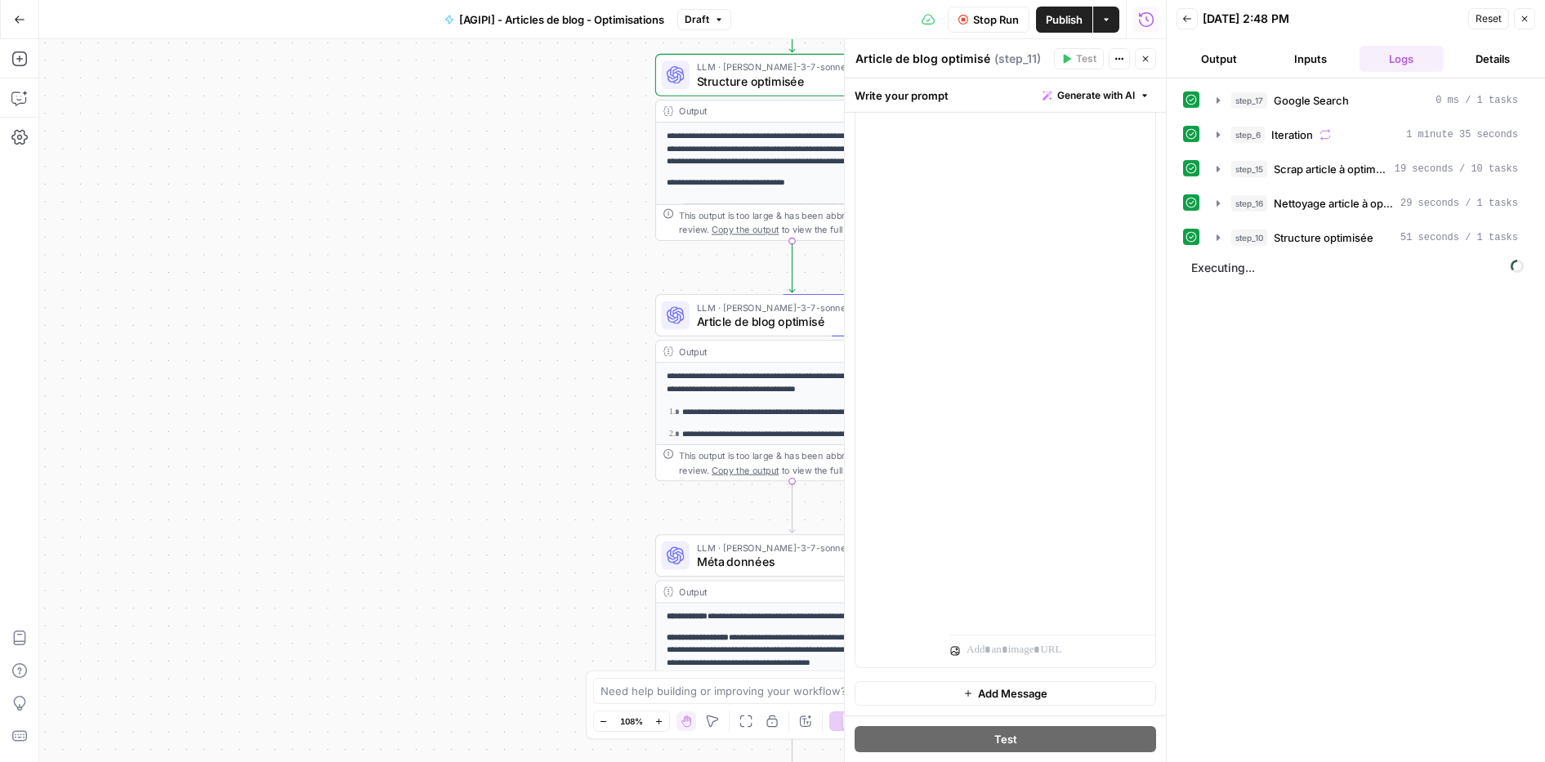
scroll to position [15833, 0]
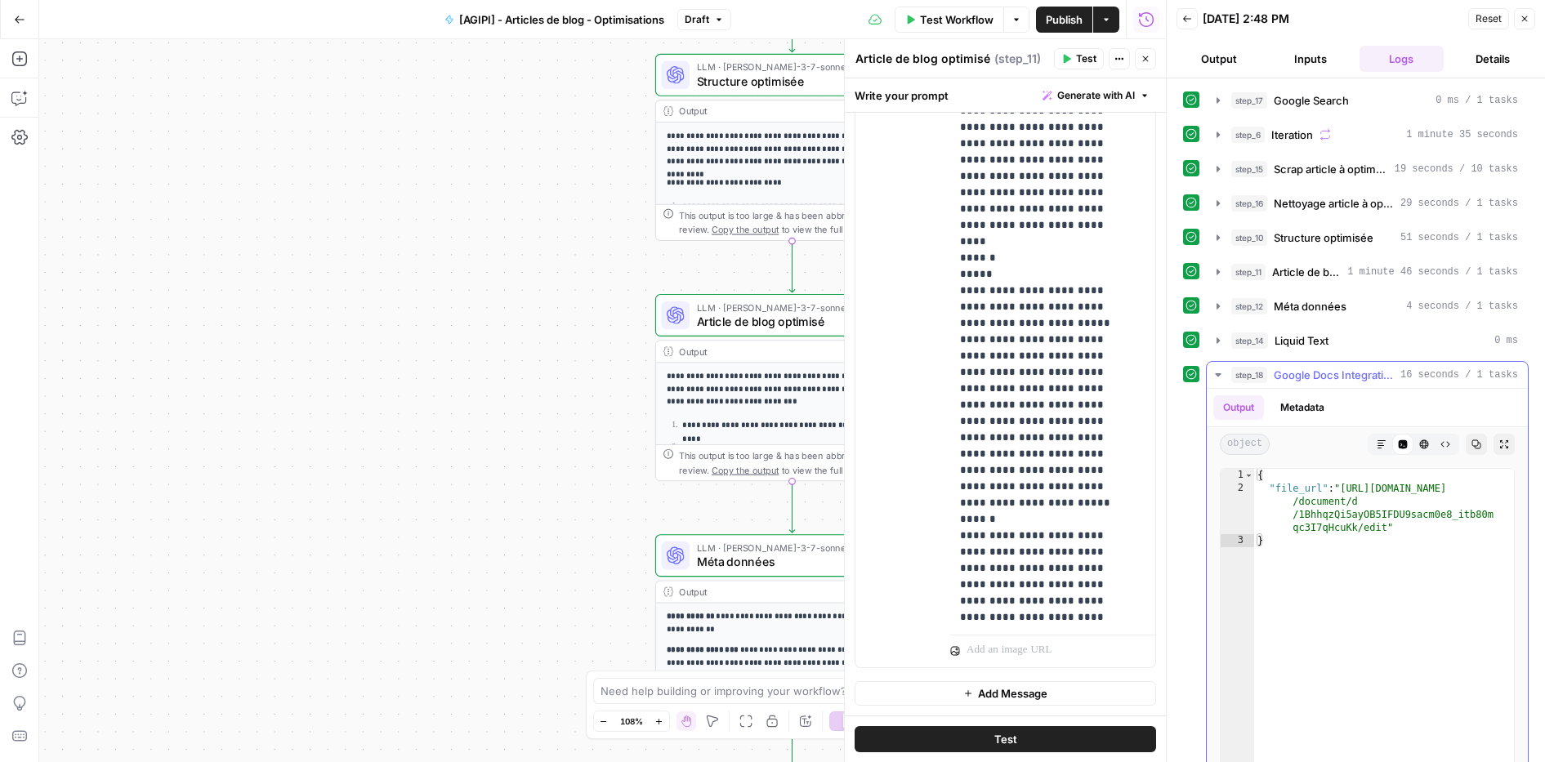
type textarea "**********"
drag, startPoint x: 1345, startPoint y: 489, endPoint x: 1386, endPoint y: 530, distance: 58.4
click at [1386, 530] on div "{ "file_url" : "https://docs.google.com /document/d /1BhhqzQi5ayOB5IFDU9sacm0e8…" at bounding box center [1384, 642] width 260 height 347
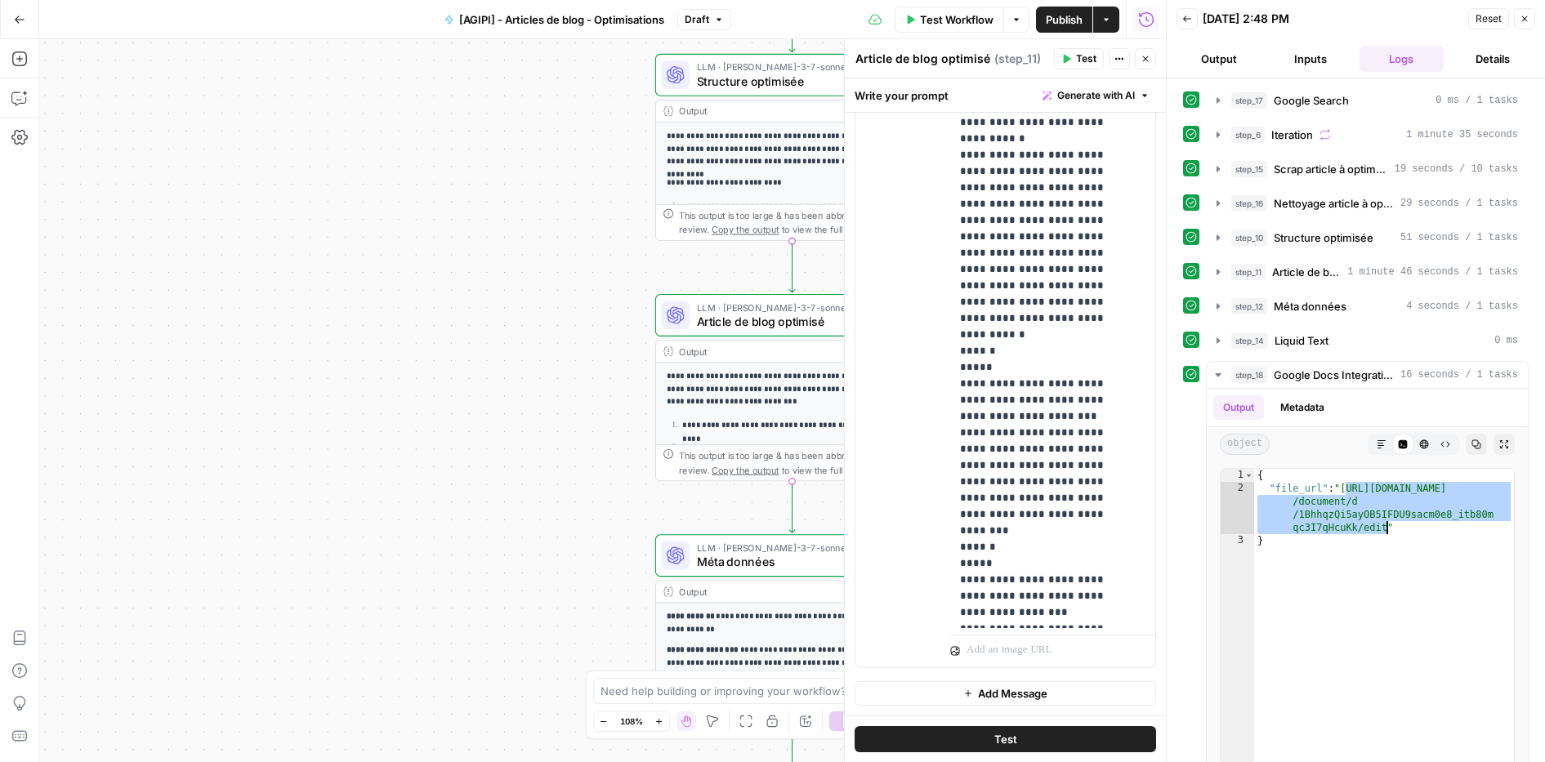
scroll to position [14906, 0]
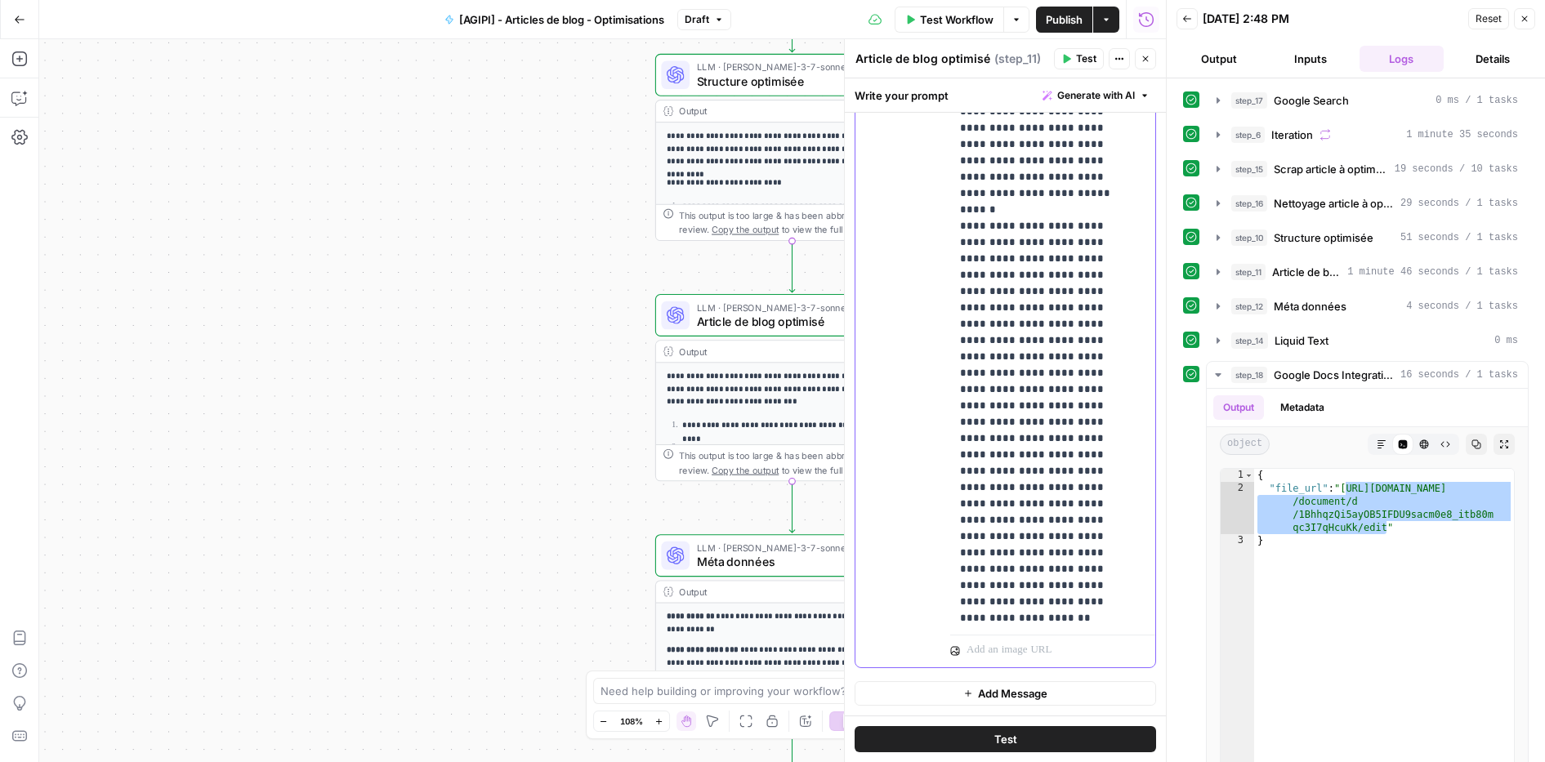
scroll to position [16144, 0]
drag, startPoint x: 1019, startPoint y: 320, endPoint x: 990, endPoint y: 307, distance: 31.4
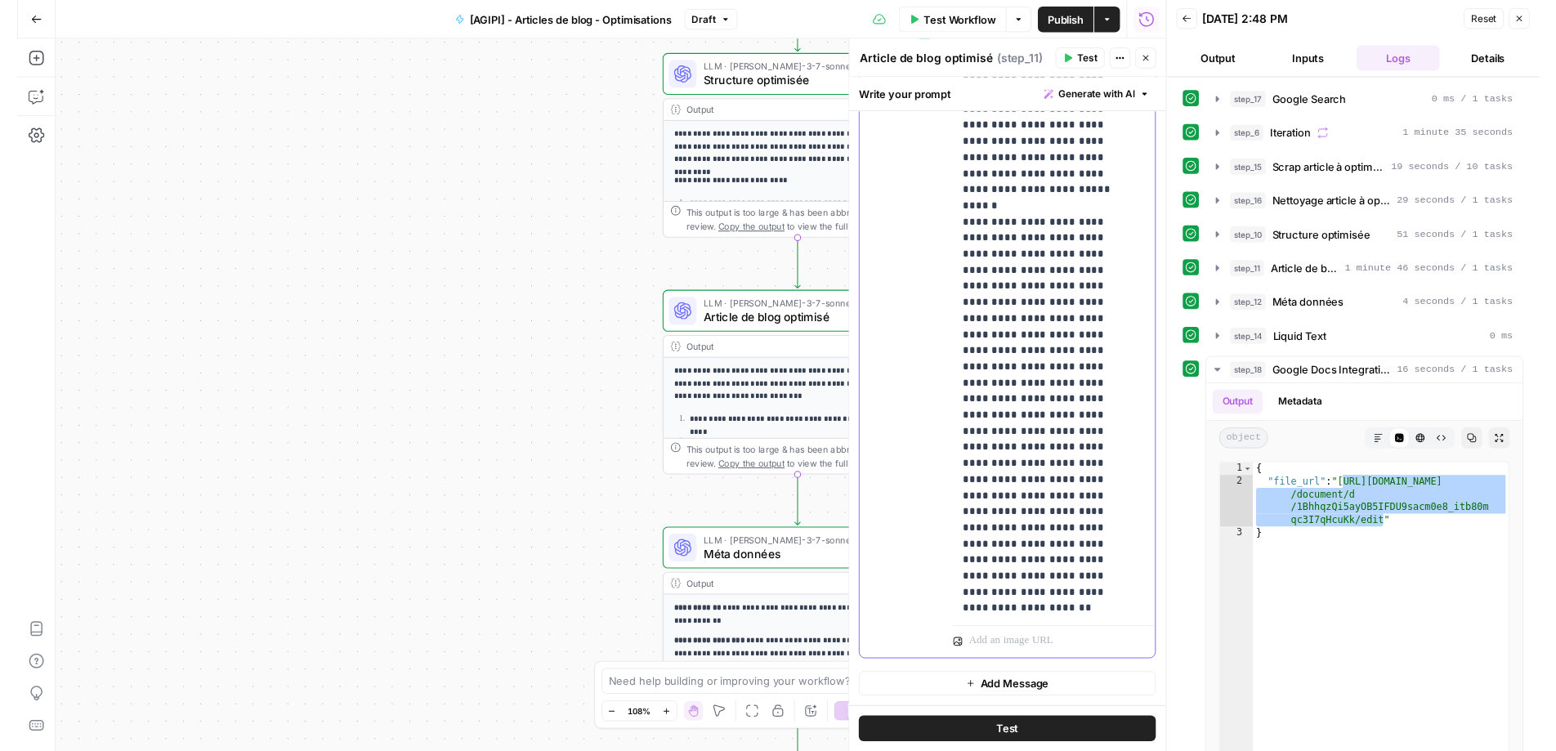
scroll to position [16128, 0]
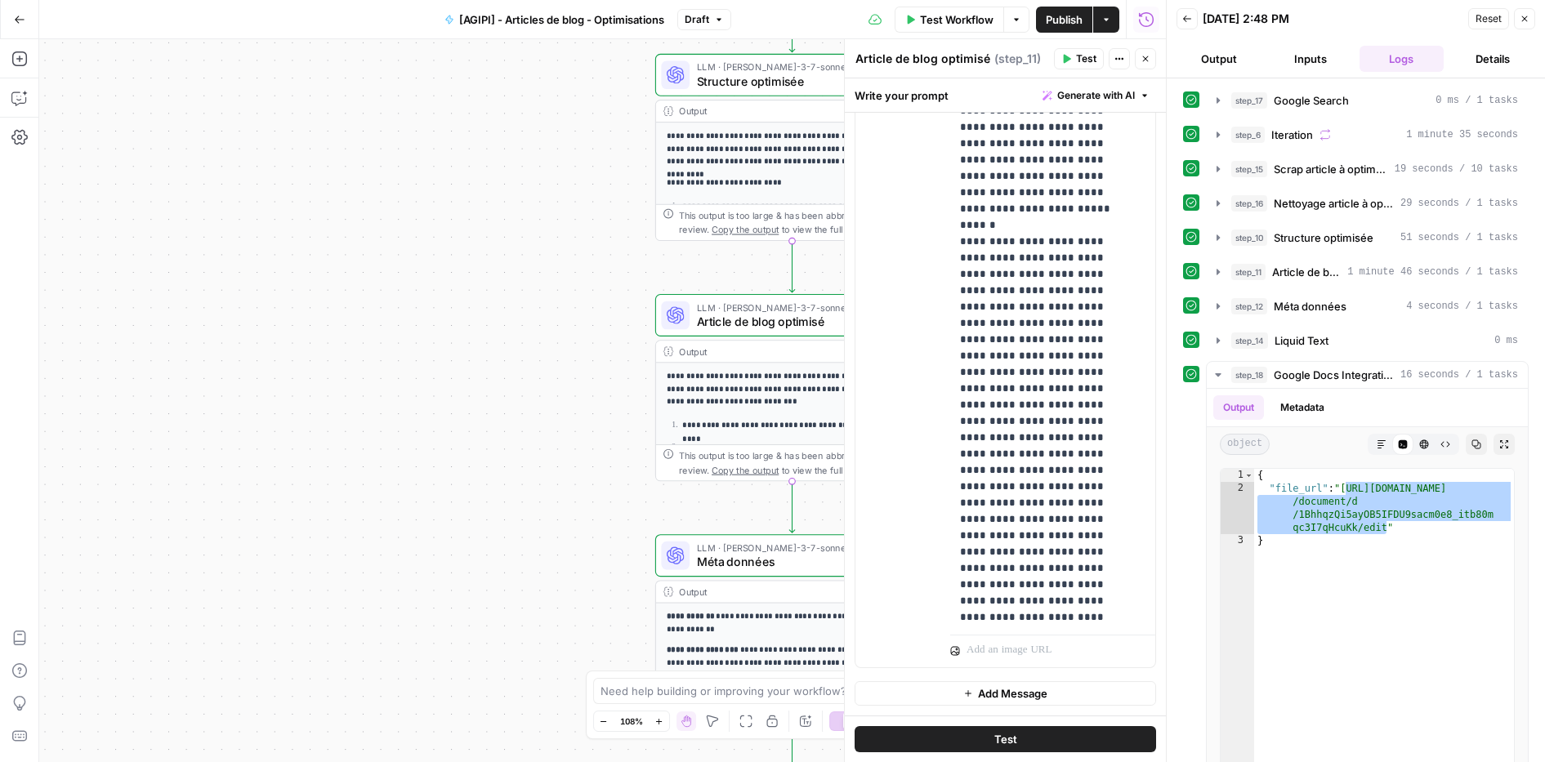
click at [1041, 23] on button "Publish" at bounding box center [1064, 20] width 56 height 26
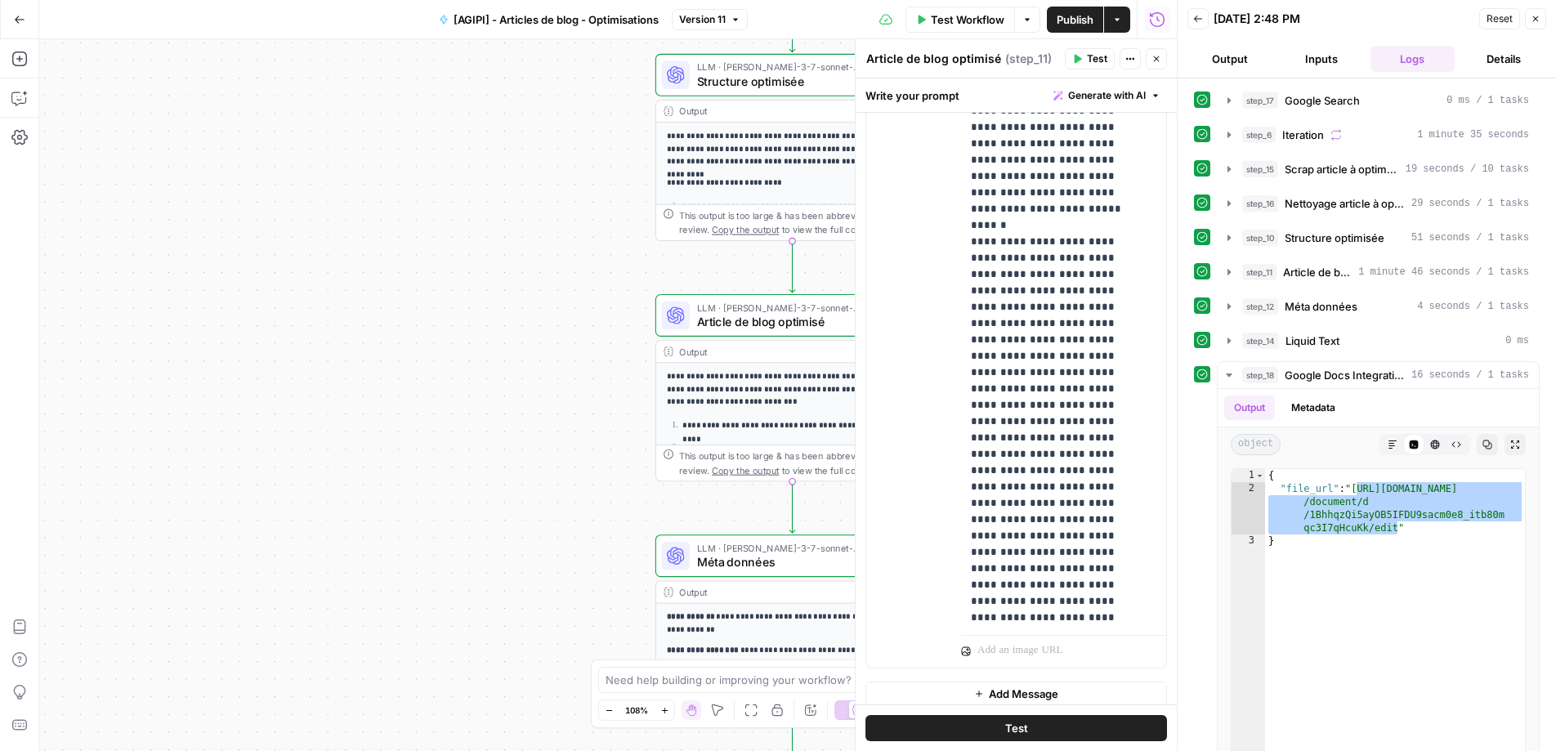
click at [925, 21] on button "Test Workflow" at bounding box center [960, 20] width 110 height 26
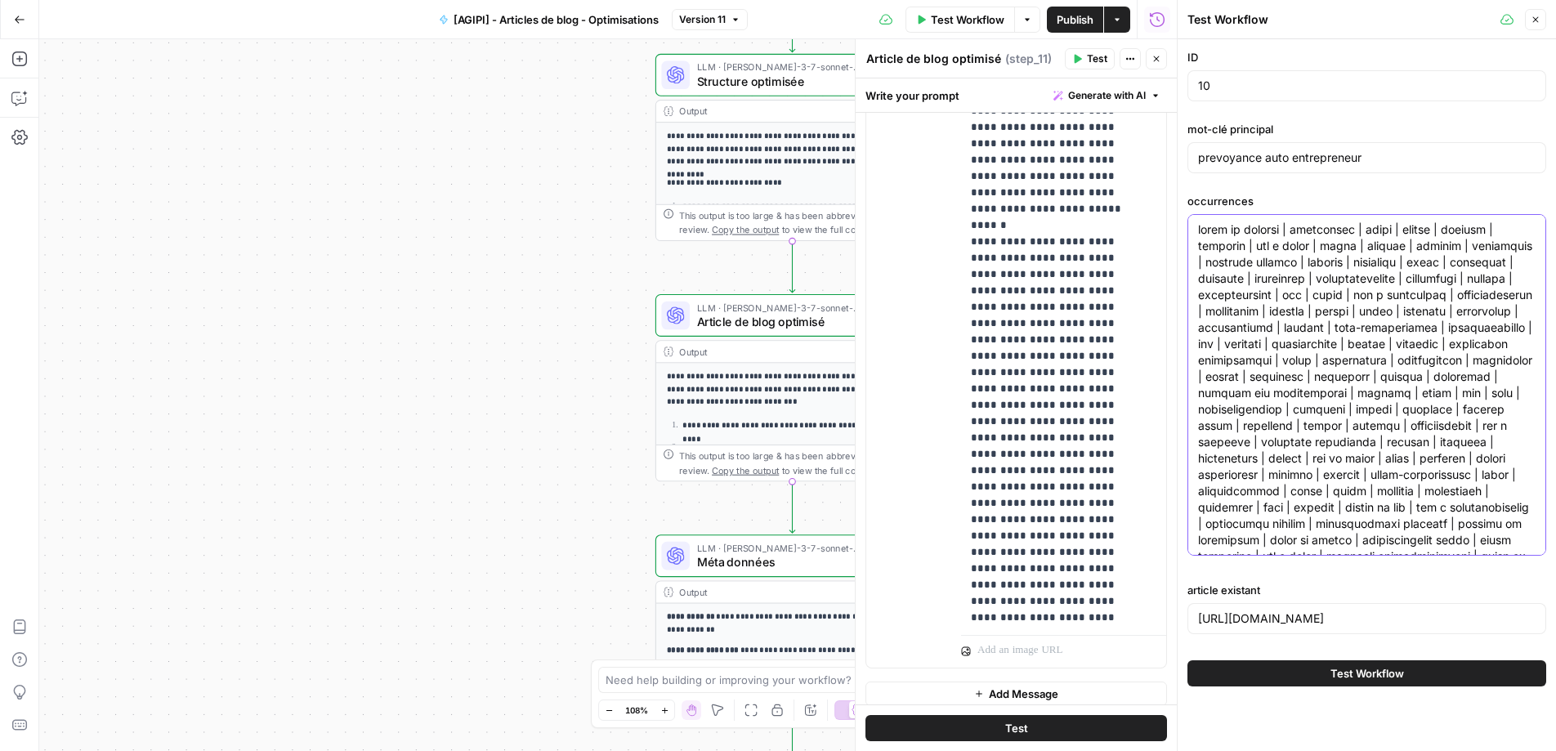
click at [1318, 342] on textarea "occurrences" at bounding box center [1366, 613] width 337 height 784
click at [1262, 87] on input "10" at bounding box center [1366, 86] width 337 height 16
type input "11"
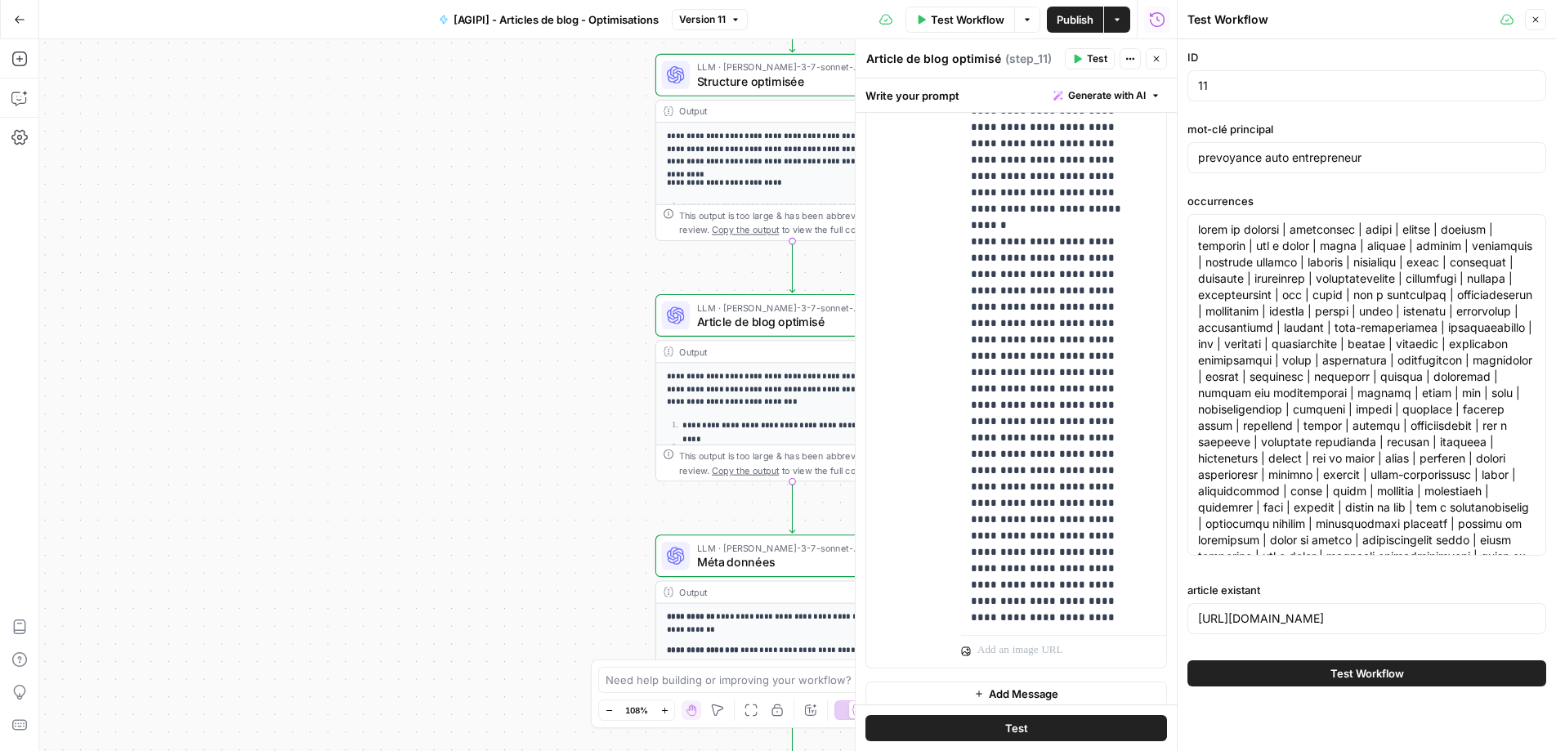
drag, startPoint x: 1270, startPoint y: 146, endPoint x: 1264, endPoint y: 163, distance: 18.1
click at [1270, 146] on div "prevoyance auto entrepreneur" at bounding box center [1366, 157] width 359 height 31
click at [1263, 156] on input "prevoyance auto entrepreneur" at bounding box center [1366, 158] width 337 height 16
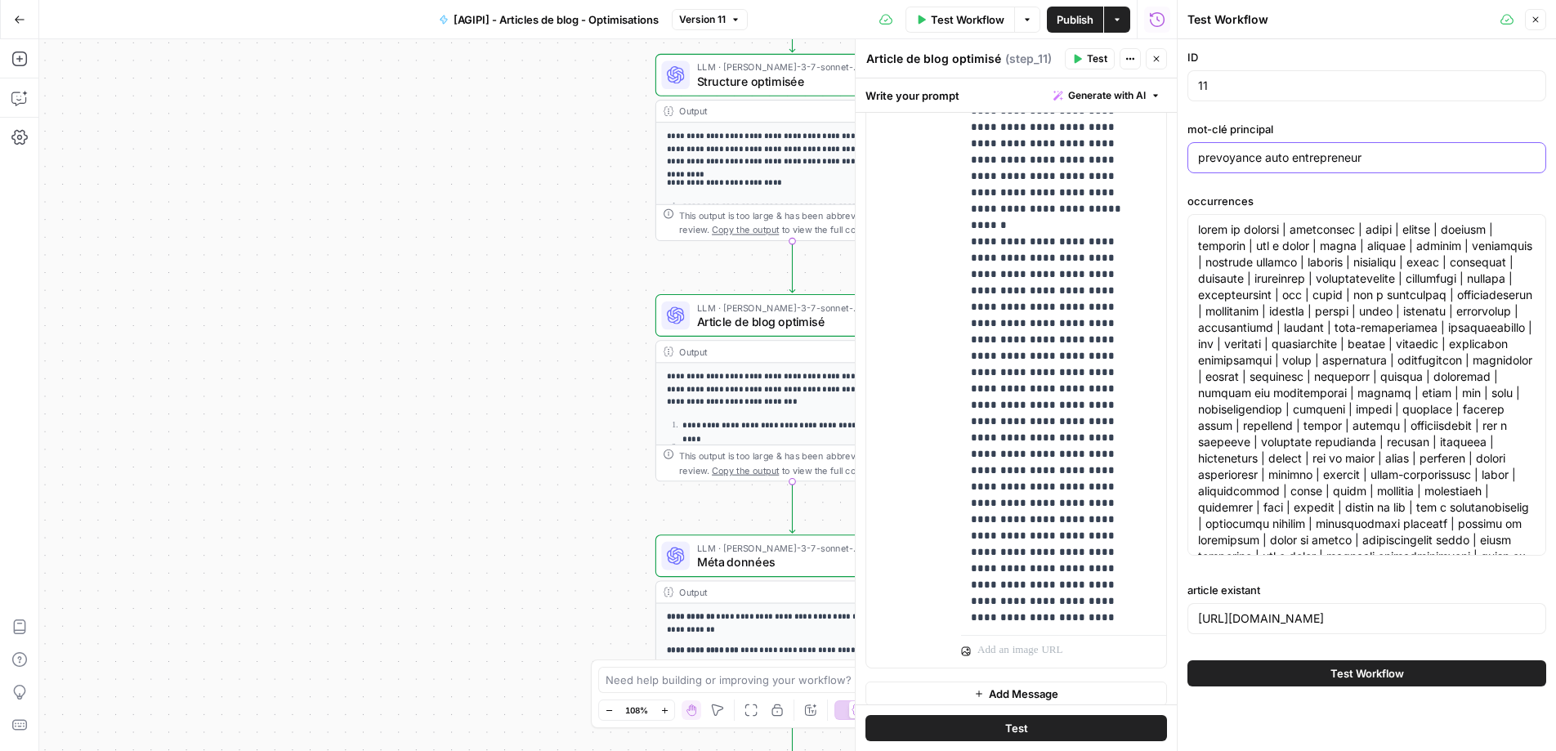
paste input "er versement minimum"
type input "per versement minimum"
click at [1312, 609] on div "https://www.agipi.com/offre/prevoyance/la-prevoyance-pour-les-auto-entrepreneur…" at bounding box center [1366, 618] width 359 height 31
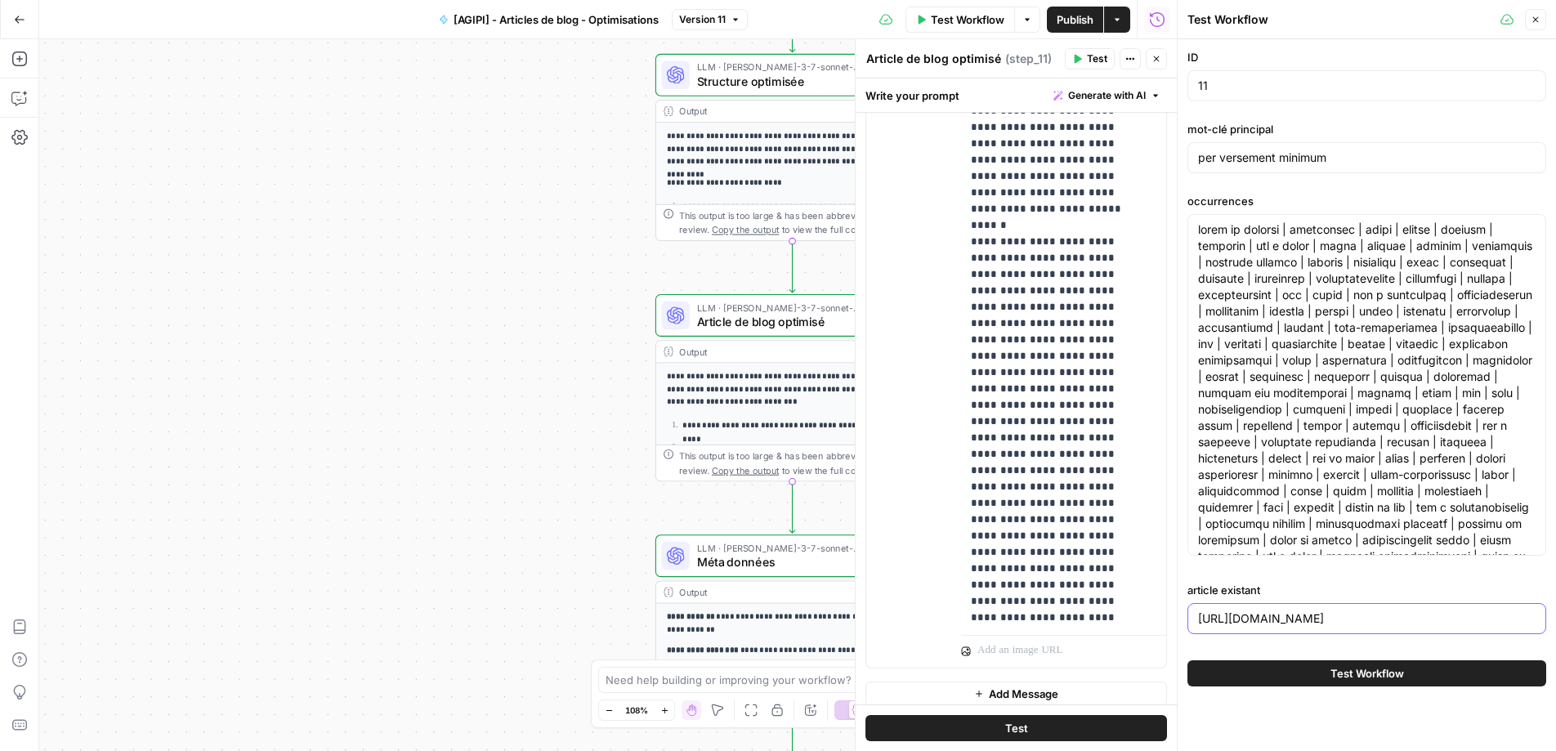
scroll to position [0, 252]
click at [1309, 619] on input "https://www.agipi.com/offre/prevoyance/la-prevoyance-pour-les-auto-entrepreneur…" at bounding box center [1366, 618] width 337 height 16
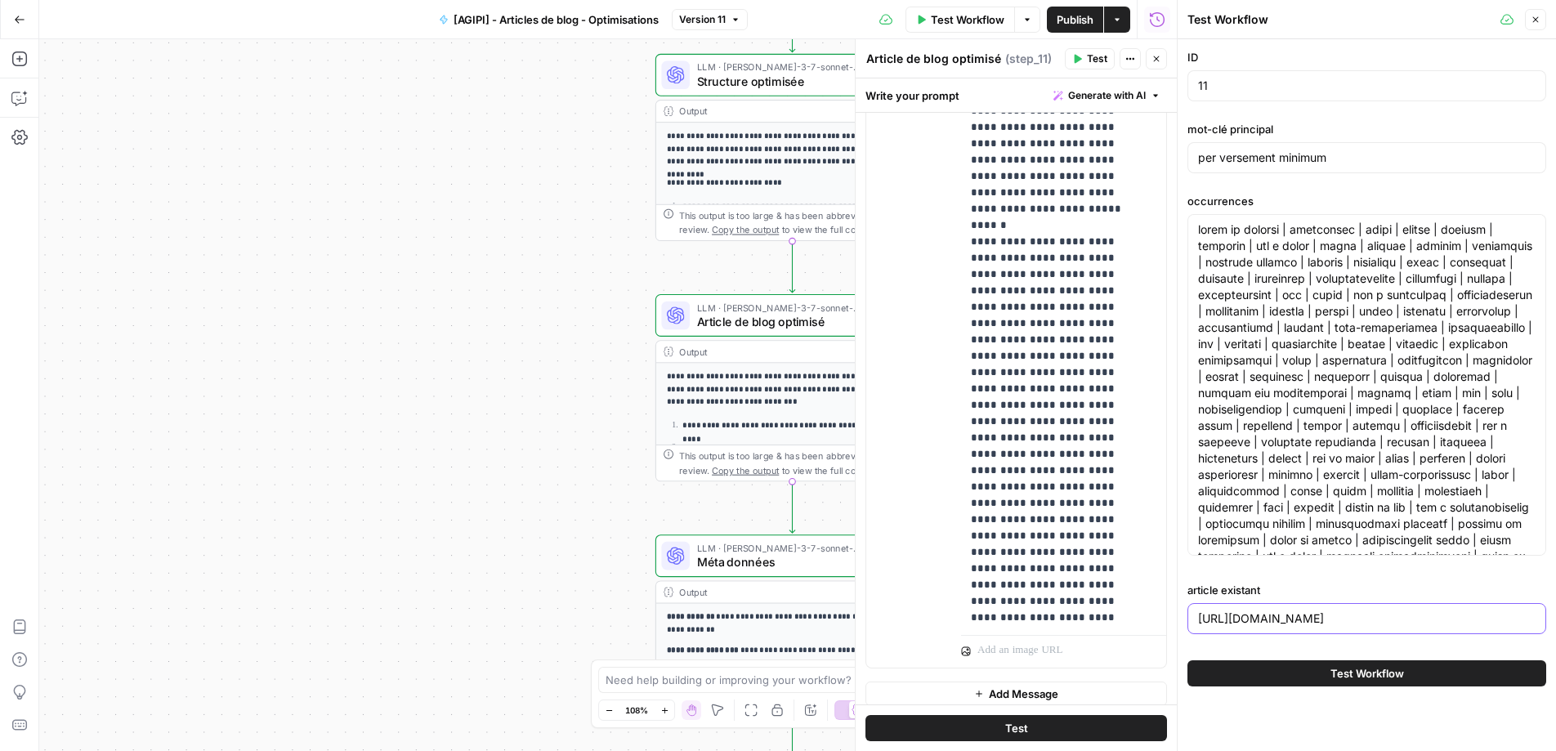
paste input "far-per/versements-sur-un-per-preparez-votre-retraite-en-toute-serenite"
type input "https://www.agipi.com/offre/far-per/versements-sur-un-per-preparez-votre-retrai…"
click at [1340, 346] on textarea "occurrences" at bounding box center [1366, 613] width 337 height 784
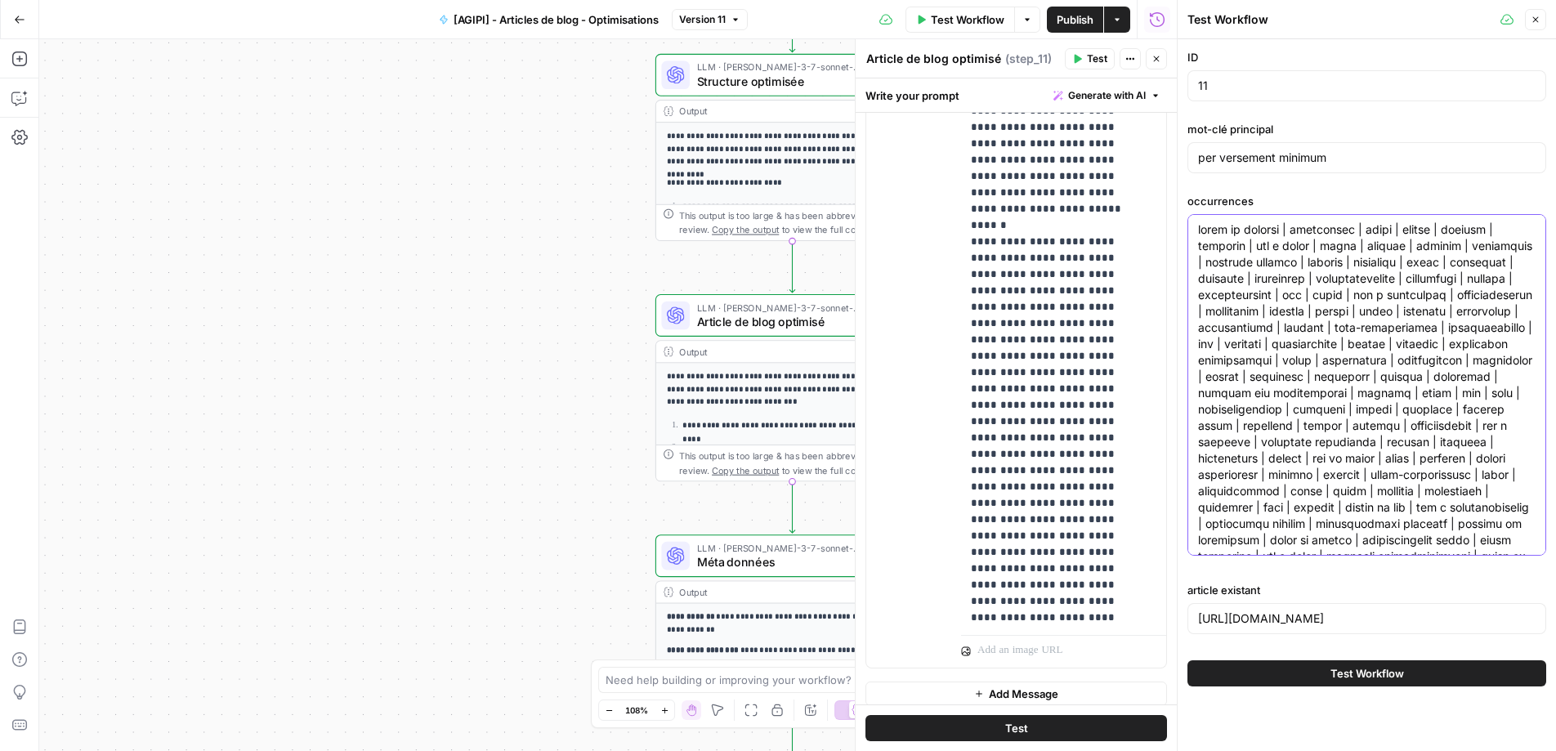
click at [1339, 346] on textarea "occurrences" at bounding box center [1366, 613] width 337 height 784
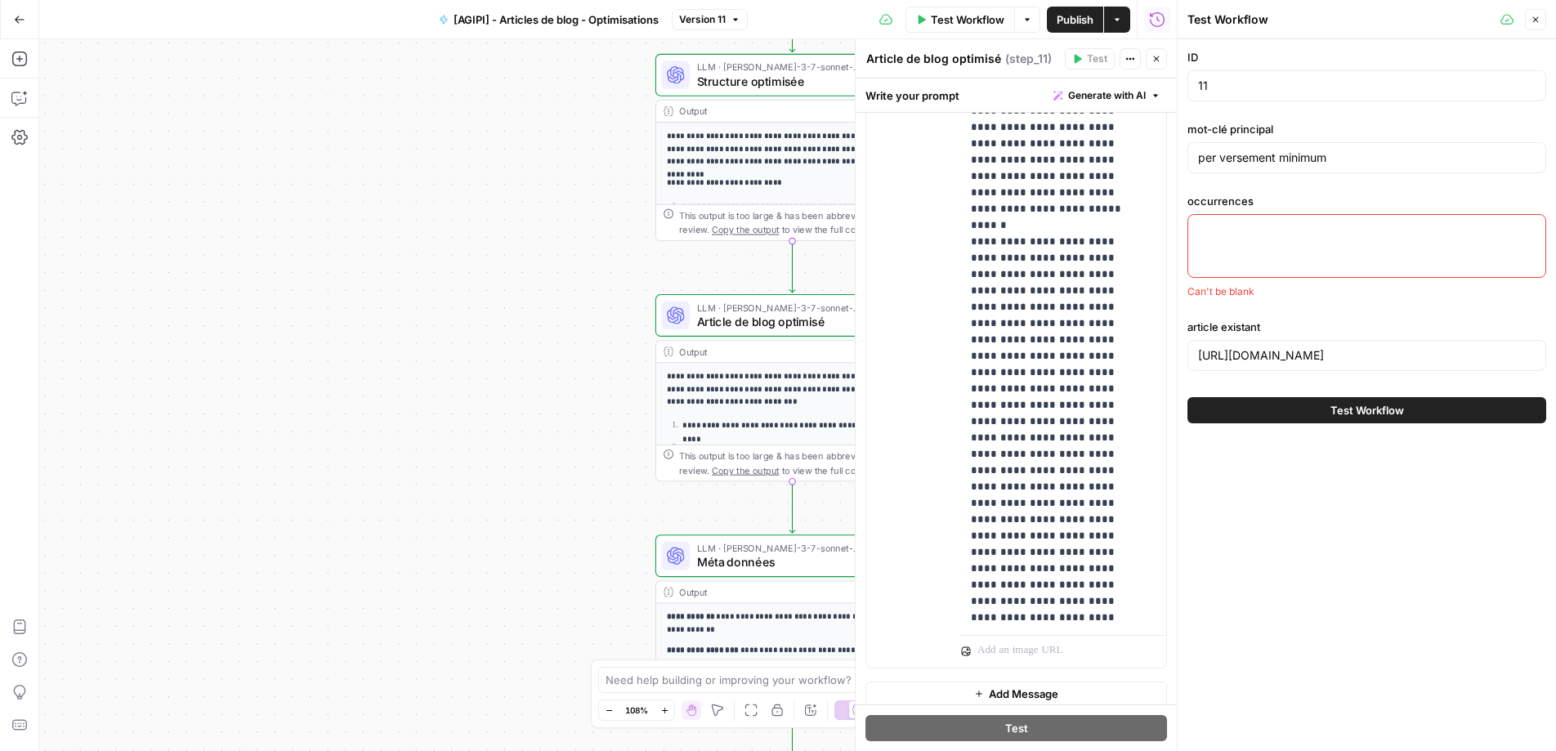
click at [1265, 254] on div at bounding box center [1366, 246] width 359 height 64
paste textarea "retraite | moment | fonction | revenus | permet | versements | versement | rent…"
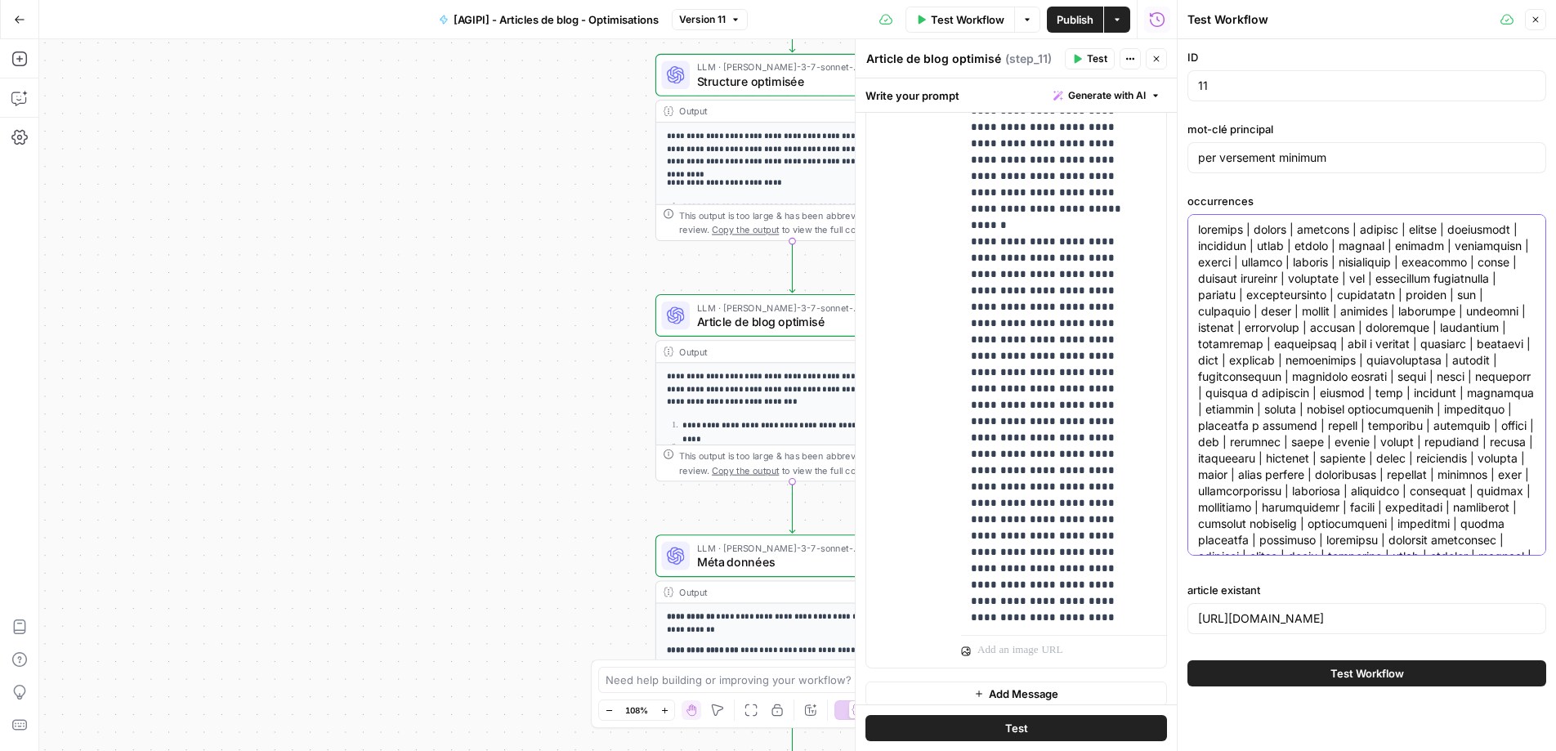
drag, startPoint x: 1228, startPoint y: 445, endPoint x: 1287, endPoint y: 442, distance: 58.9
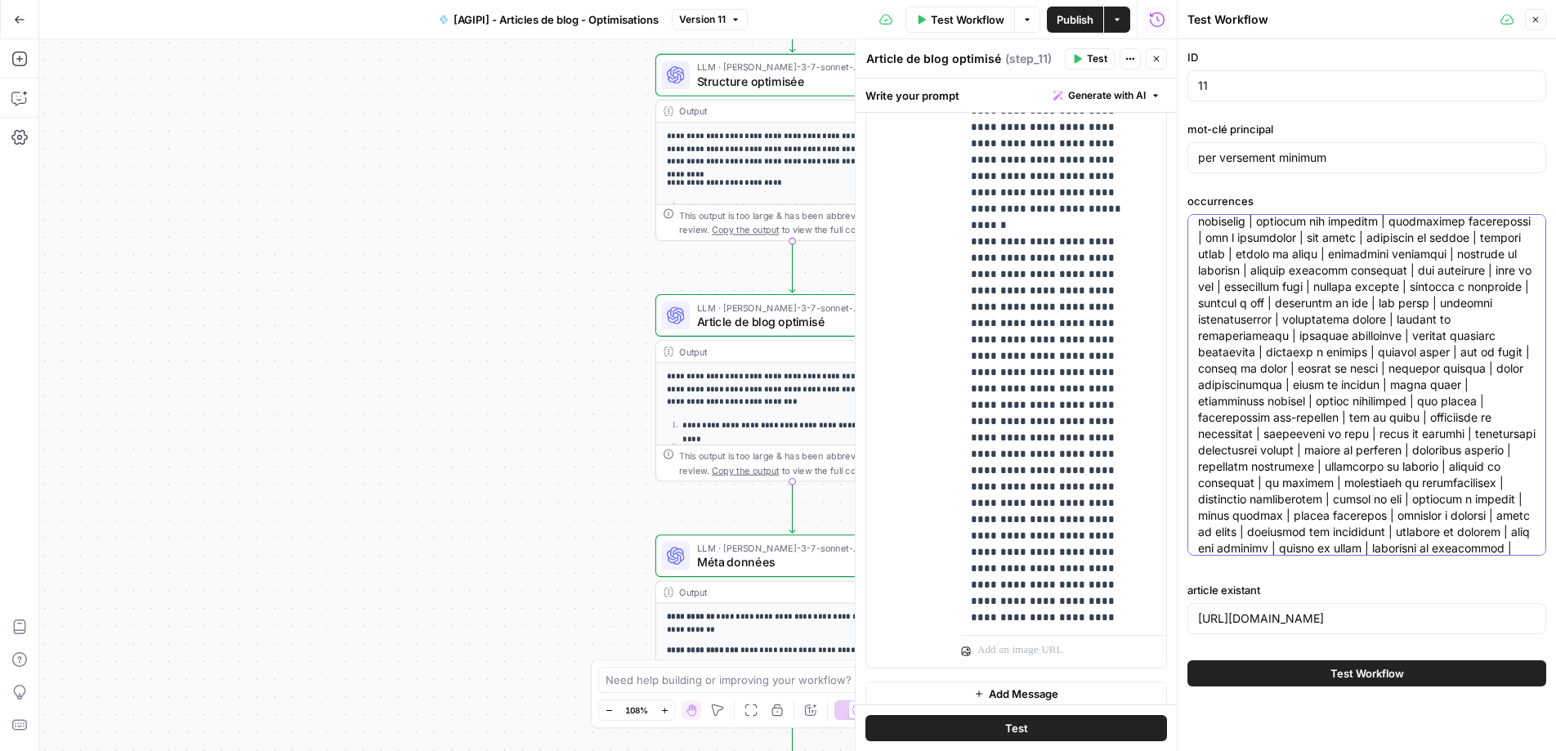
scroll to position [1030, 0]
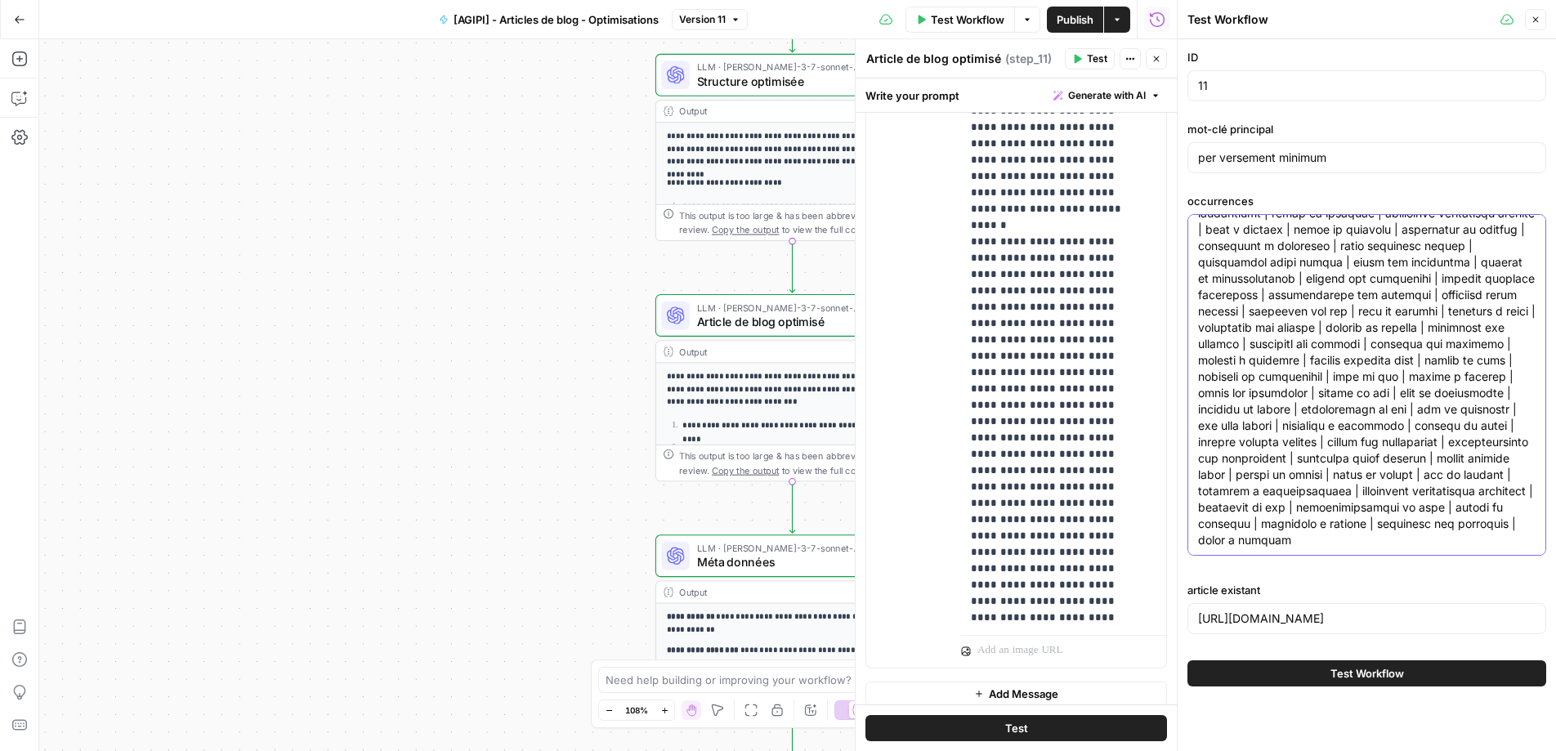
drag, startPoint x: 1358, startPoint y: 329, endPoint x: 1262, endPoint y: 341, distance: 97.2
type textarea "retraite | moment | fonction | revenus | permet | versements | versement | rent…"
click at [1388, 672] on span "Test Workflow" at bounding box center [1367, 673] width 74 height 16
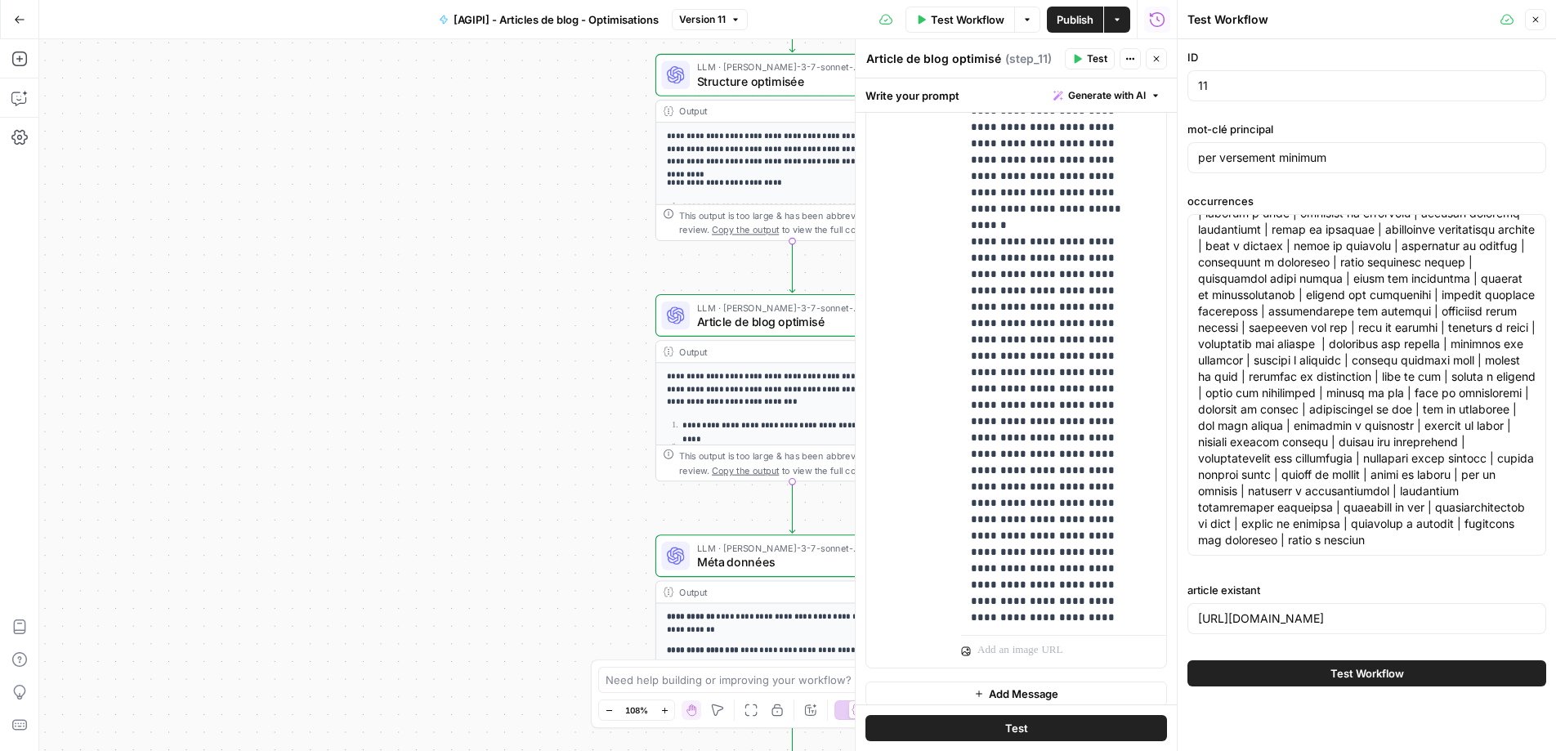
scroll to position [0, 0]
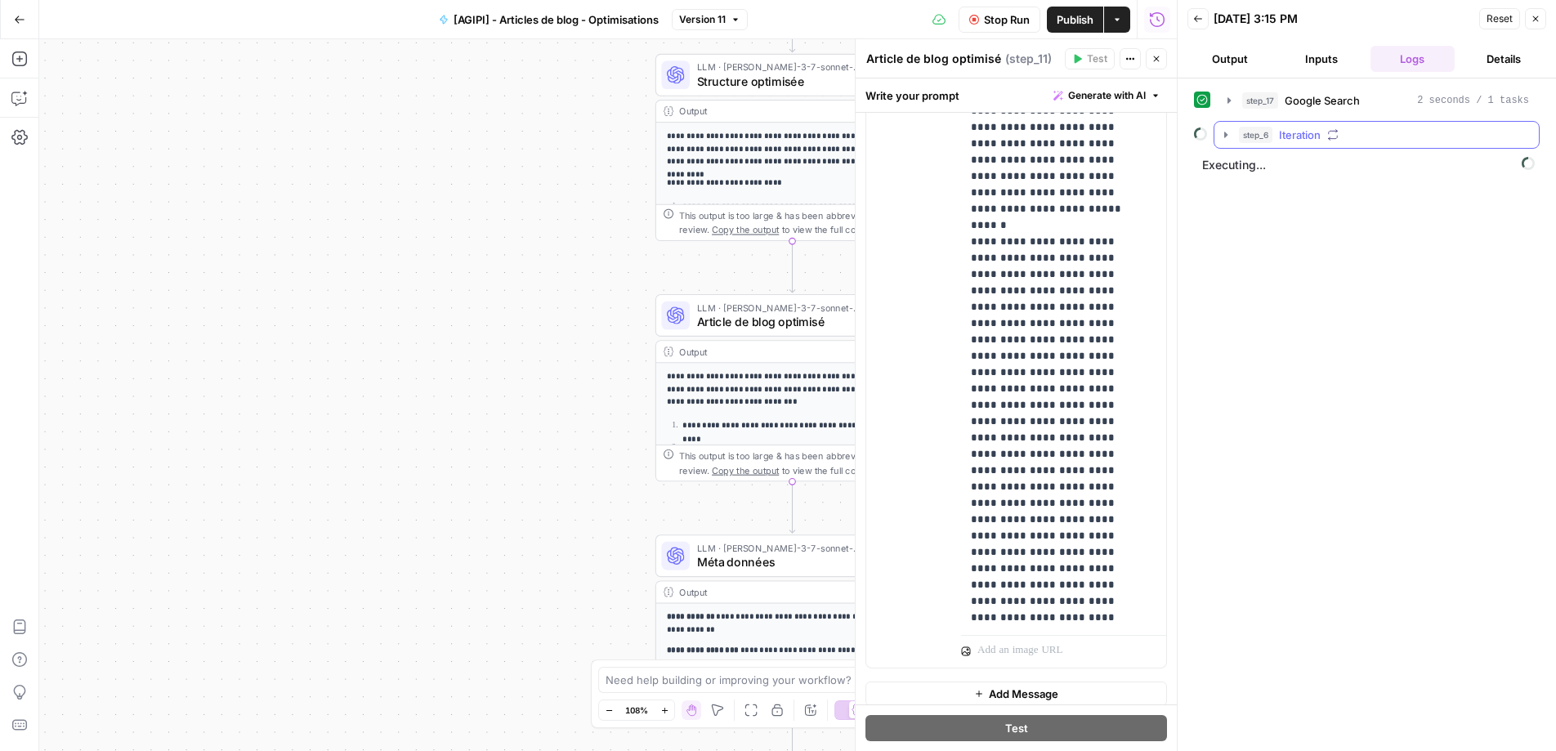
click at [1224, 135] on icon "button" at bounding box center [1225, 135] width 3 height 6
click at [1232, 102] on icon "button" at bounding box center [1228, 100] width 13 height 13
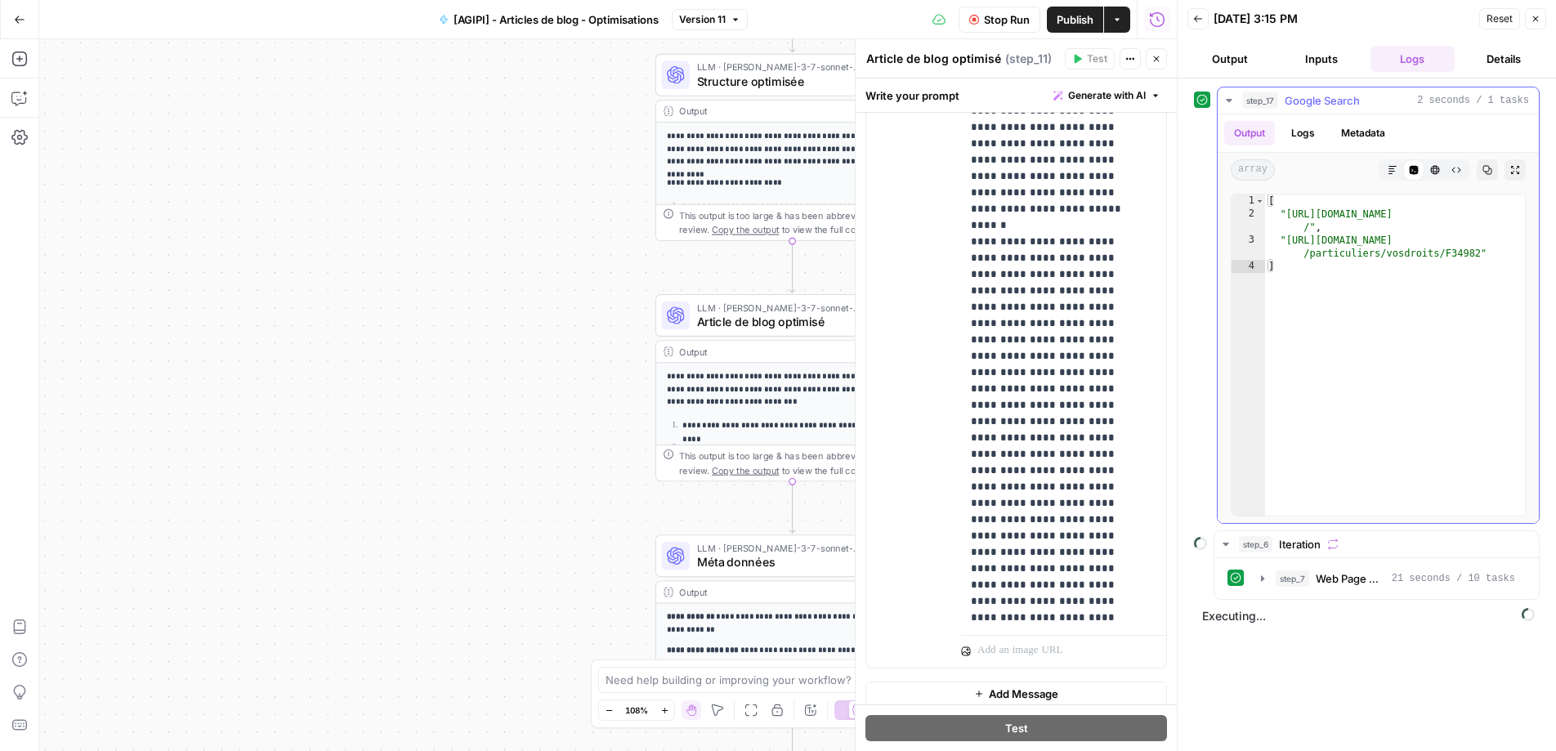
click at [1231, 102] on icon "button" at bounding box center [1228, 100] width 13 height 13
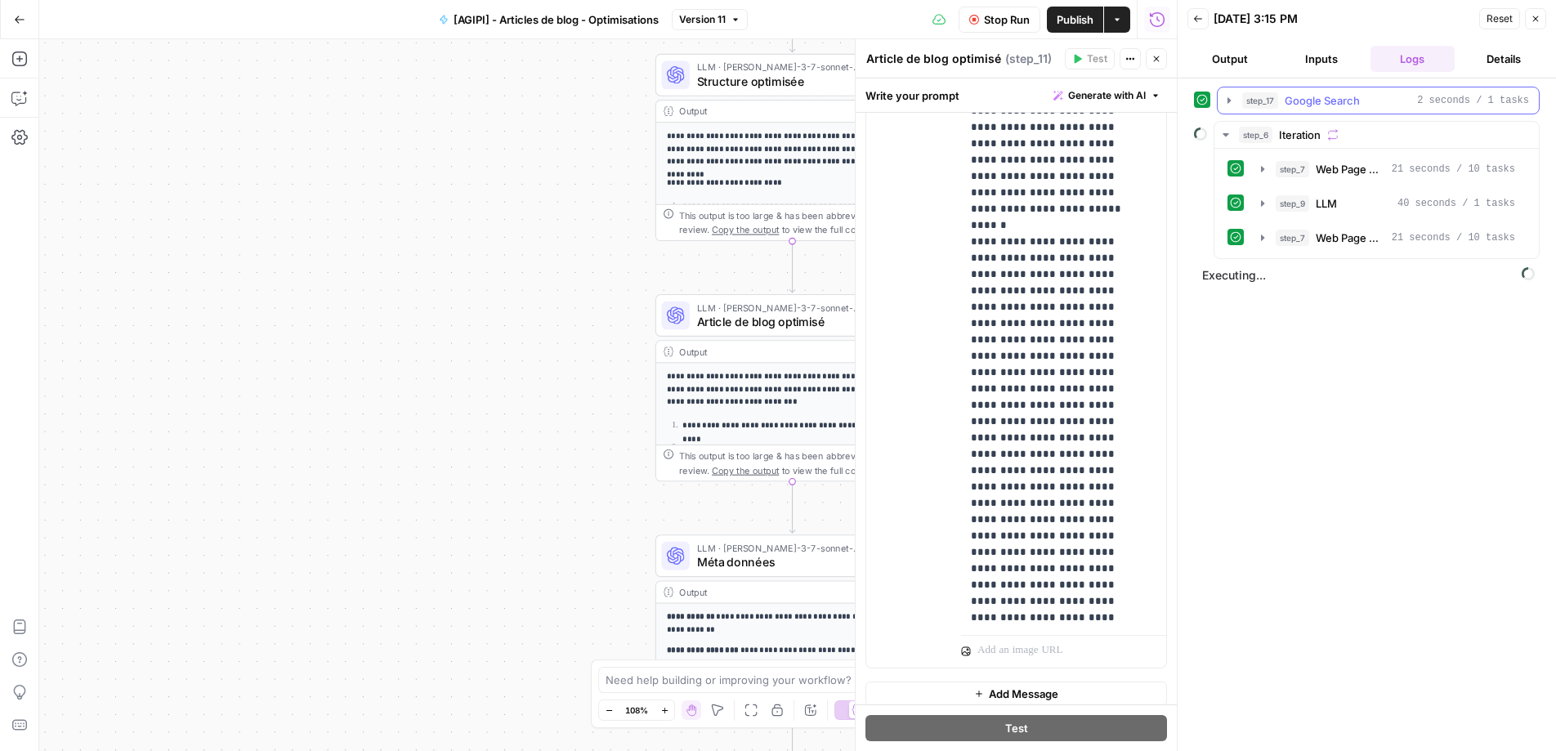
click at [1227, 103] on icon "button" at bounding box center [1228, 100] width 13 height 13
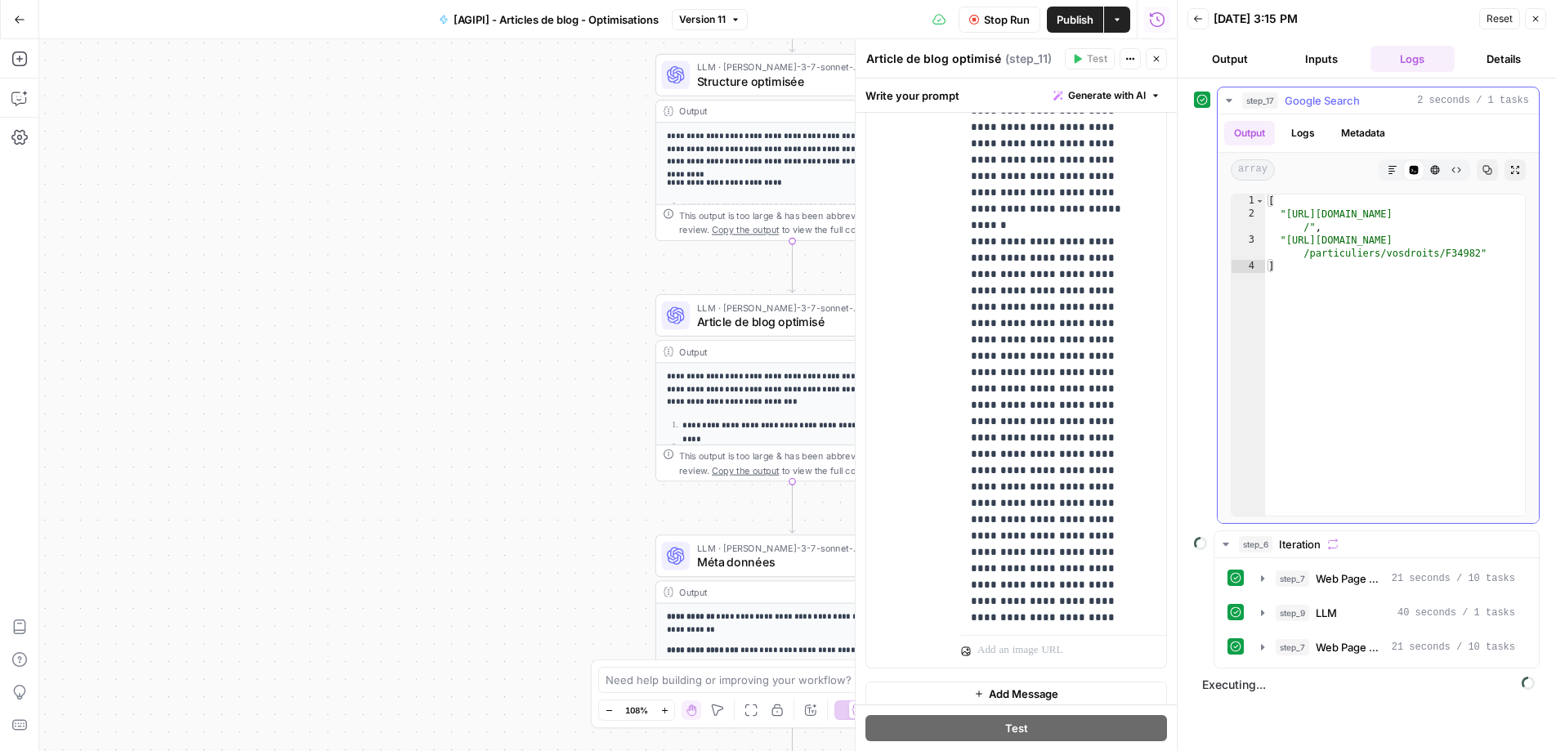
click at [1227, 103] on icon "button" at bounding box center [1228, 100] width 13 height 13
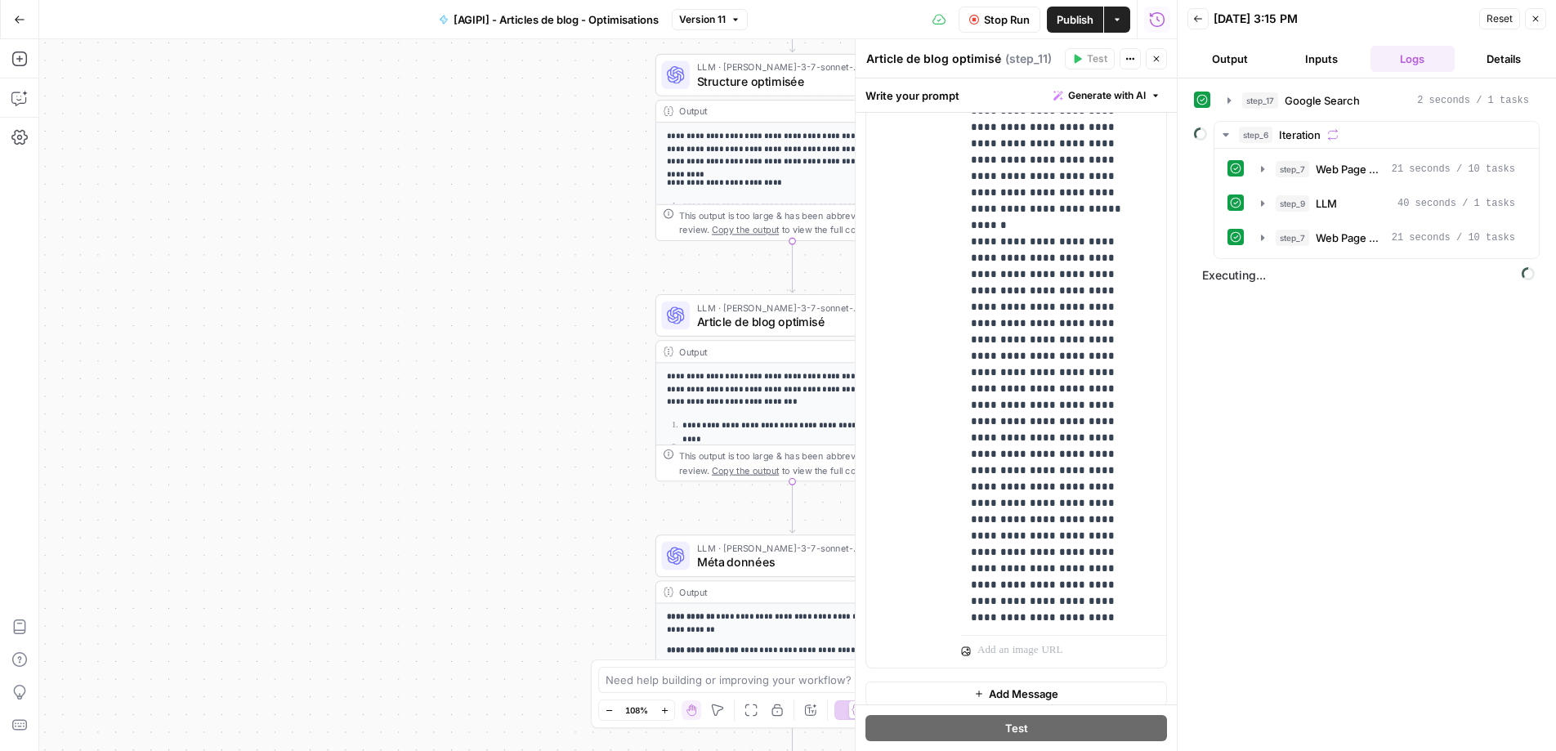
click at [1211, 284] on span "Executing..." at bounding box center [1368, 275] width 342 height 26
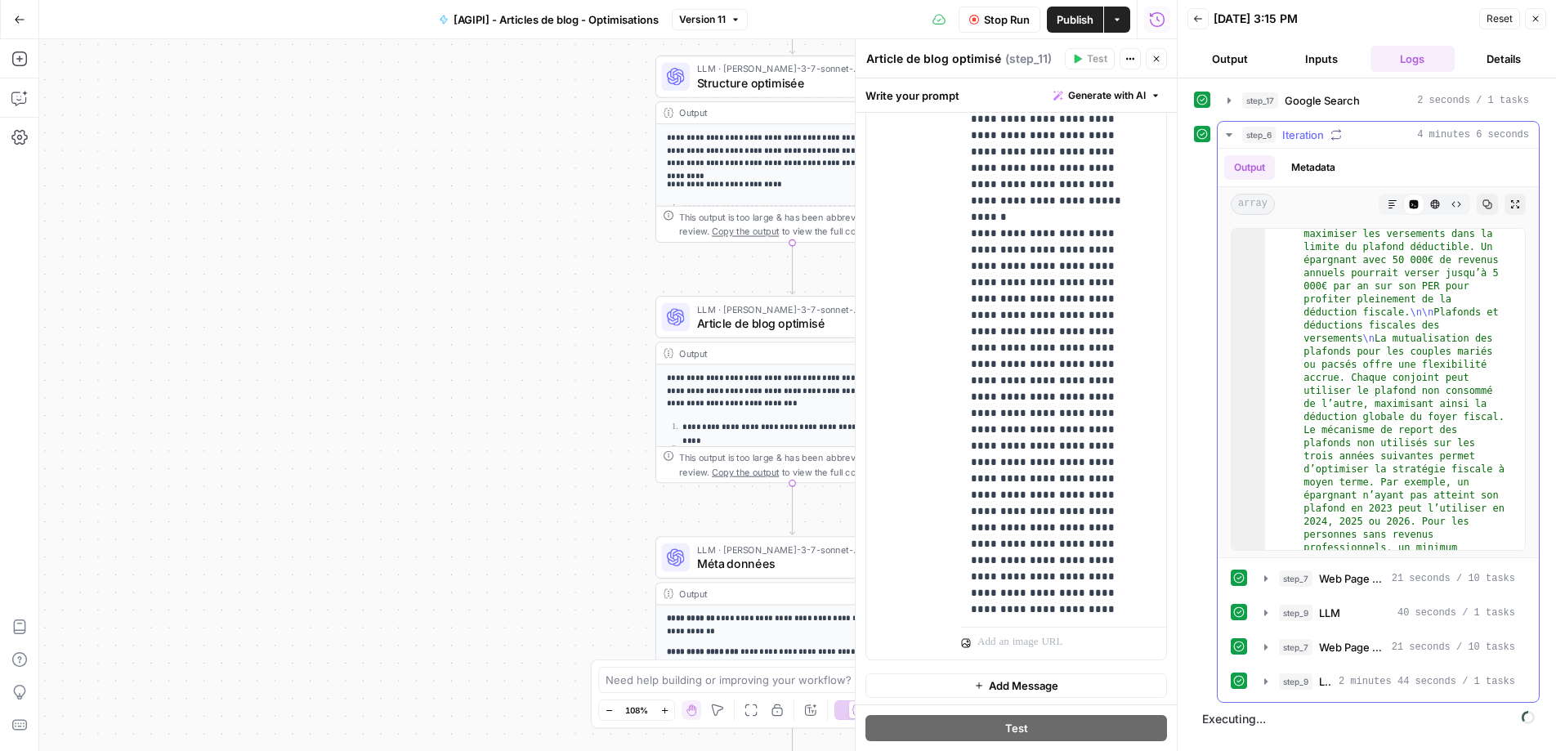
scroll to position [1385, 0]
click at [1223, 133] on icon "button" at bounding box center [1228, 134] width 13 height 13
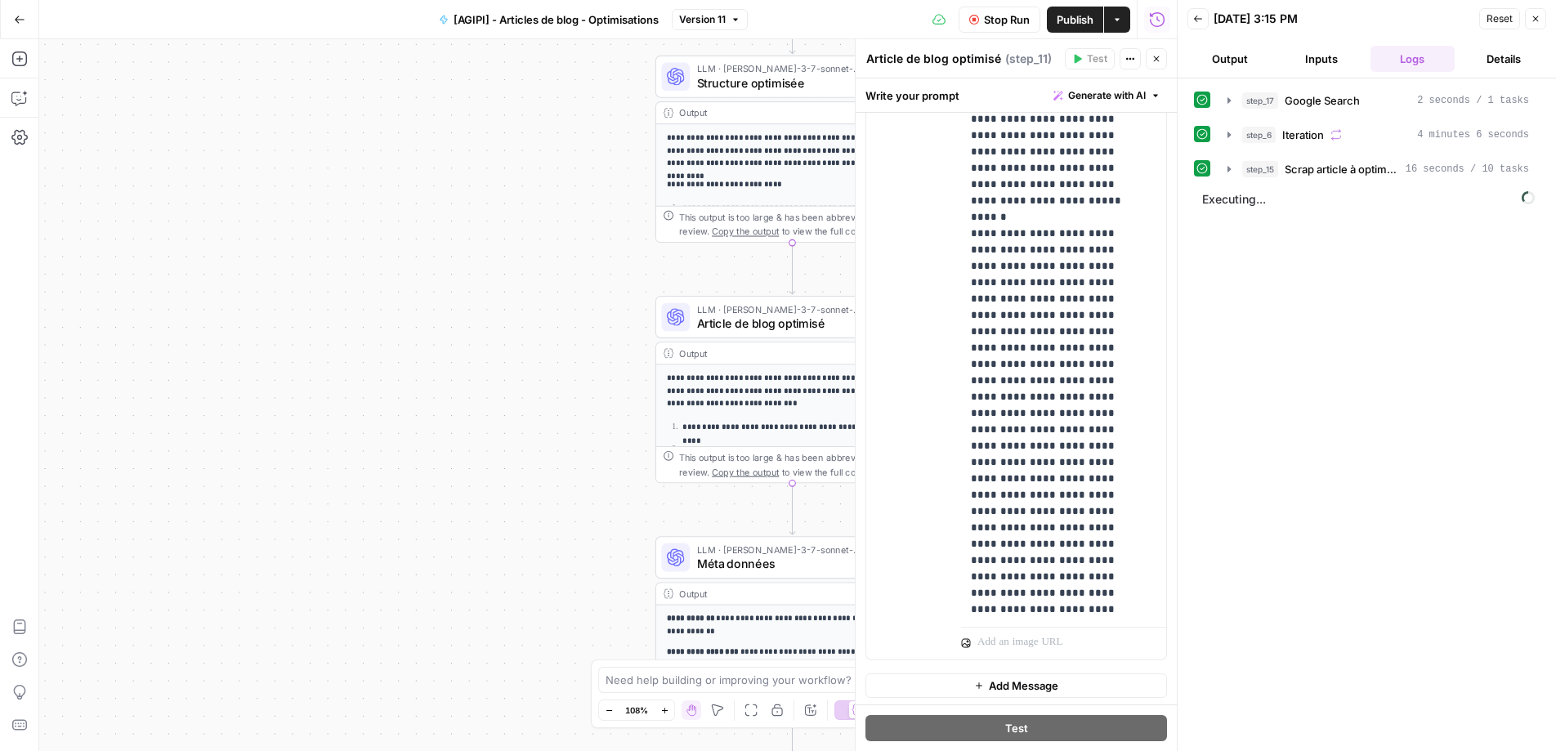
click at [1279, 264] on div "step_17 Google Search 2 seconds / 1 tasks step_6 Iteration 4 minutes 6 seconds …" at bounding box center [1367, 415] width 346 height 656
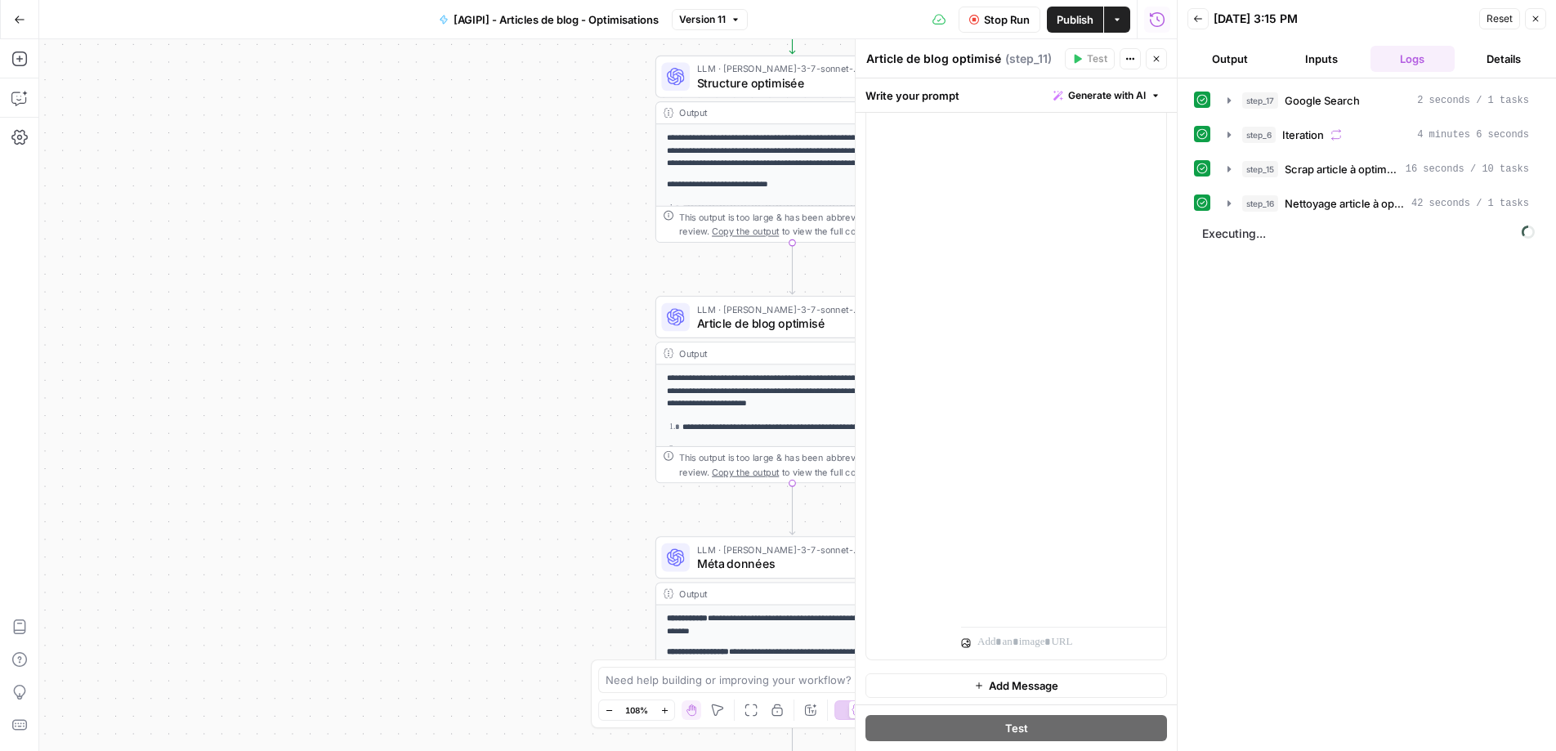
scroll to position [15817, 0]
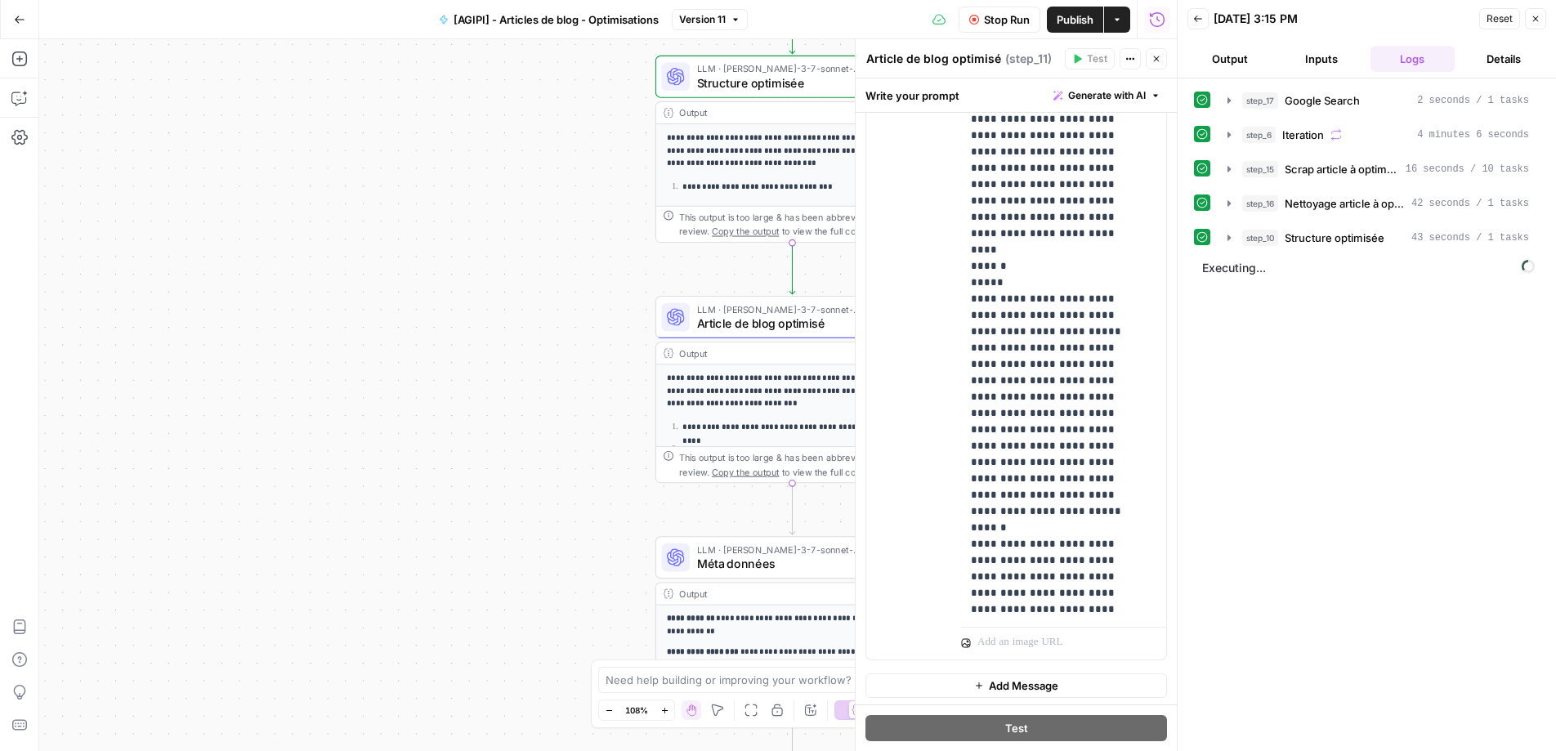
drag, startPoint x: 1389, startPoint y: 448, endPoint x: 1316, endPoint y: 364, distance: 110.6
click at [1316, 364] on div "step_17 Google Search 2 seconds / 1 tasks step_6 Iteration 4 minutes 6 seconds …" at bounding box center [1367, 415] width 346 height 656
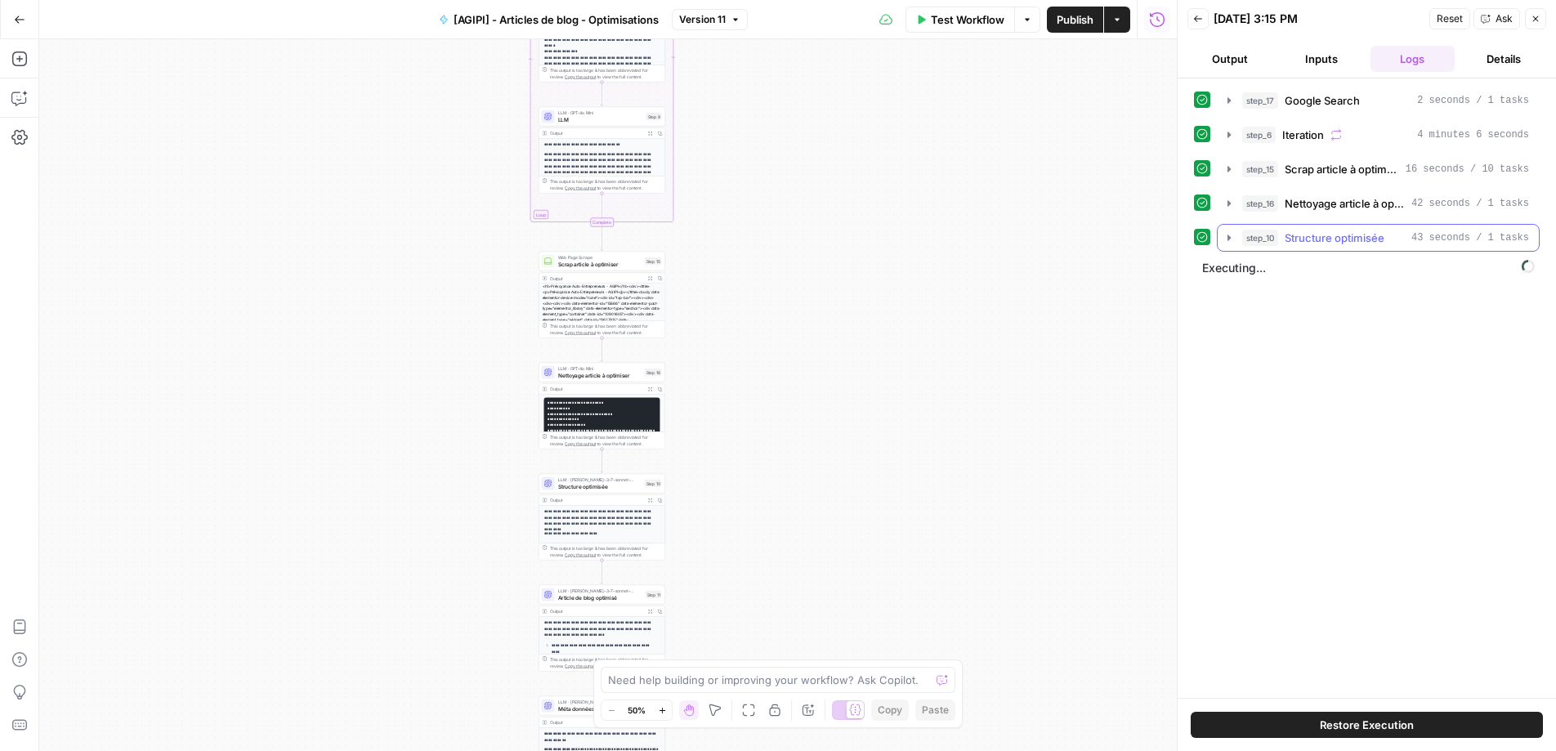
click at [1225, 239] on icon "button" at bounding box center [1228, 237] width 13 height 13
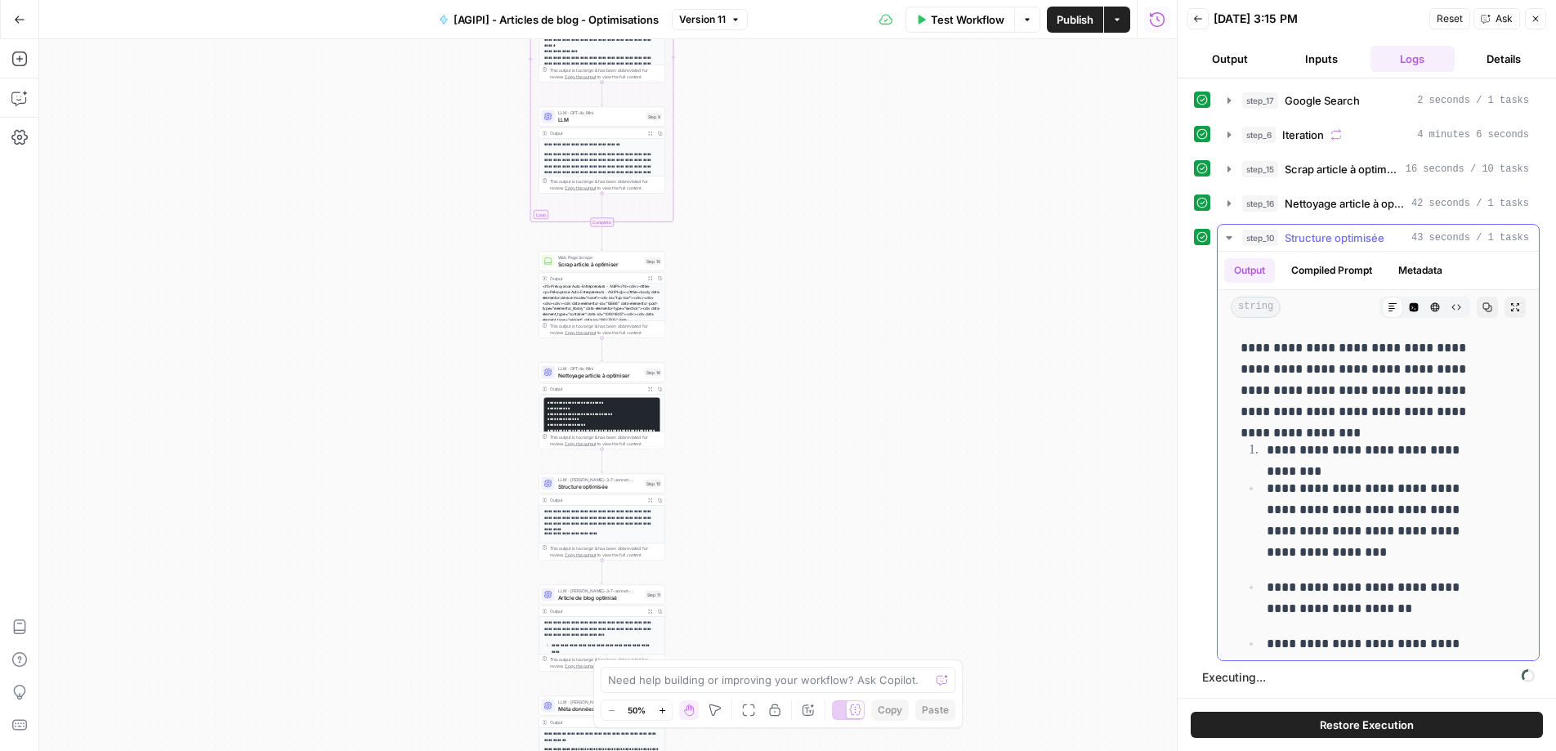
click at [1225, 239] on icon "button" at bounding box center [1228, 237] width 13 height 13
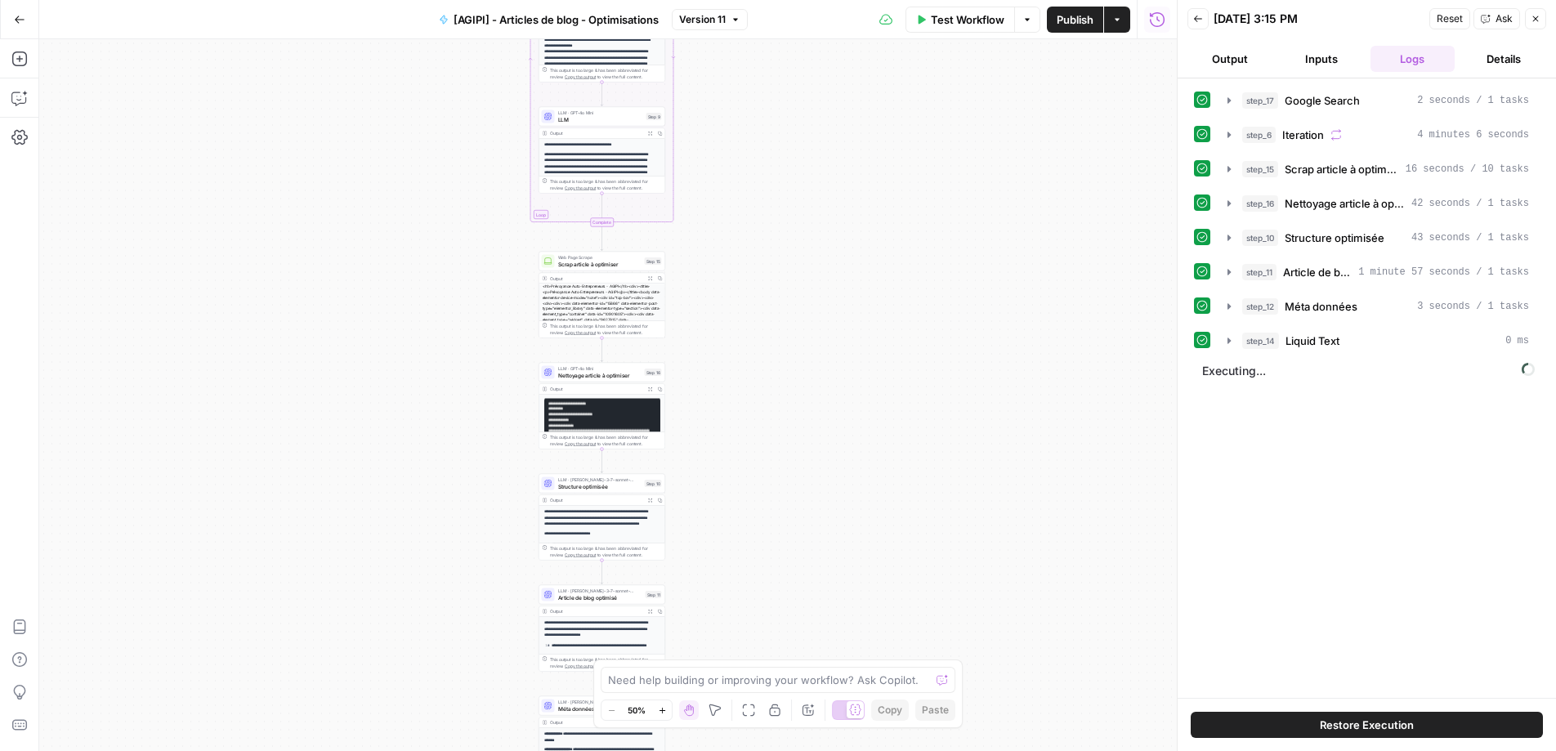
click at [1055, 290] on div "Workflow Set Inputs Inputs Google Search Google Search Step 17 Output Expand Ou…" at bounding box center [607, 395] width 1137 height 712
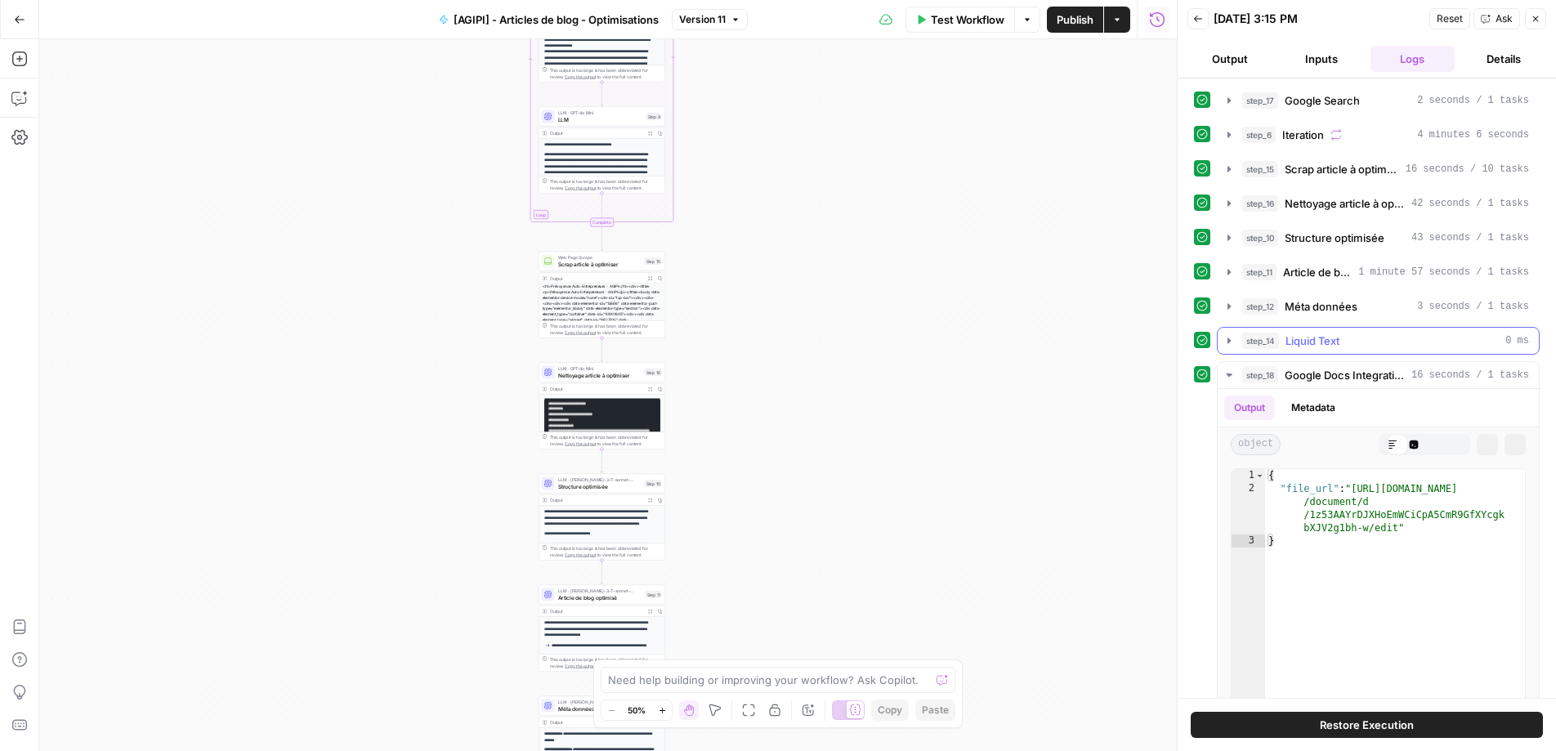
click at [1218, 344] on button "step_14 Liquid Text 0 ms" at bounding box center [1378, 341] width 321 height 26
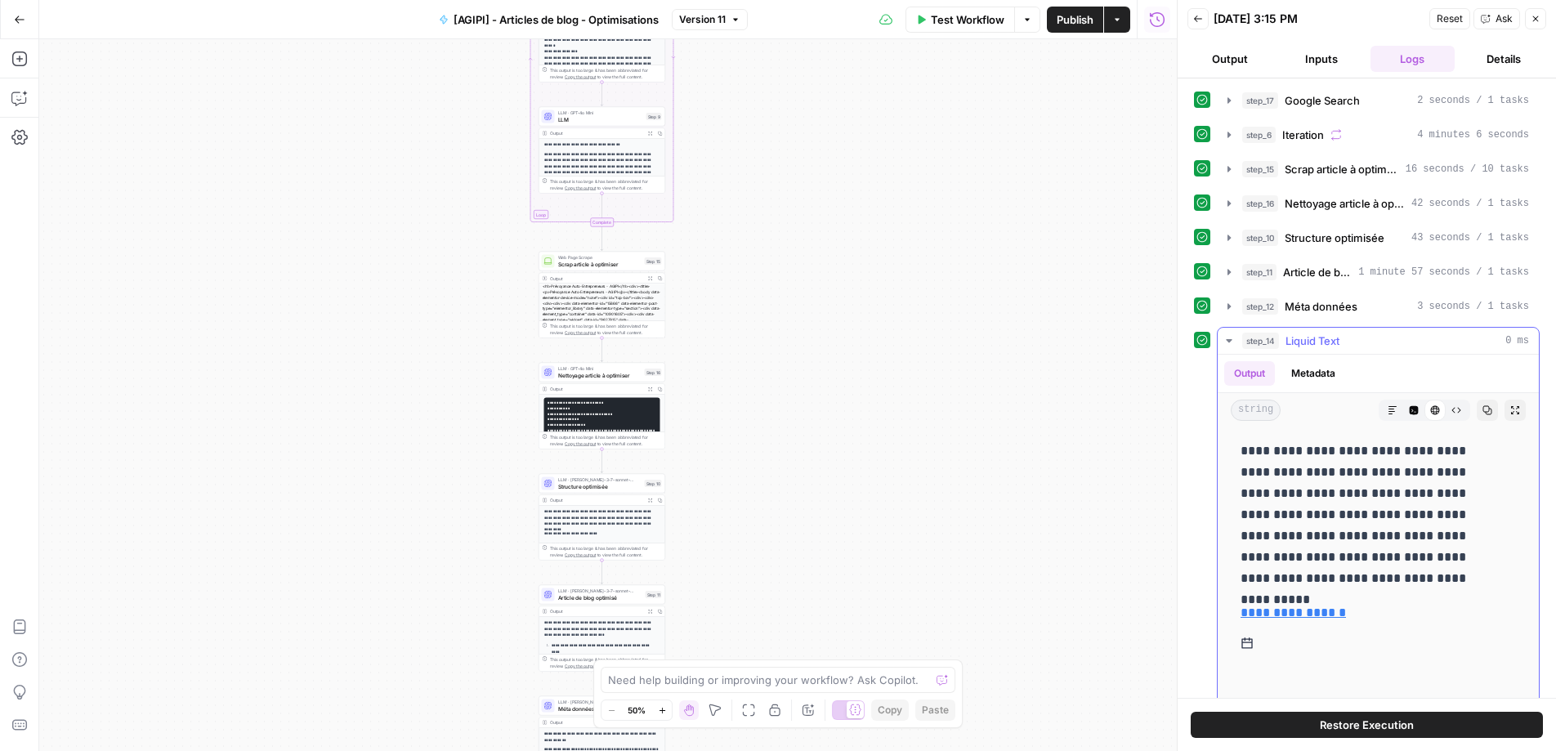
click at [1218, 344] on button "step_14 Liquid Text 0 ms" at bounding box center [1378, 341] width 321 height 26
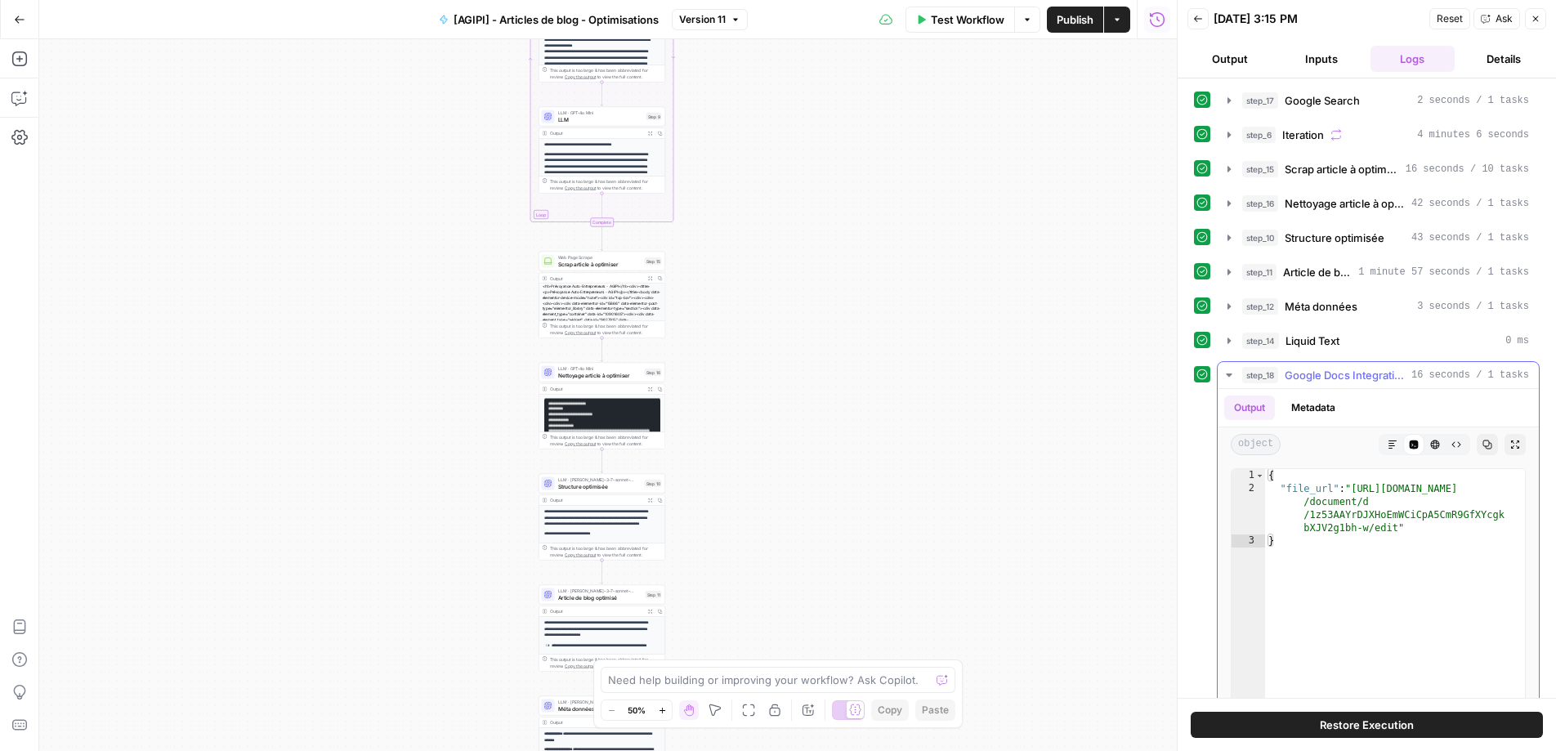
type textarea "**********"
drag, startPoint x: 1356, startPoint y: 493, endPoint x: 1400, endPoint y: 522, distance: 53.0
click at [1400, 522] on div "{ "file_url" : "[URL][DOMAIN_NAME] /document/d /1z53AAYrDJXHoEmWCiCpA5CmR9GfXYc…" at bounding box center [1395, 642] width 260 height 347
